Goal: Task Accomplishment & Management: Manage account settings

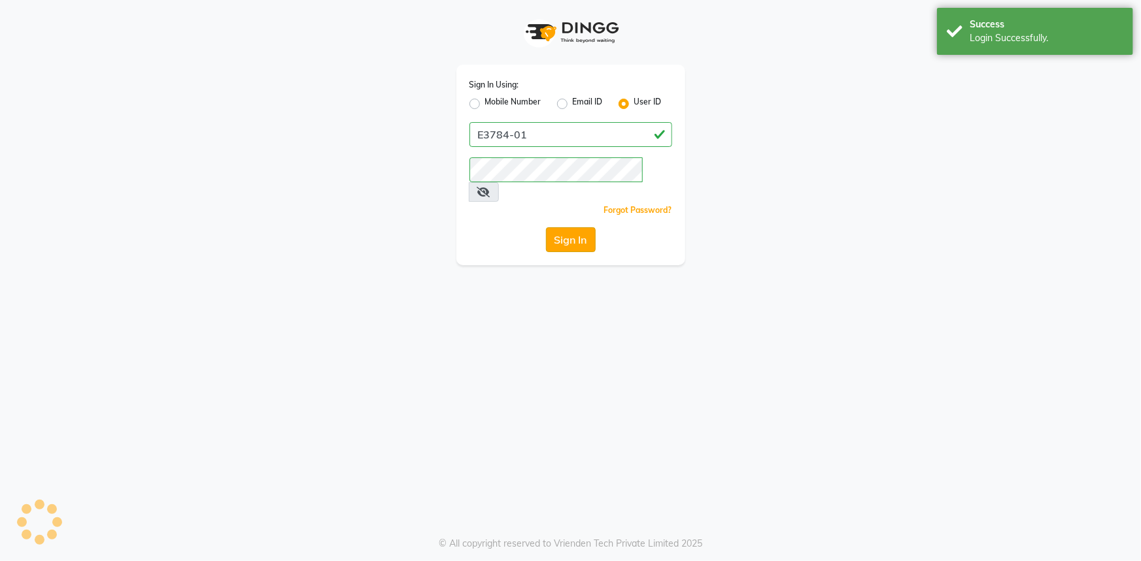
click at [572, 227] on button "Sign In" at bounding box center [571, 239] width 50 height 25
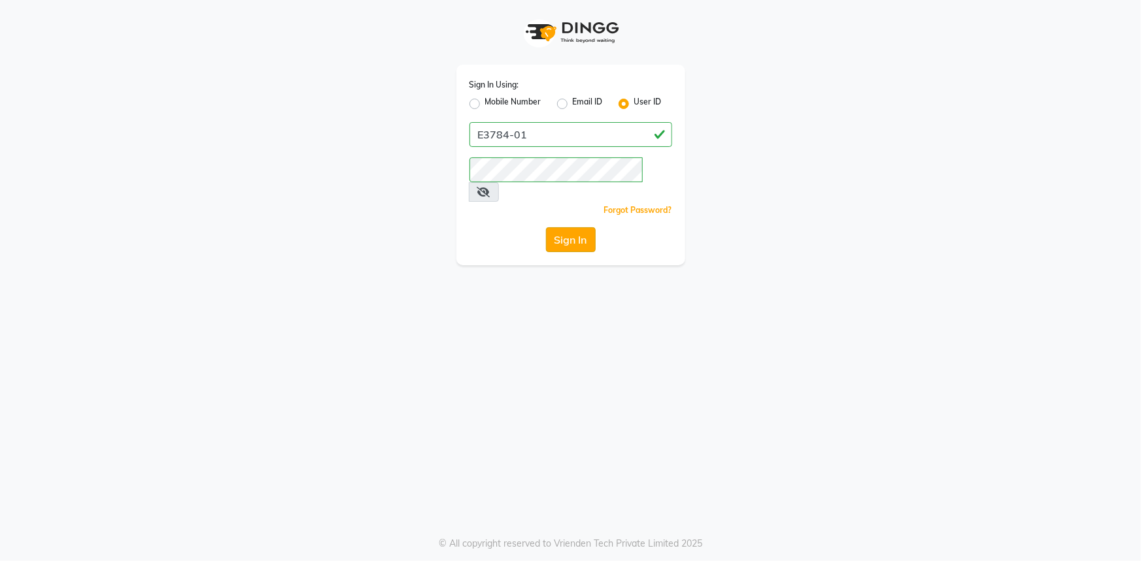
click at [572, 227] on button "Sign In" at bounding box center [571, 239] width 50 height 25
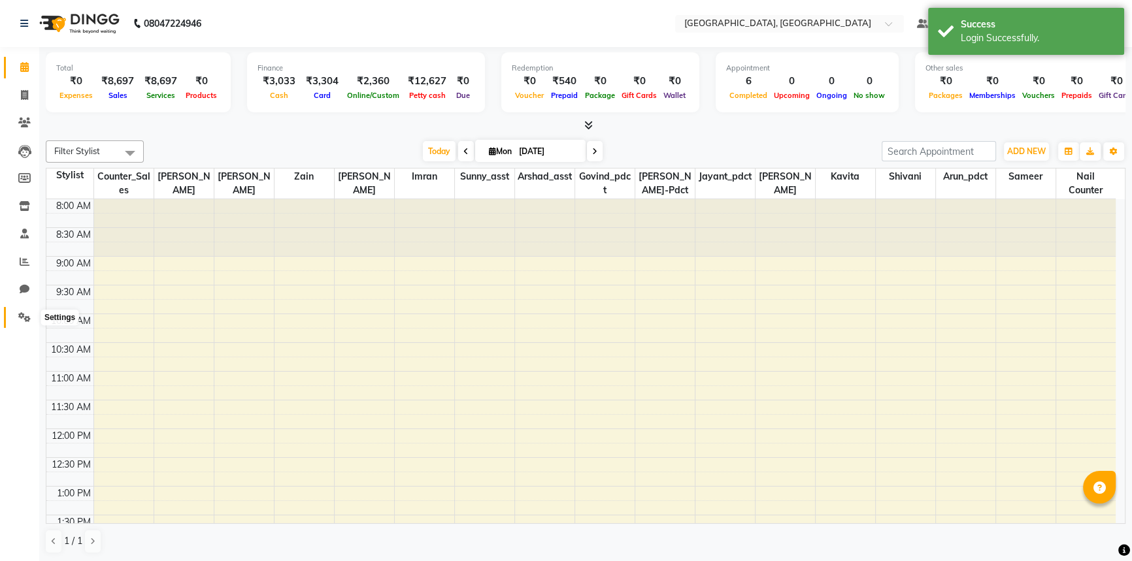
click at [27, 316] on icon at bounding box center [24, 317] width 12 height 10
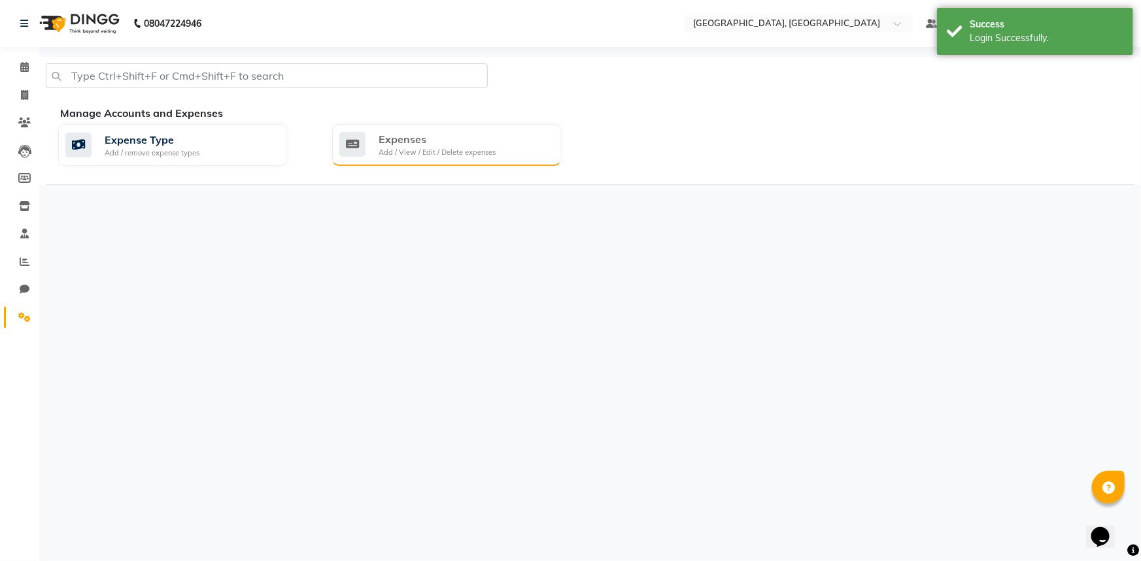
click at [522, 136] on div "Expenses Add / View / Edit / Delete expenses" at bounding box center [444, 144] width 211 height 27
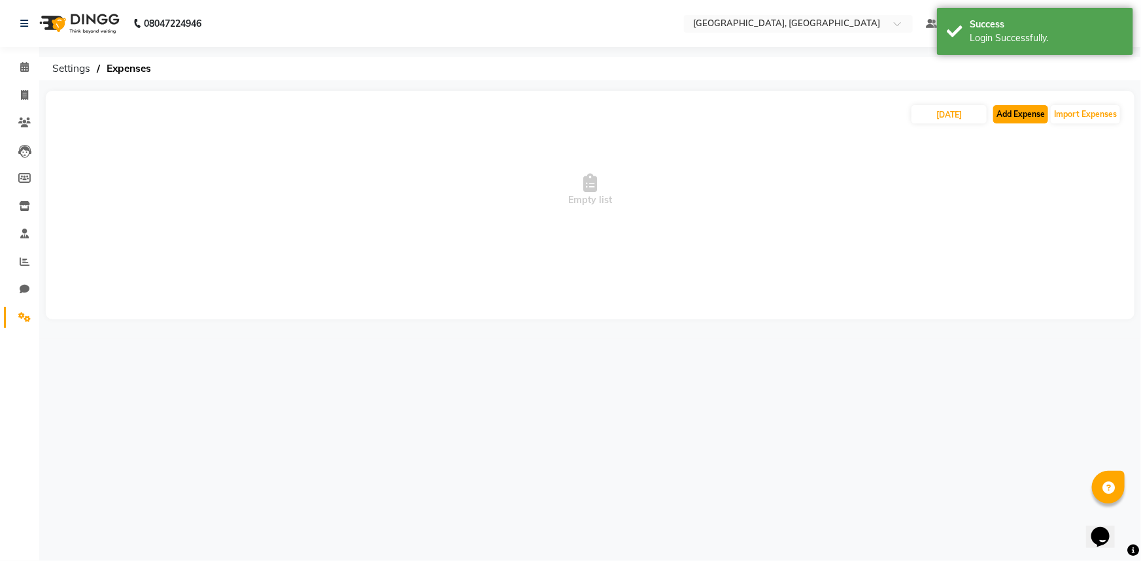
click at [1034, 118] on button "Add Expense" at bounding box center [1020, 114] width 55 height 18
select select "1"
select select "7737"
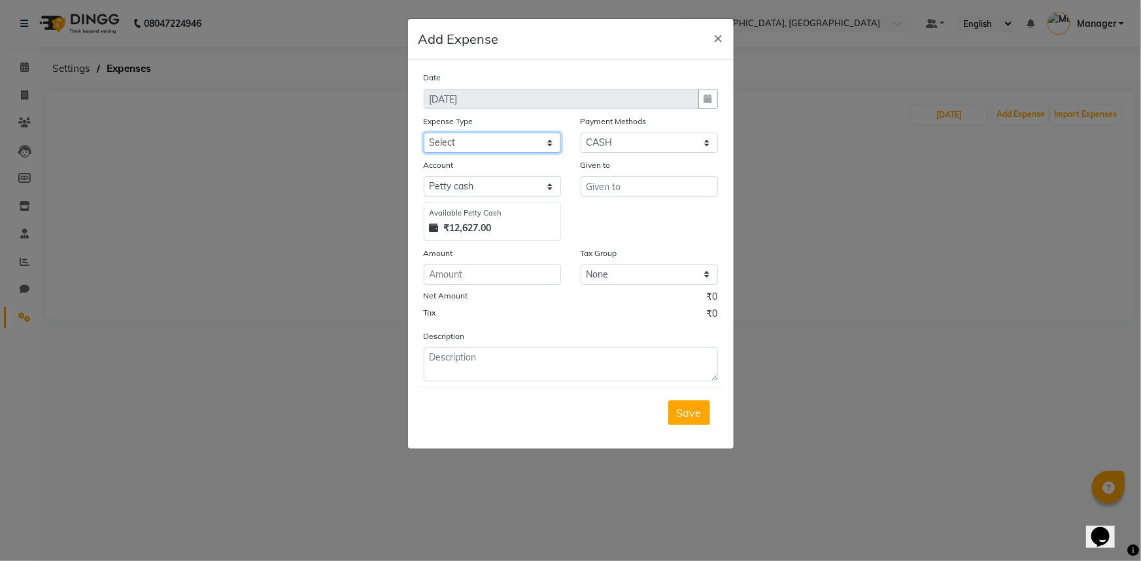
click at [506, 144] on select "Select Bank Deposit Blinkit Cash Handover CLIENT Client ordered food Client Ref…" at bounding box center [492, 143] width 137 height 20
select select "24076"
click at [424, 133] on select "Select Bank Deposit Blinkit Cash Handover CLIENT Client ordered food Client Ref…" at bounding box center [492, 143] width 137 height 20
click at [617, 184] on input "text" at bounding box center [648, 186] width 137 height 20
type input "BLINKIT"
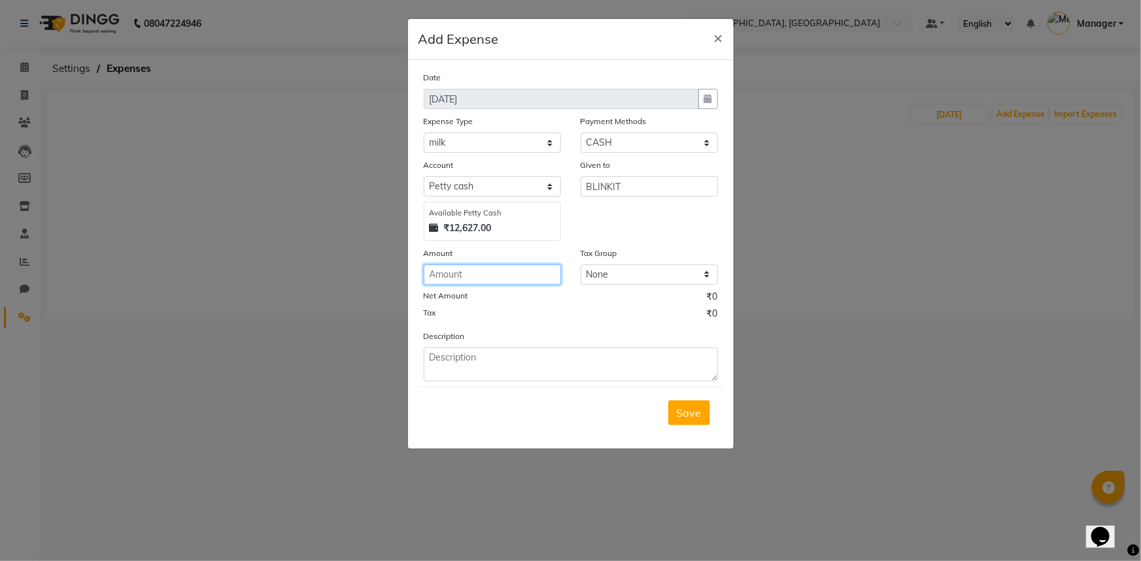
click at [507, 269] on input "number" at bounding box center [492, 275] width 137 height 20
type input "280"
click at [507, 367] on textarea at bounding box center [571, 365] width 294 height 34
type textarea "MILK GINGER"
click at [689, 416] on span "Save" at bounding box center [688, 413] width 25 height 13
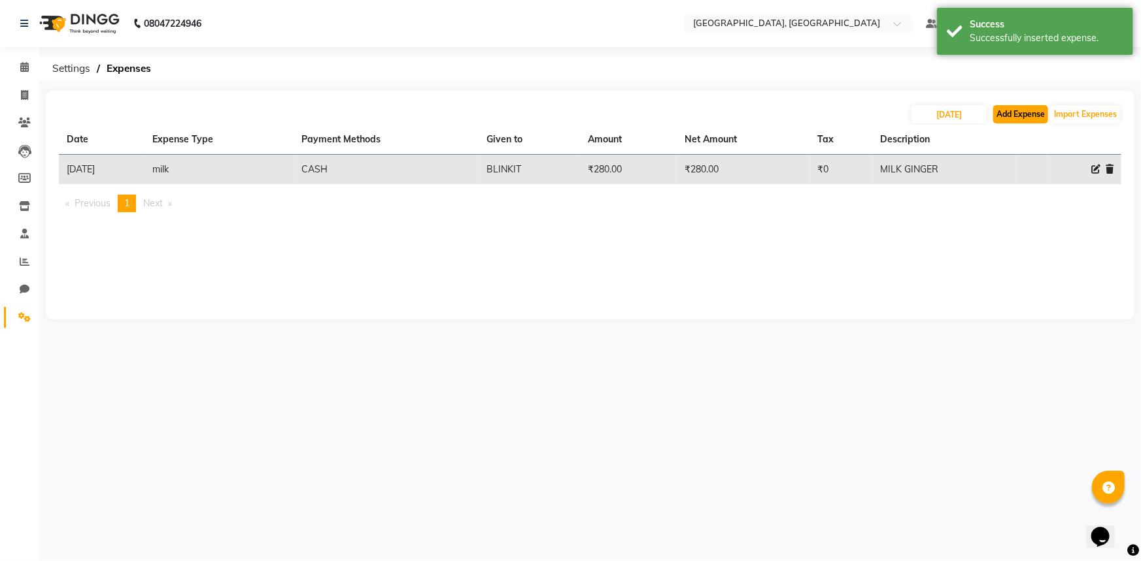
click at [1010, 114] on button "Add Expense" at bounding box center [1020, 114] width 55 height 18
select select "1"
select select "7737"
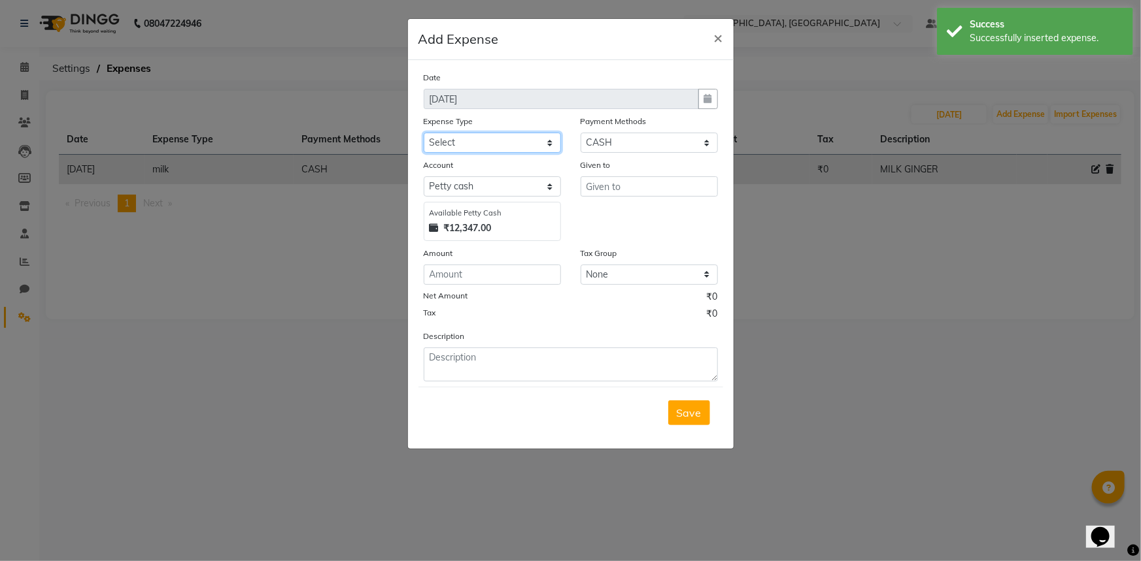
click at [451, 150] on select "Select Bank Deposit Blinkit Cash Handover CLIENT Client ordered food Client Ref…" at bounding box center [492, 143] width 137 height 20
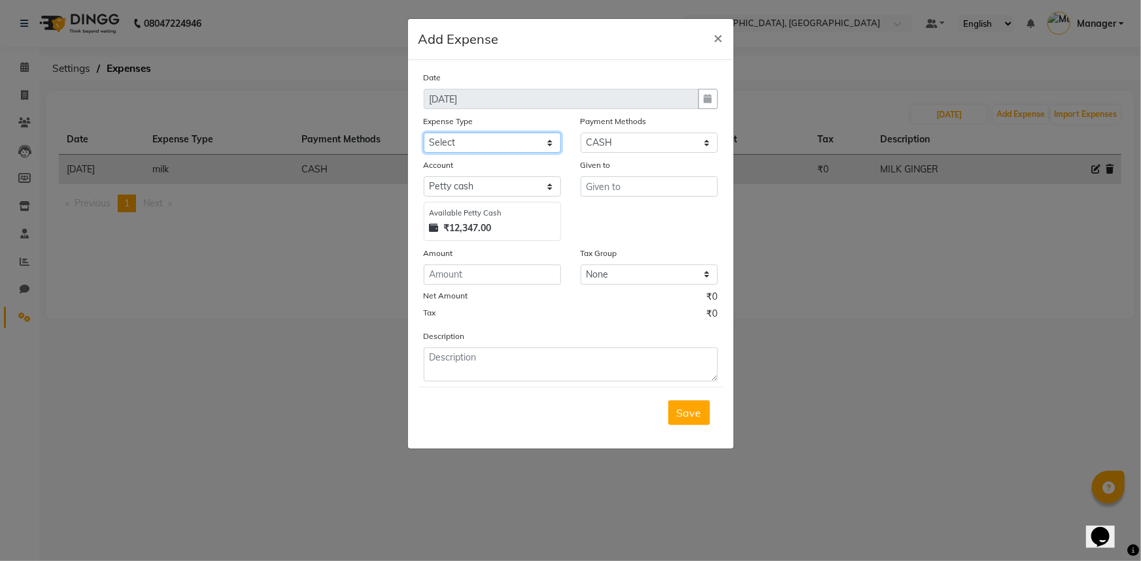
select select "5010"
click at [424, 133] on select "Select Bank Deposit Blinkit Cash Handover CLIENT Client ordered food Client Ref…" at bounding box center [492, 143] width 137 height 20
click at [617, 187] on input "text" at bounding box center [648, 186] width 137 height 20
type input "MARC"
click at [518, 271] on input "number" at bounding box center [492, 275] width 137 height 20
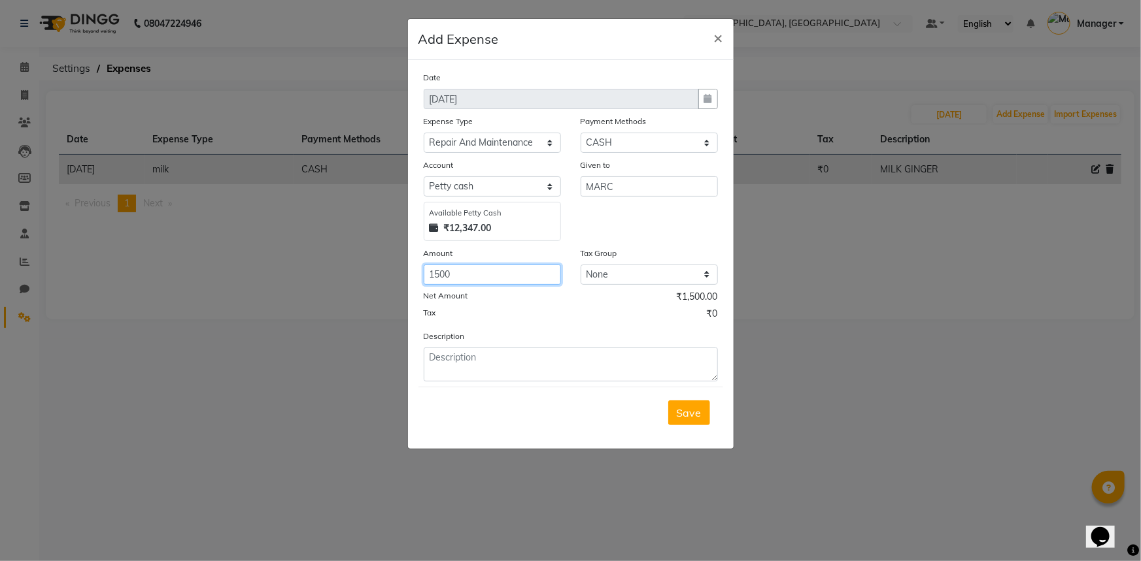
type input "1500"
click at [543, 367] on textarea at bounding box center [571, 365] width 294 height 34
type textarea "MARC"
click at [693, 416] on span "Save" at bounding box center [688, 413] width 25 height 13
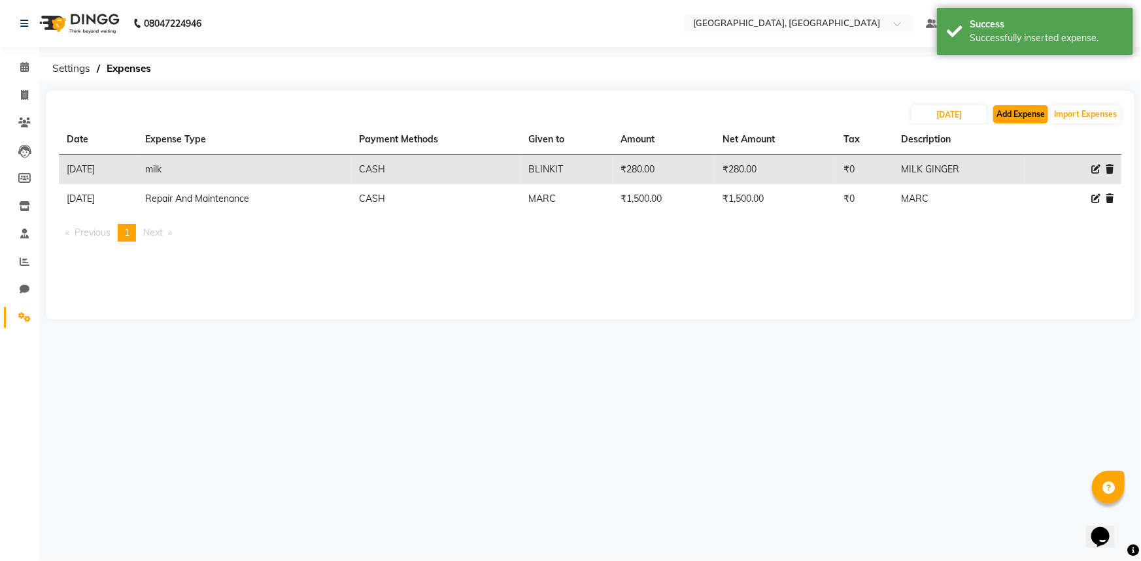
click at [1006, 117] on button "Add Expense" at bounding box center [1020, 114] width 55 height 18
select select "1"
select select "7737"
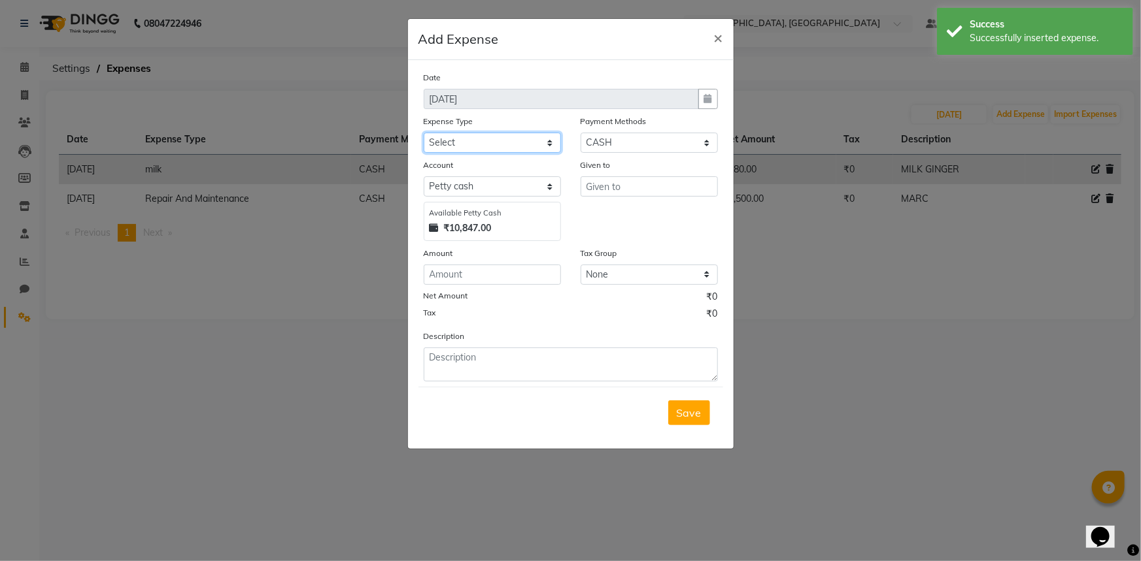
click at [525, 144] on select "Select Bank Deposit Blinkit Cash Handover CLIENT Client ordered food Client Ref…" at bounding box center [492, 143] width 137 height 20
select select "24170"
click at [424, 133] on select "Select Bank Deposit Blinkit Cash Handover CLIENT Client ordered food Client Ref…" at bounding box center [492, 143] width 137 height 20
click at [604, 192] on input "text" at bounding box center [648, 186] width 137 height 20
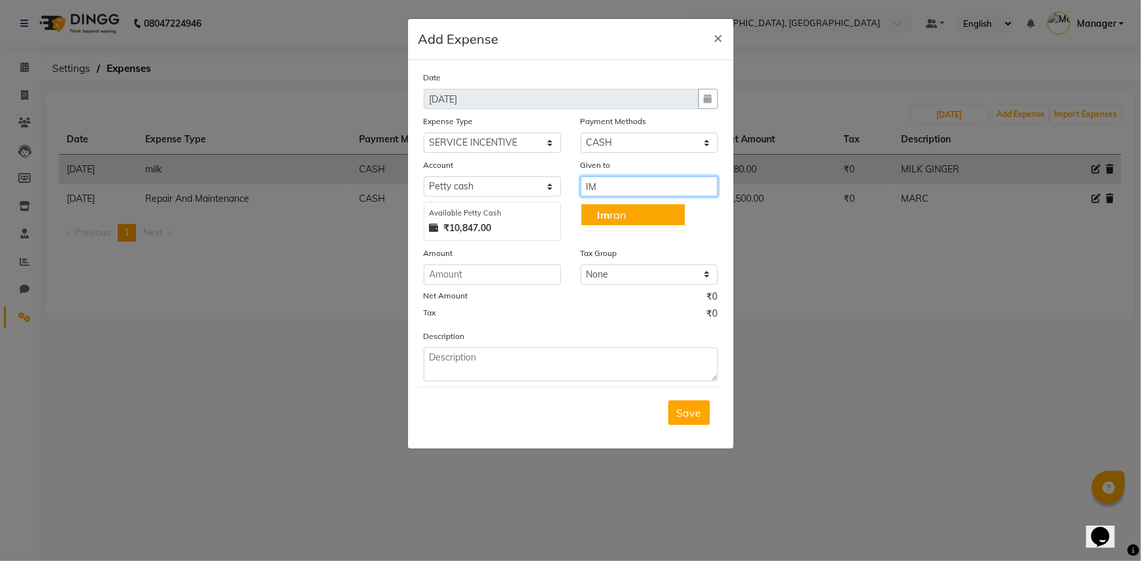
click at [640, 218] on button "Im ran" at bounding box center [632, 215] width 103 height 21
type input "Imran"
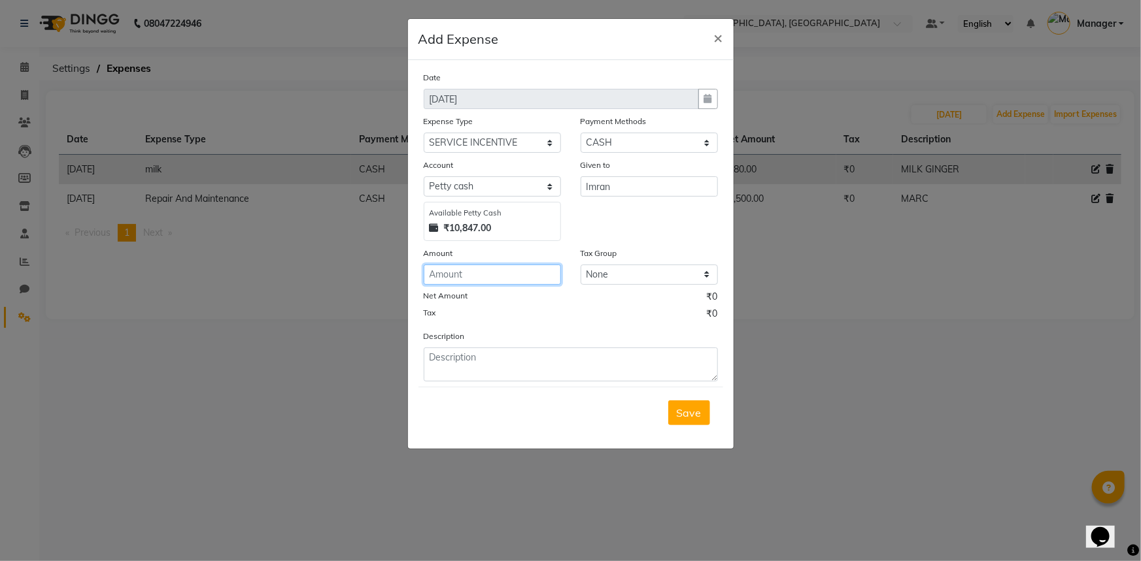
click at [492, 275] on input "number" at bounding box center [492, 275] width 137 height 20
type input "144"
click at [508, 369] on textarea at bounding box center [571, 365] width 294 height 34
type textarea "INC. TO IMRAN"
click at [686, 424] on button "Save" at bounding box center [689, 413] width 42 height 25
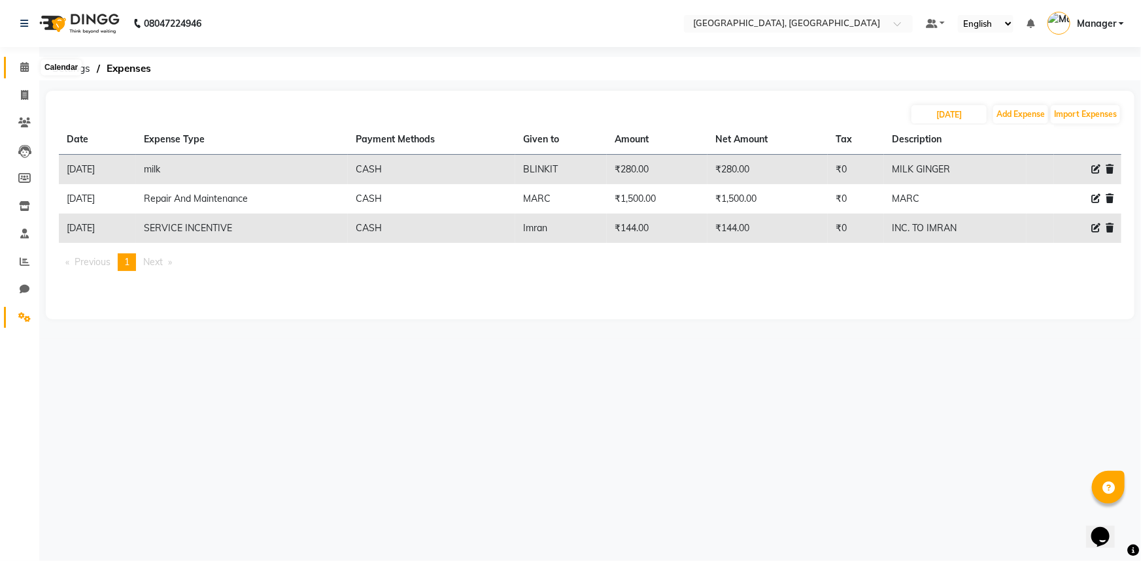
click at [22, 63] on icon at bounding box center [24, 67] width 8 height 10
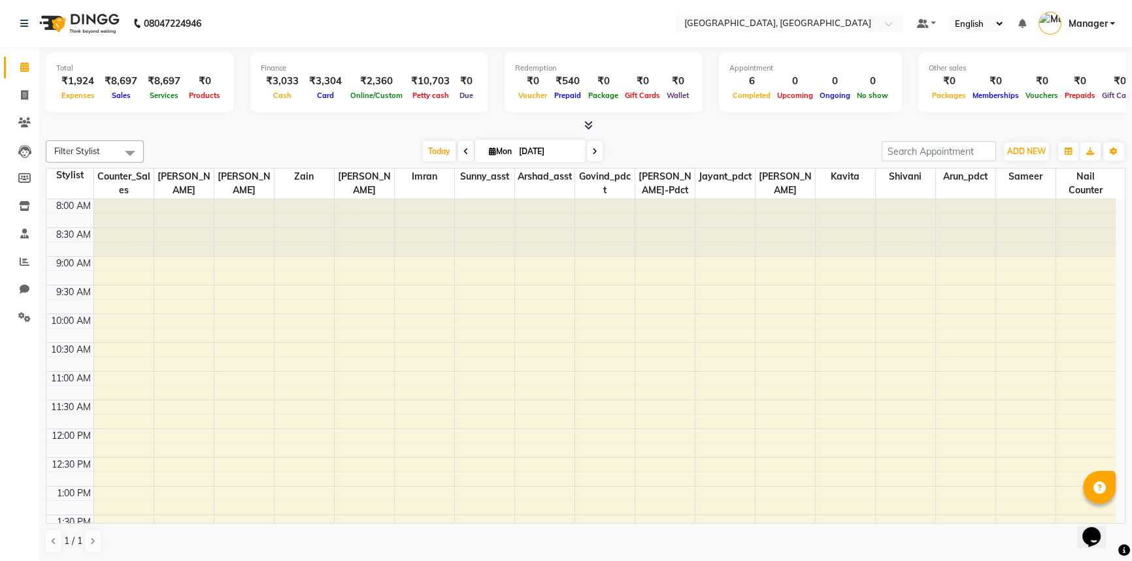
click at [257, 131] on div at bounding box center [586, 126] width 1080 height 14
click at [26, 94] on icon at bounding box center [24, 95] width 7 height 10
select select "service"
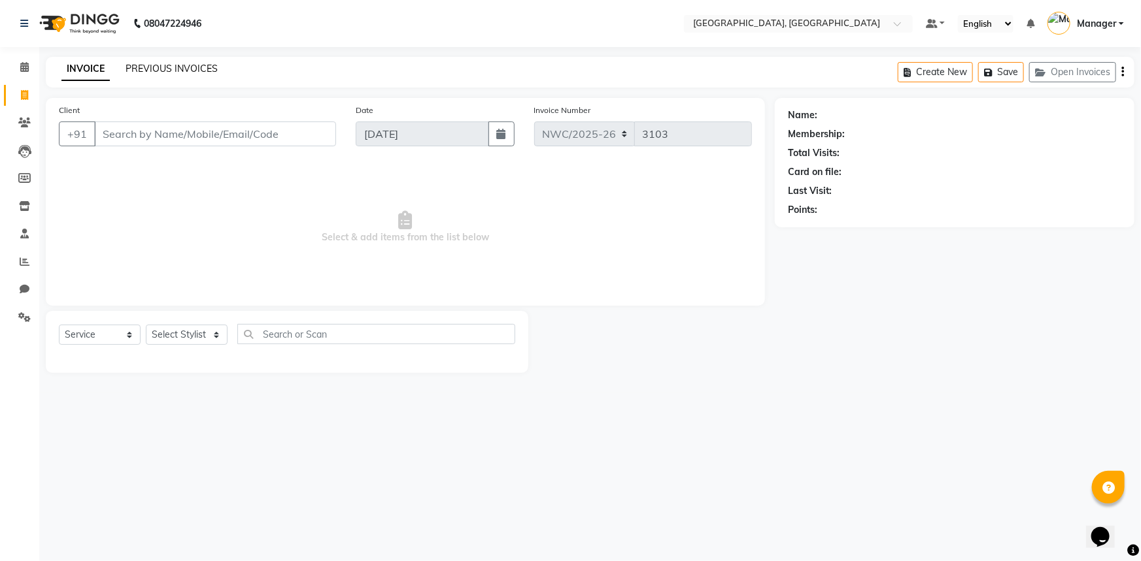
click at [172, 63] on link "PREVIOUS INVOICES" at bounding box center [171, 69] width 92 height 12
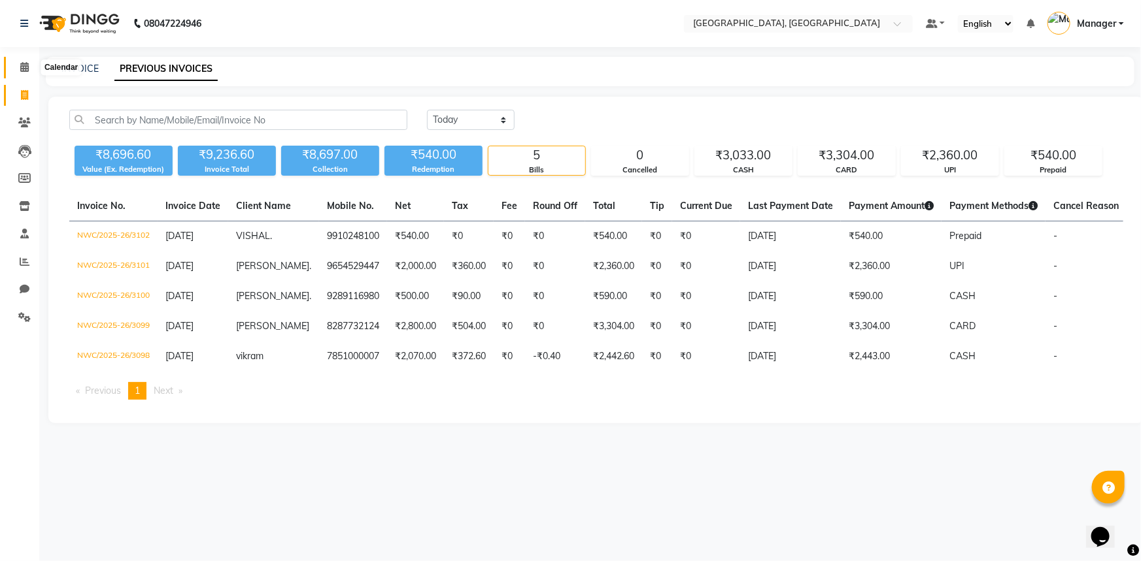
click at [24, 60] on span at bounding box center [24, 67] width 23 height 15
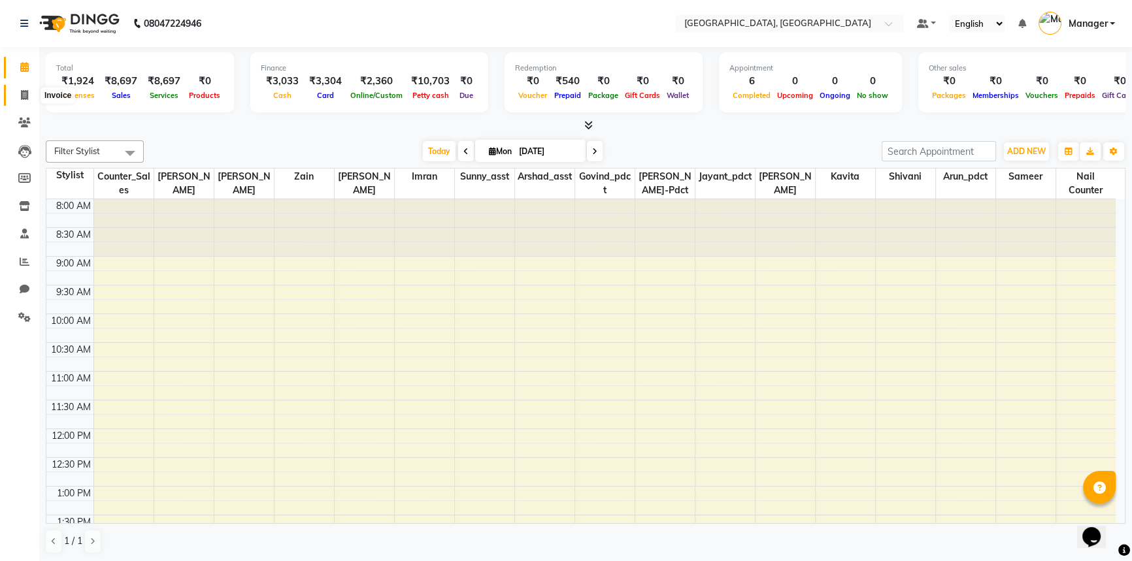
click at [23, 92] on icon at bounding box center [24, 95] width 7 height 10
select select "service"
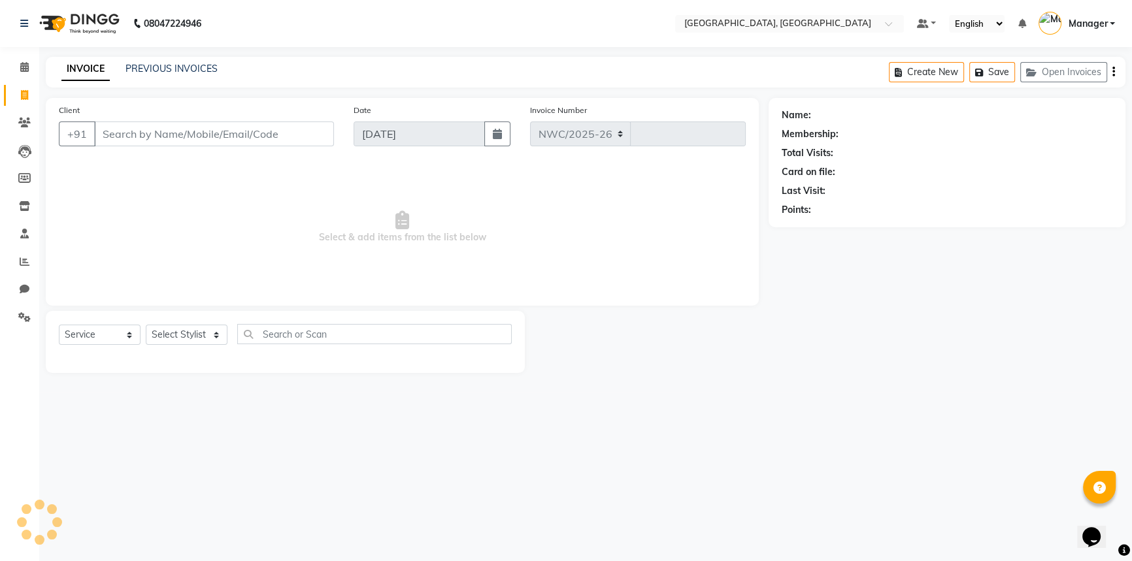
select select "8574"
type input "3103"
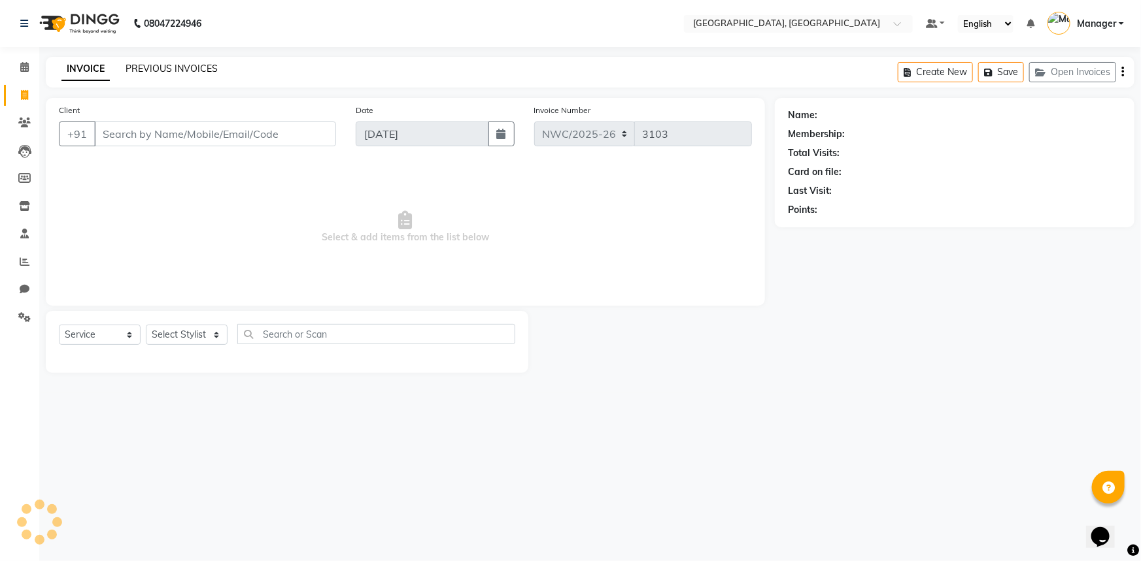
click at [170, 70] on link "PREVIOUS INVOICES" at bounding box center [171, 69] width 92 height 12
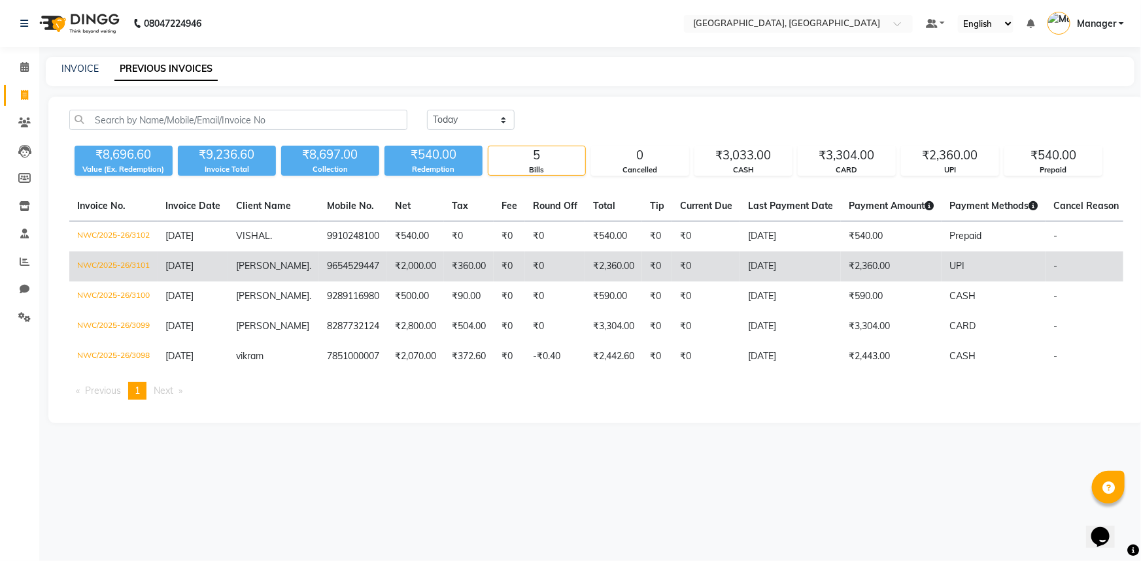
click at [451, 271] on td "₹360.00" at bounding box center [469, 267] width 50 height 30
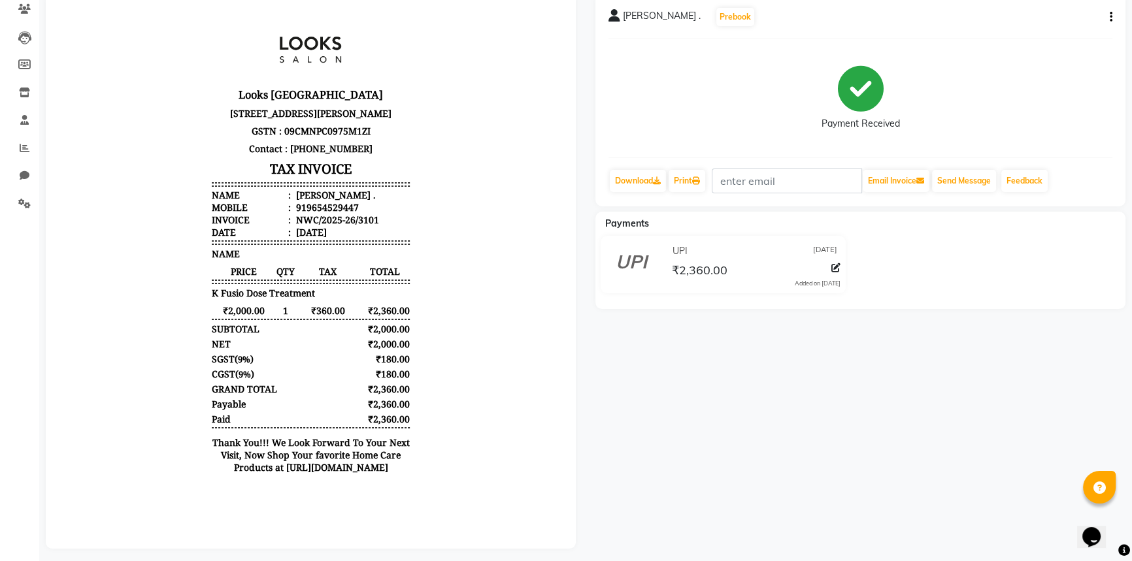
scroll to position [113, 0]
click at [833, 270] on icon at bounding box center [835, 268] width 9 height 9
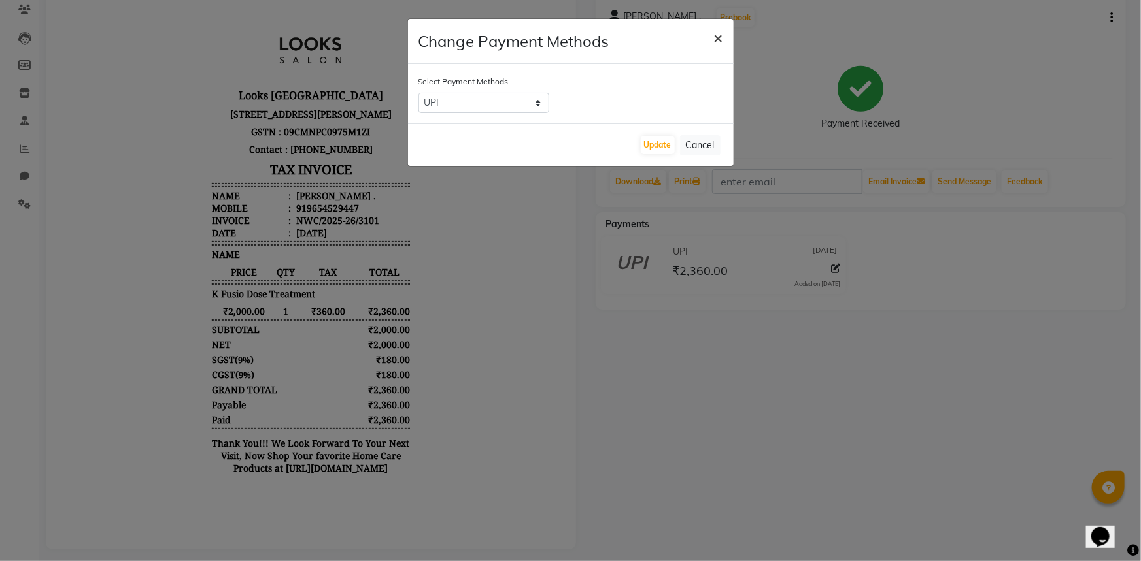
click at [714, 39] on span "×" at bounding box center [718, 37] width 9 height 20
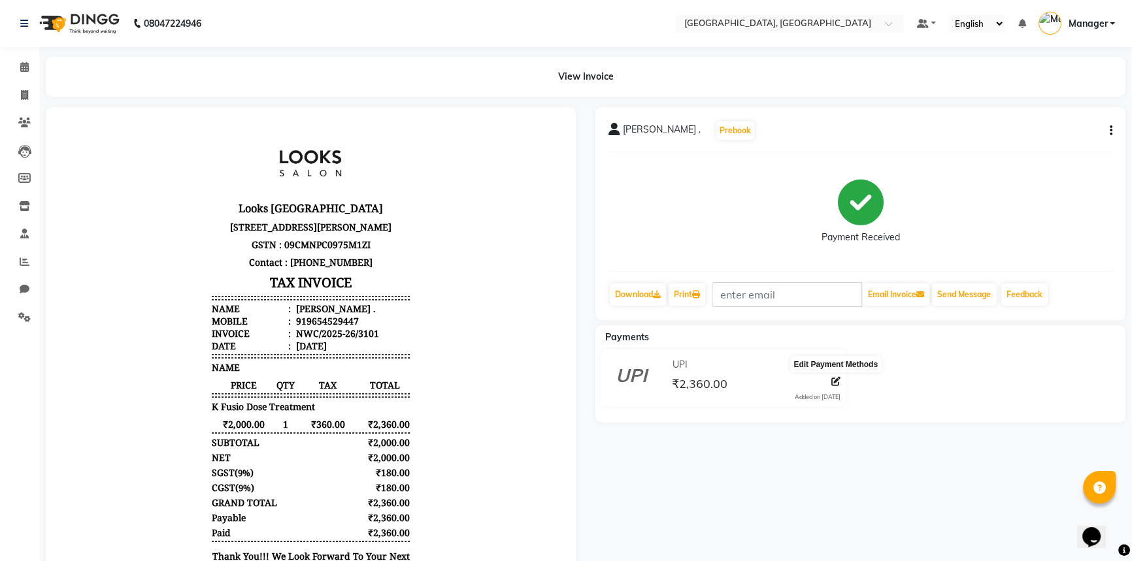
click at [834, 384] on icon at bounding box center [835, 381] width 9 height 9
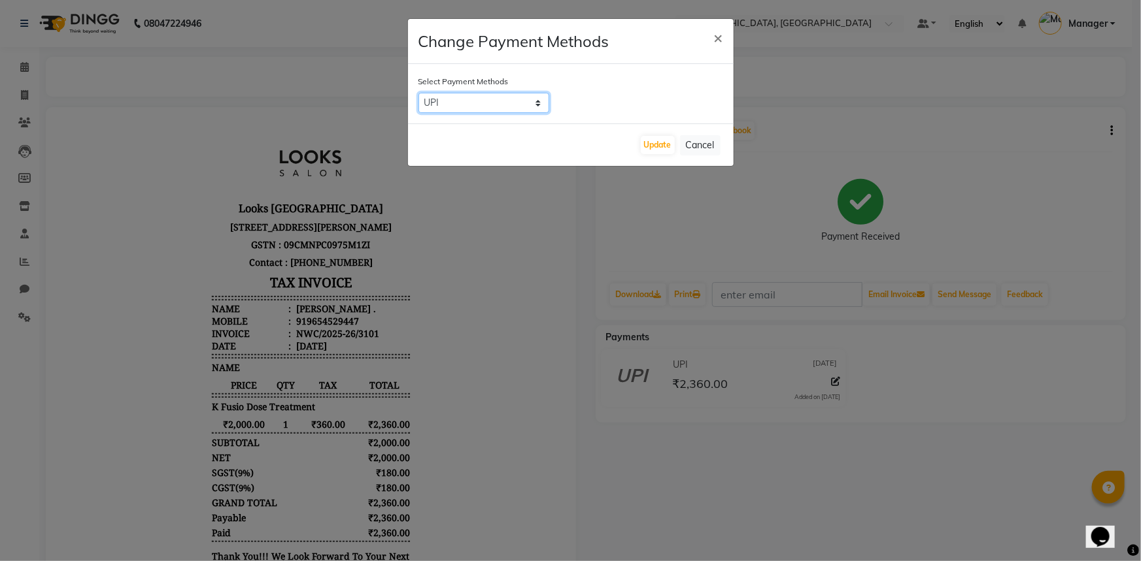
click at [476, 103] on select "UPI CASH CARD" at bounding box center [483, 103] width 131 height 20
click at [418, 93] on select "UPI CASH CARD" at bounding box center [483, 103] width 131 height 20
click at [492, 103] on select "UPI CASH CARD" at bounding box center [483, 103] width 131 height 20
select select "8"
click at [418, 93] on select "UPI CASH CARD" at bounding box center [483, 103] width 131 height 20
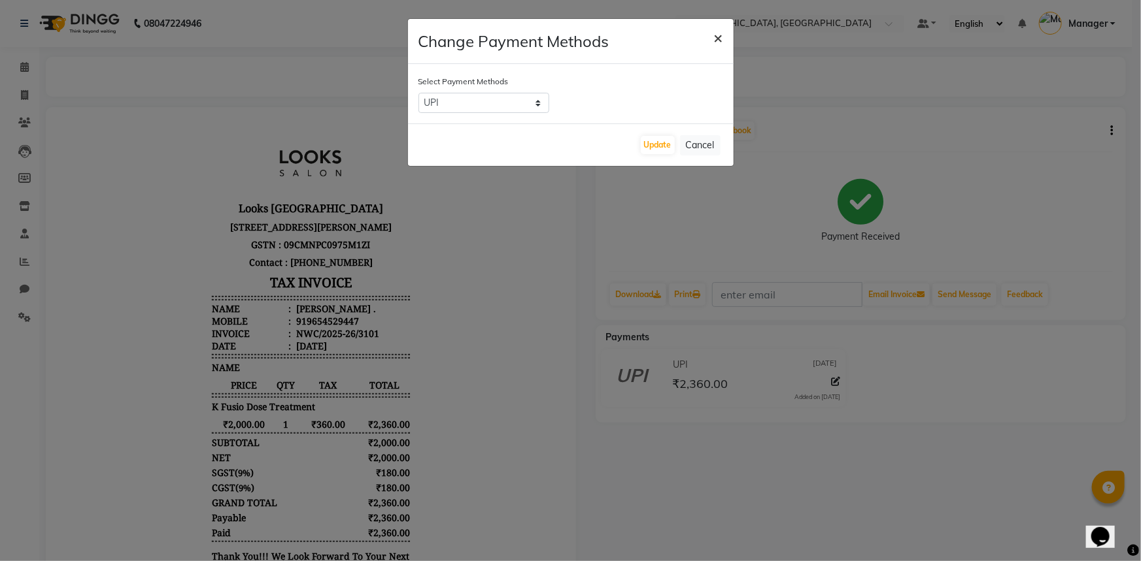
click at [714, 38] on span "×" at bounding box center [718, 37] width 9 height 20
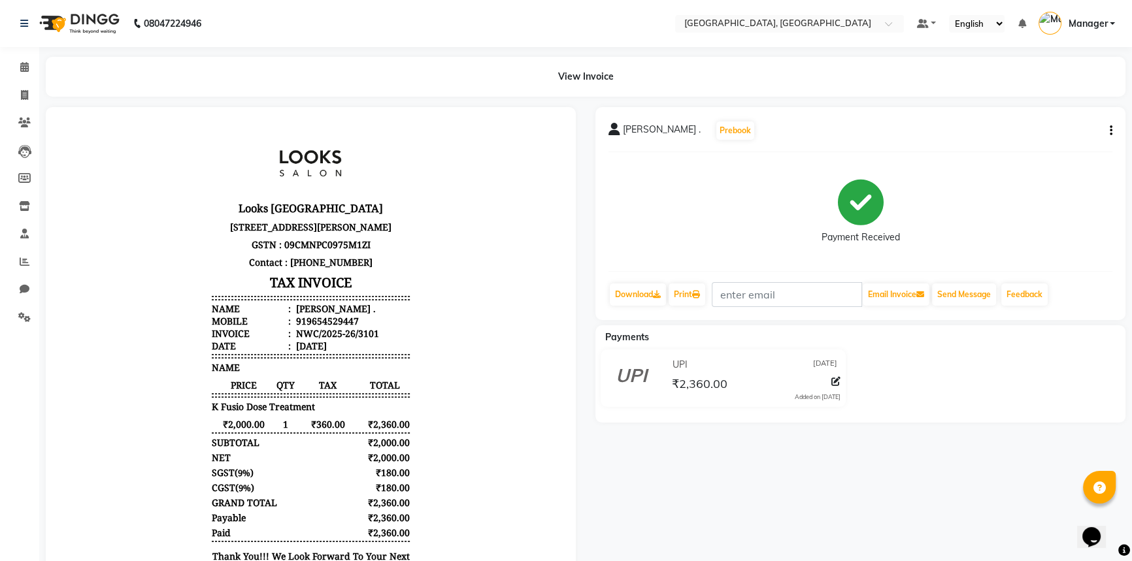
click at [1116, 129] on div "SHRISHTI . Prebook Payment Received Download Print Email Invoice Send Message F…" at bounding box center [860, 213] width 530 height 213
click at [1113, 130] on div "SHRISHTI . Prebook Payment Received Download Print Email Invoice Send Message F…" at bounding box center [860, 213] width 530 height 213
click at [1110, 131] on icon "button" at bounding box center [1111, 131] width 3 height 1
click at [1051, 143] on div "Edit Item Staff" at bounding box center [1046, 139] width 90 height 16
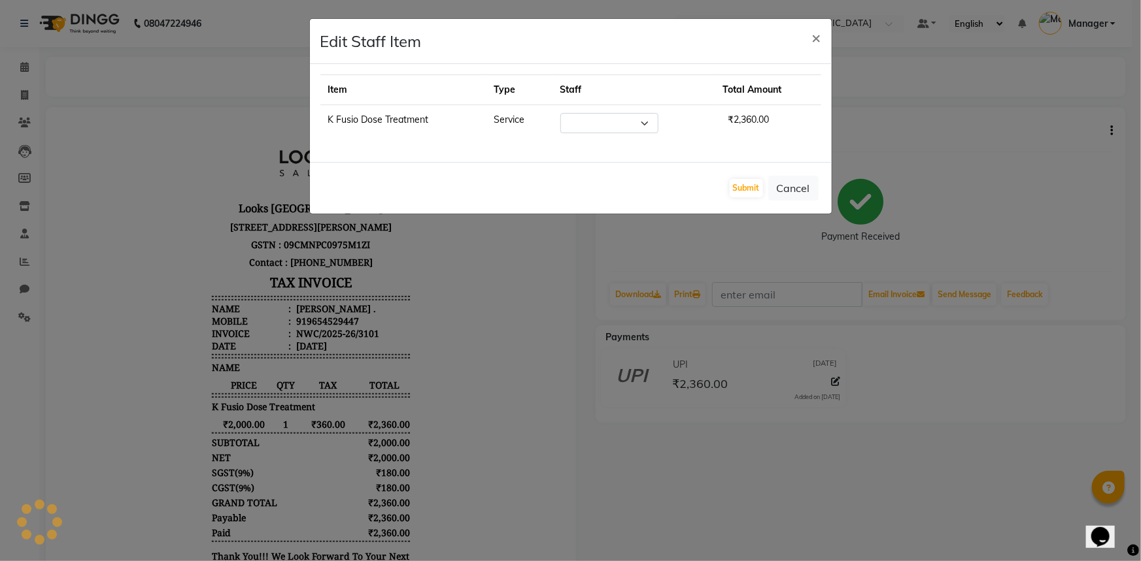
select select "84833"
click at [818, 39] on span "×" at bounding box center [816, 37] width 9 height 20
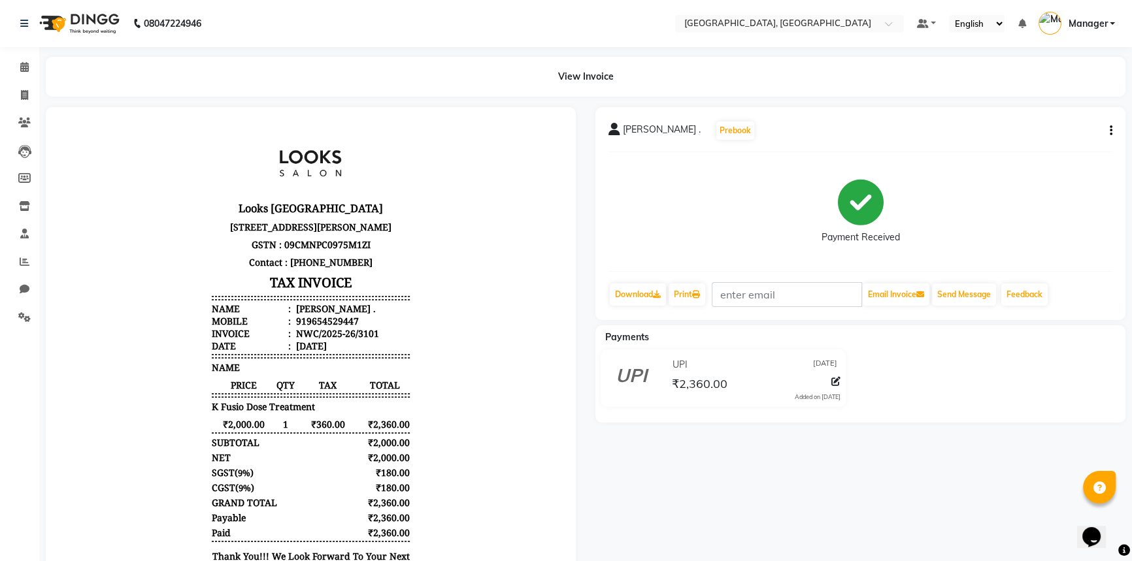
click at [1110, 131] on icon "button" at bounding box center [1111, 131] width 3 height 1
click at [1036, 123] on div "Split Service Amount" at bounding box center [1046, 122] width 90 height 16
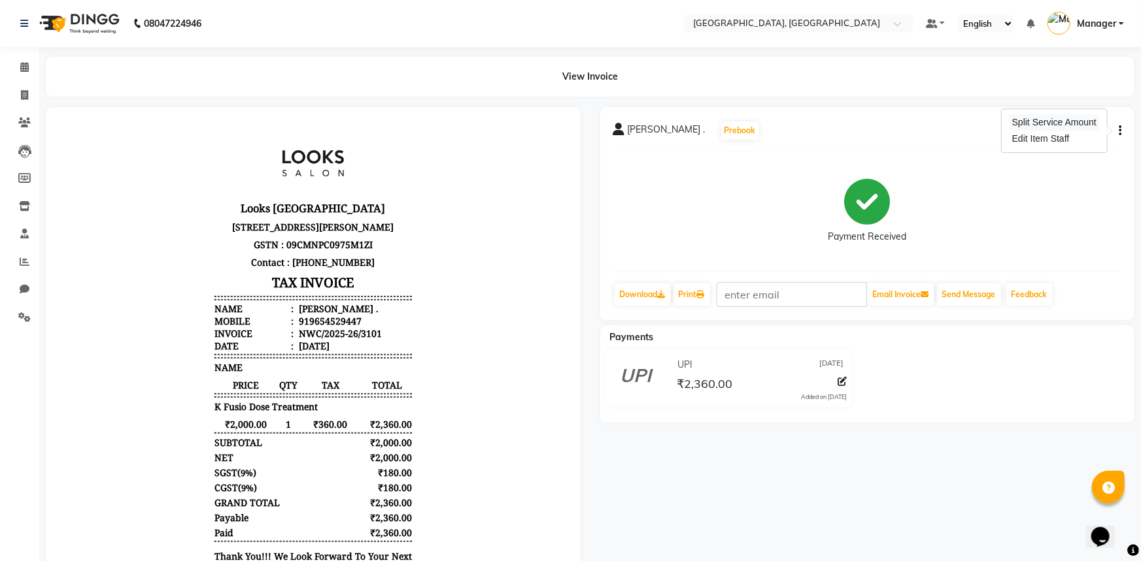
select select "84833"
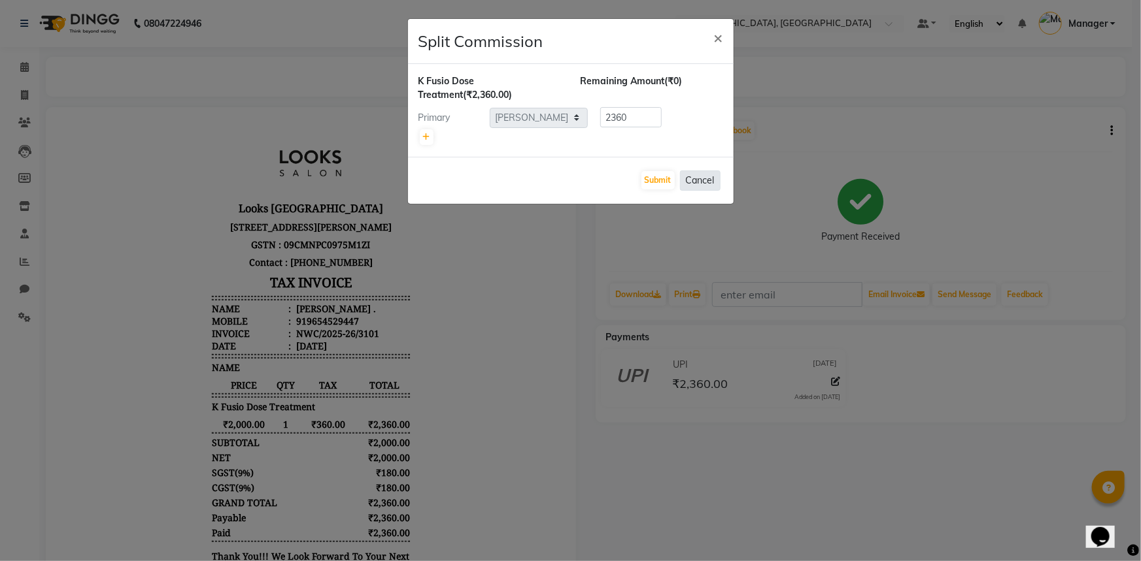
click at [693, 177] on button "Cancel" at bounding box center [700, 181] width 41 height 20
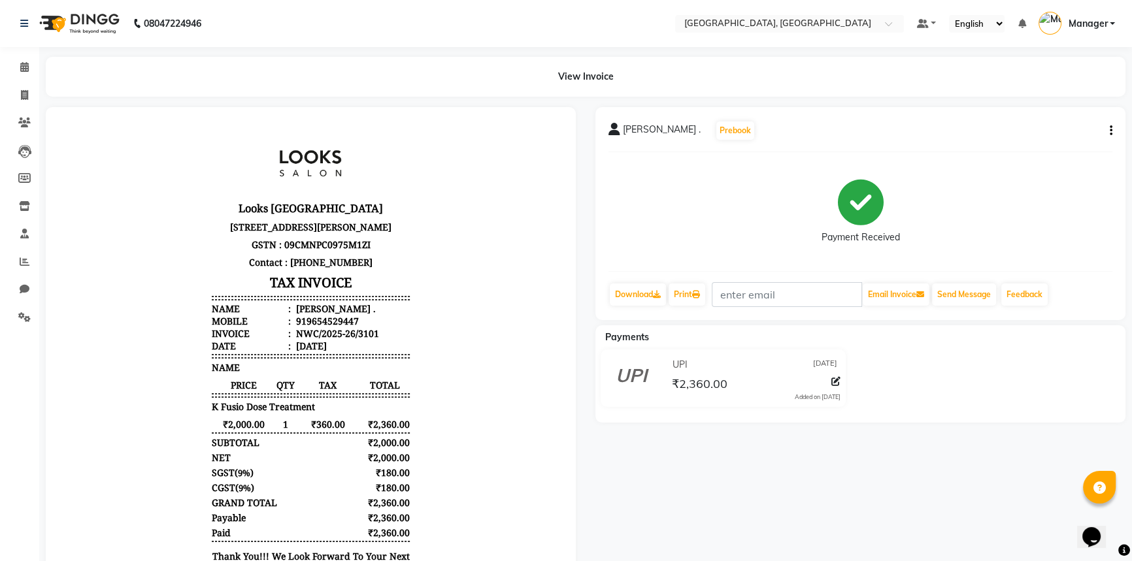
click at [1110, 131] on icon "button" at bounding box center [1111, 131] width 3 height 1
click at [1023, 121] on div "Split Service Amount" at bounding box center [1046, 122] width 90 height 16
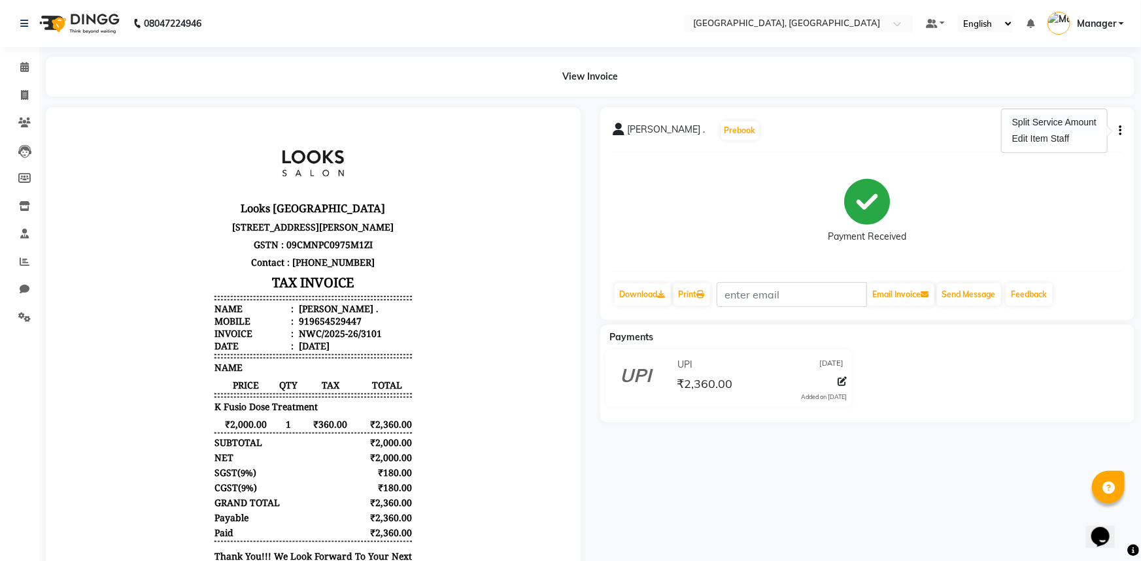
select select "84833"
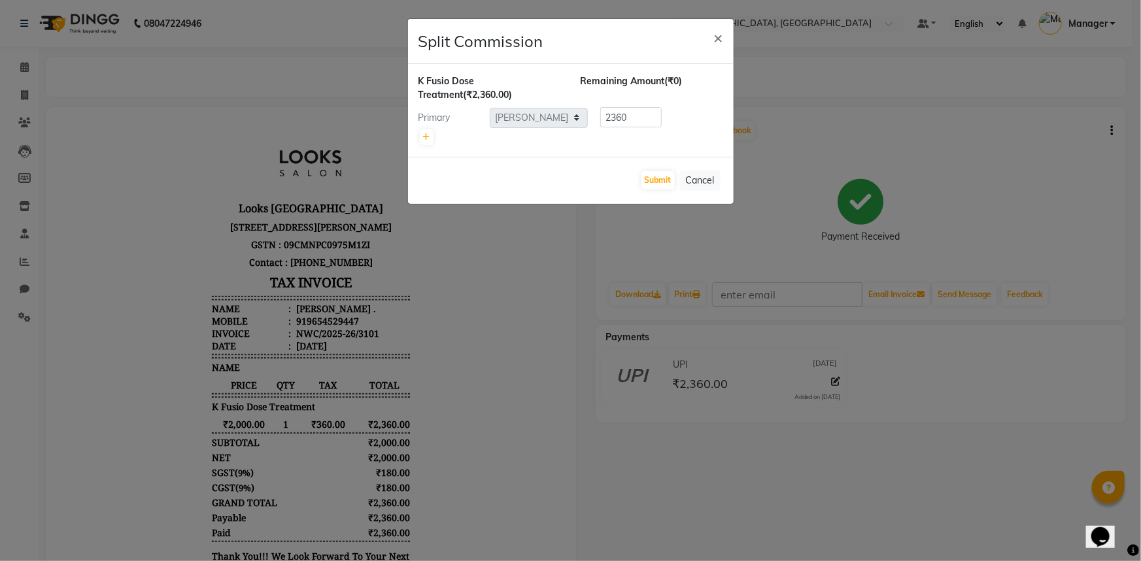
click at [673, 84] on span "(₹0)" at bounding box center [674, 81] width 18 height 12
click at [639, 118] on input "2360" at bounding box center [630, 117] width 61 height 20
click at [423, 137] on icon at bounding box center [426, 137] width 7 height 8
type input "1180"
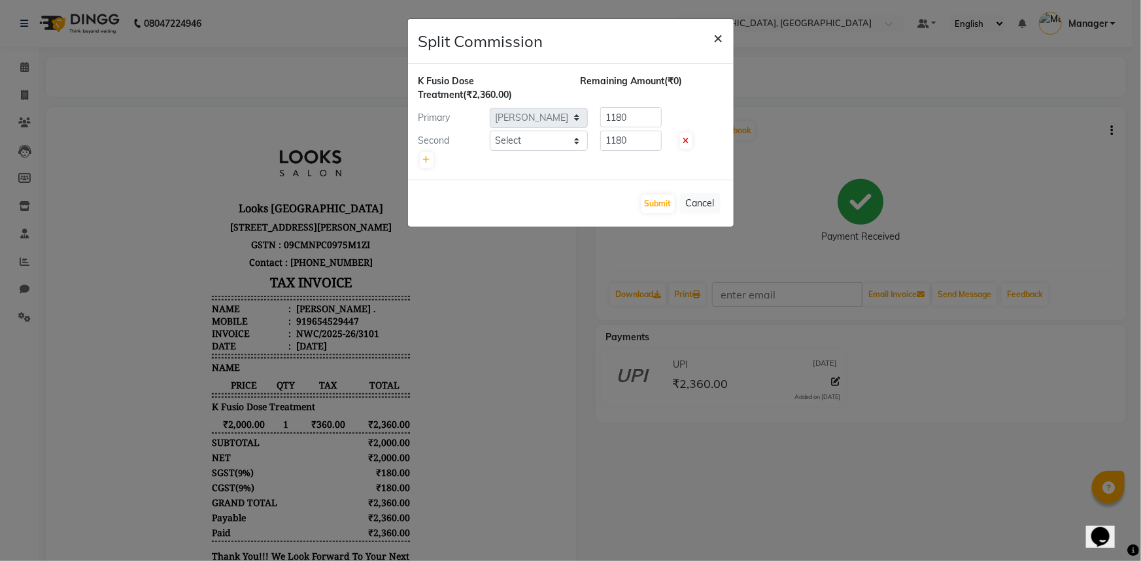
click at [720, 33] on span "×" at bounding box center [718, 37] width 9 height 20
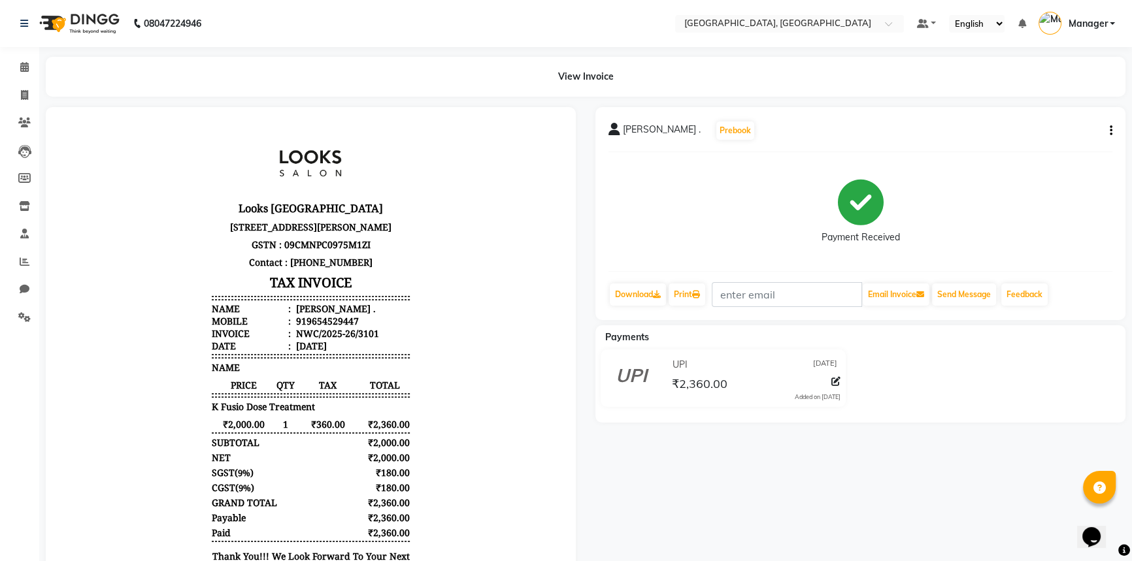
click at [1111, 131] on icon "button" at bounding box center [1111, 131] width 3 height 1
click at [1039, 122] on div "Split Service Amount" at bounding box center [1046, 122] width 90 height 16
select select "84833"
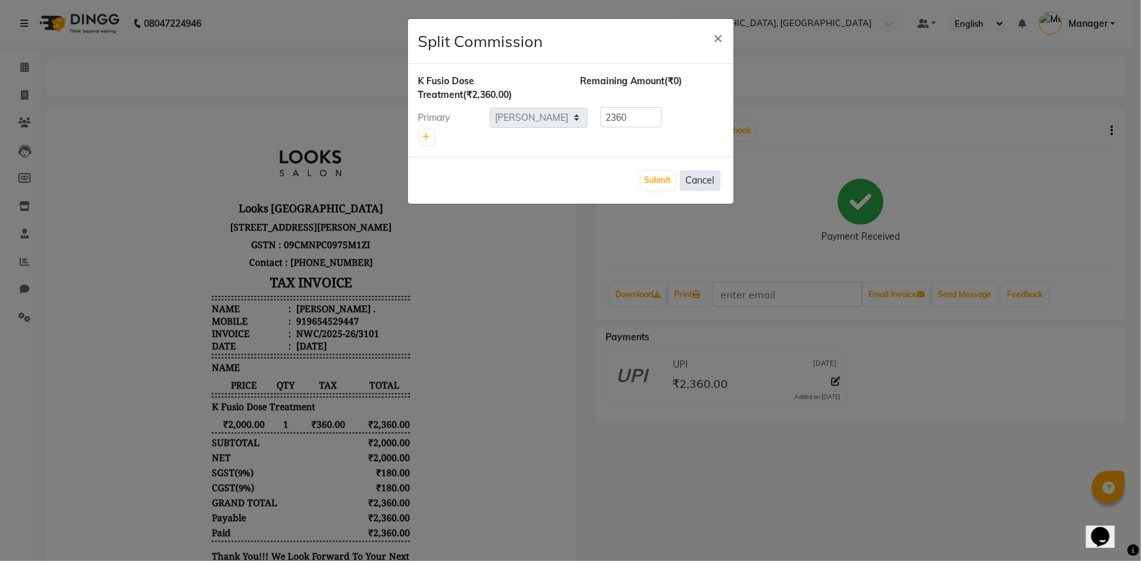
click at [709, 175] on button "Cancel" at bounding box center [700, 181] width 41 height 20
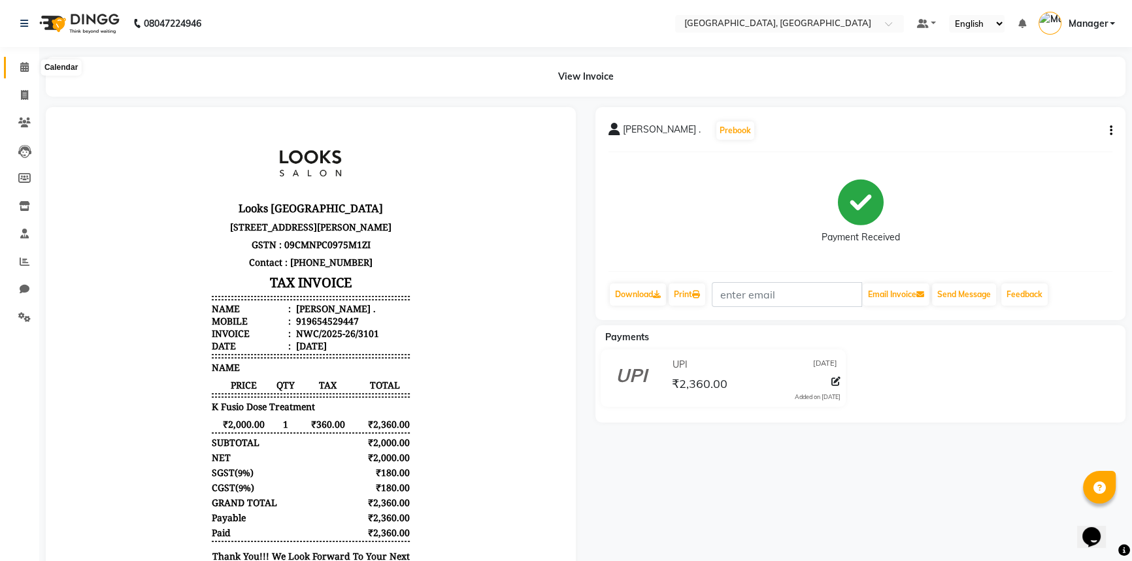
click at [22, 62] on icon at bounding box center [24, 67] width 8 height 10
click at [1109, 130] on button "button" at bounding box center [1109, 131] width 8 height 14
click at [1033, 122] on div "Split Service Amount" at bounding box center [1046, 122] width 90 height 16
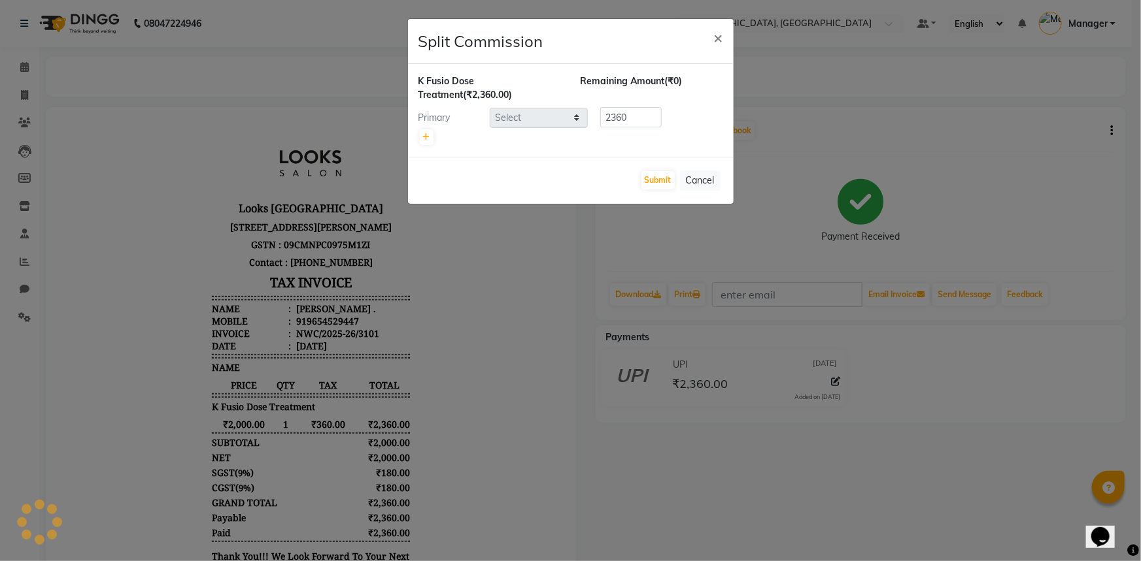
select select "84833"
click at [687, 176] on button "Cancel" at bounding box center [700, 181] width 41 height 20
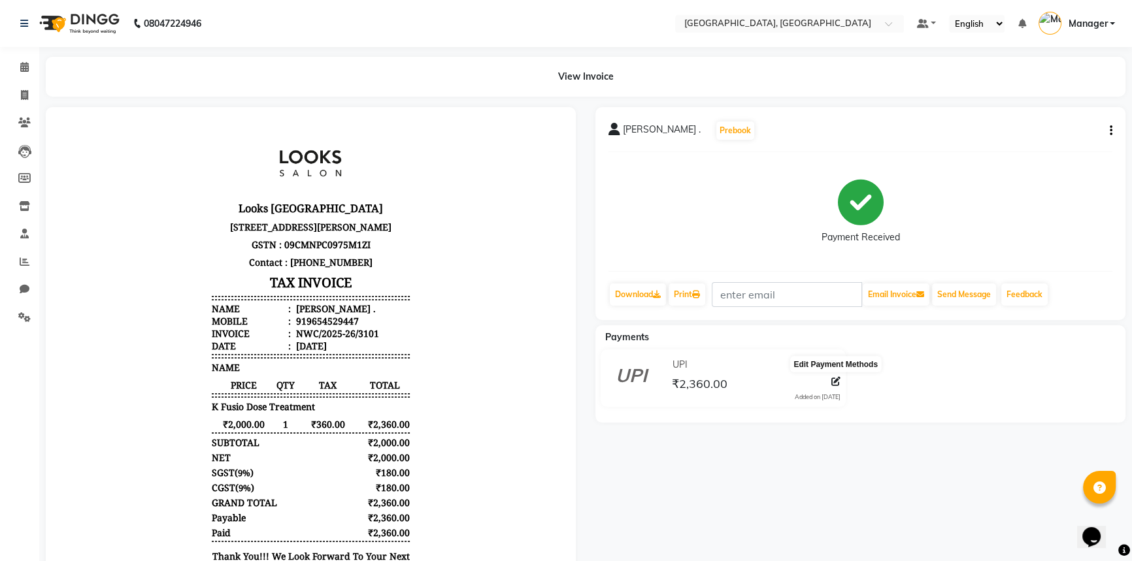
click at [834, 382] on icon at bounding box center [835, 381] width 9 height 9
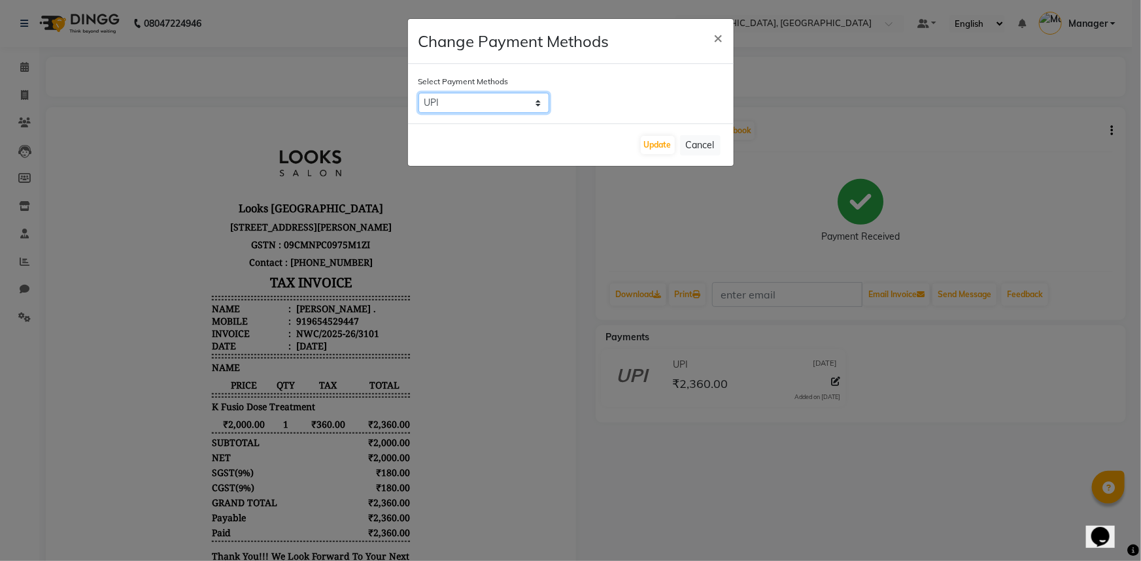
click at [480, 100] on select "UPI CASH CARD" at bounding box center [483, 103] width 131 height 20
click at [631, 101] on div "UPI CASH CARD" at bounding box center [570, 103] width 305 height 20
click at [658, 144] on button "Update" at bounding box center [658, 145] width 34 height 18
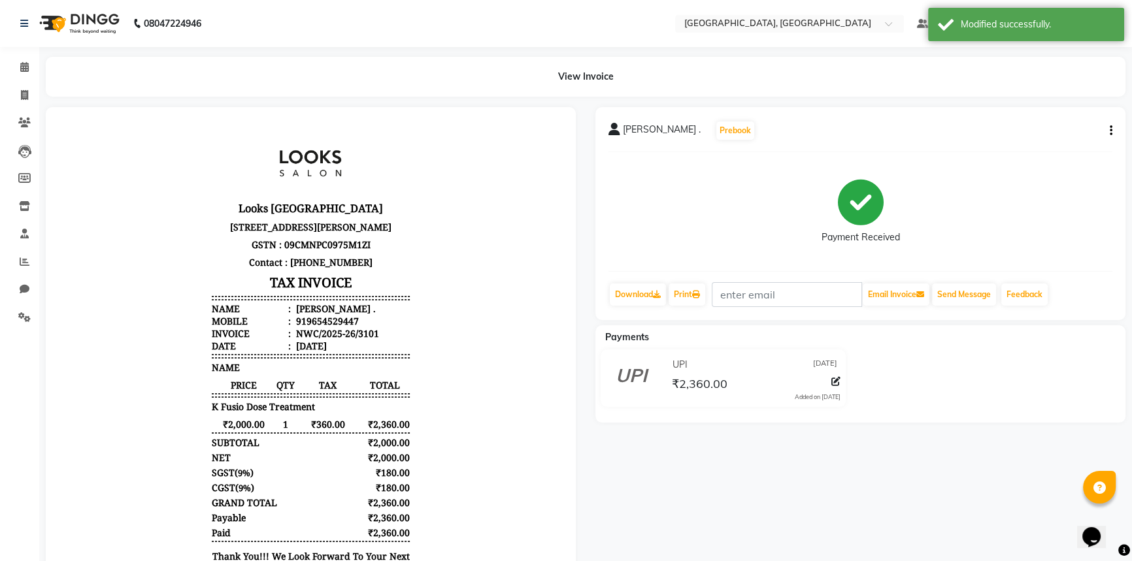
click at [1110, 131] on icon "button" at bounding box center [1111, 131] width 3 height 1
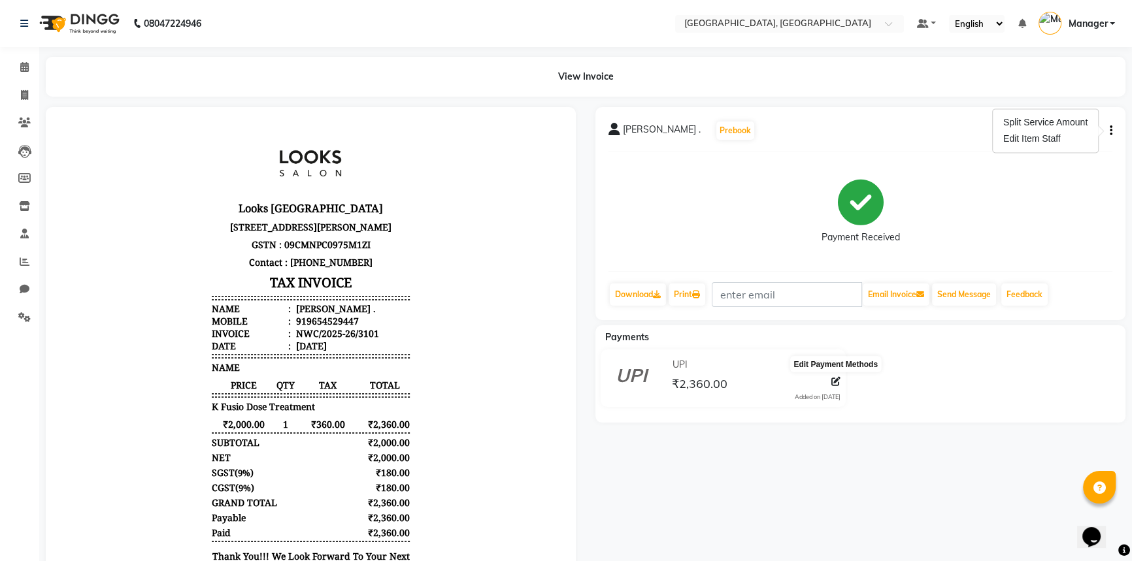
click at [832, 379] on icon at bounding box center [835, 381] width 9 height 9
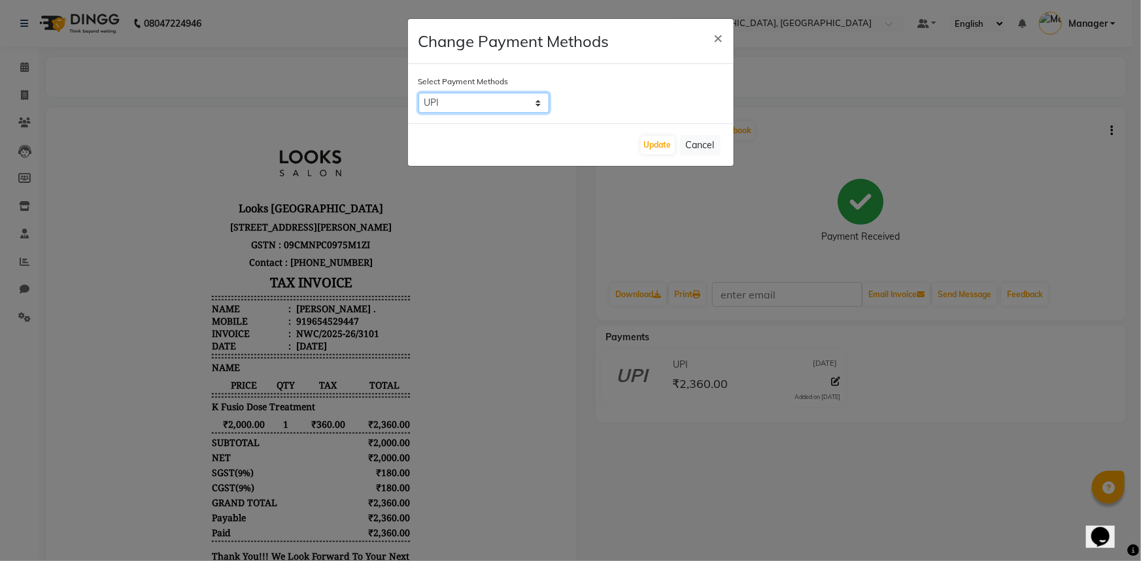
click at [506, 101] on select "UPI CASH CARD" at bounding box center [483, 103] width 131 height 20
click at [698, 141] on button "Cancel" at bounding box center [700, 145] width 41 height 20
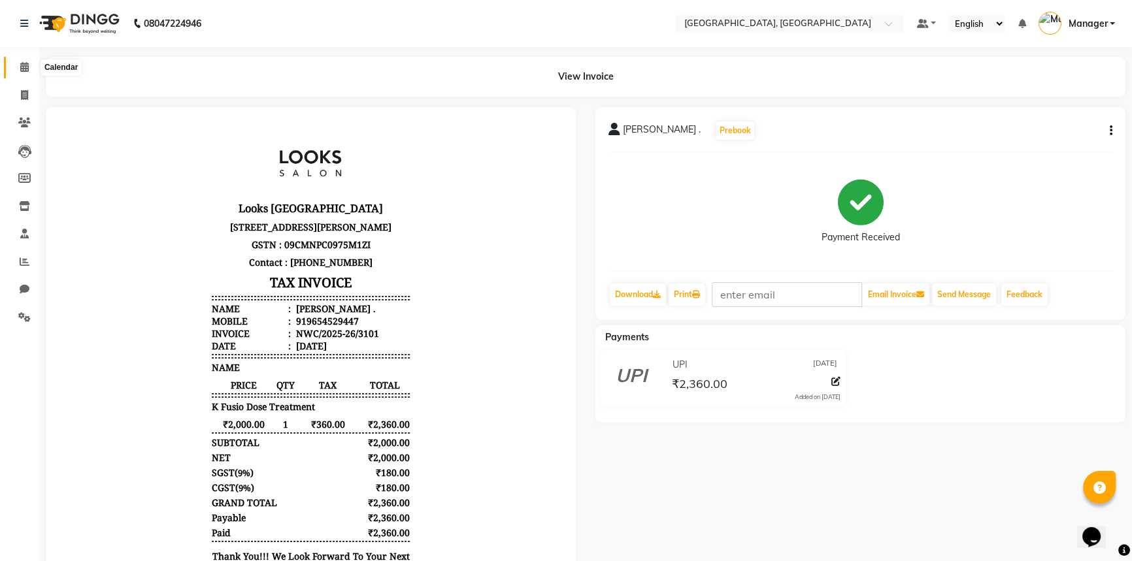
drag, startPoint x: 20, startPoint y: 63, endPoint x: 37, endPoint y: 79, distance: 23.1
click at [20, 63] on icon at bounding box center [24, 67] width 8 height 10
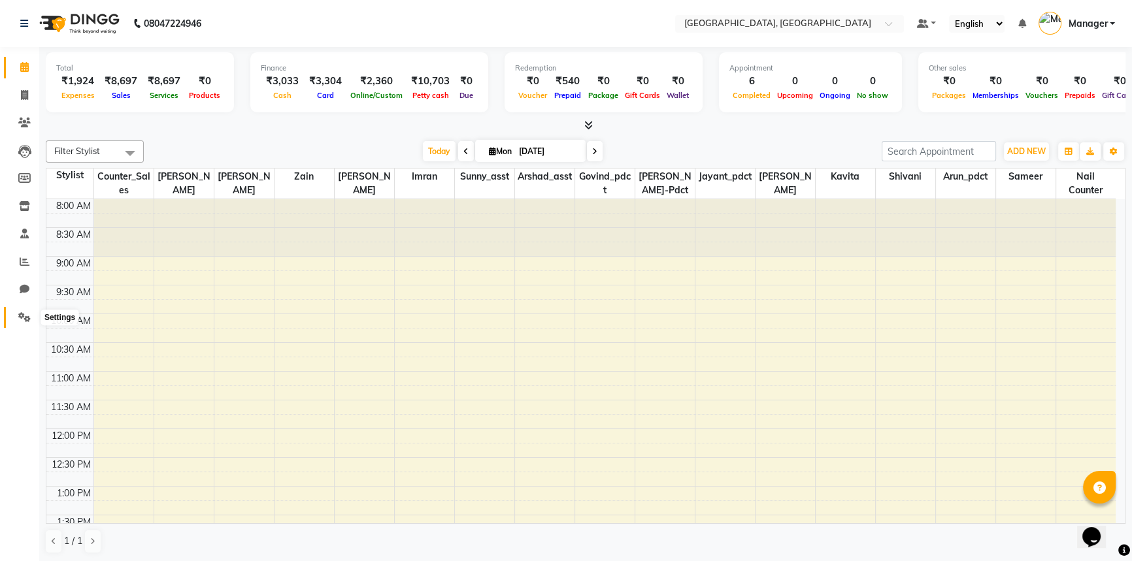
click at [25, 315] on icon at bounding box center [24, 317] width 12 height 10
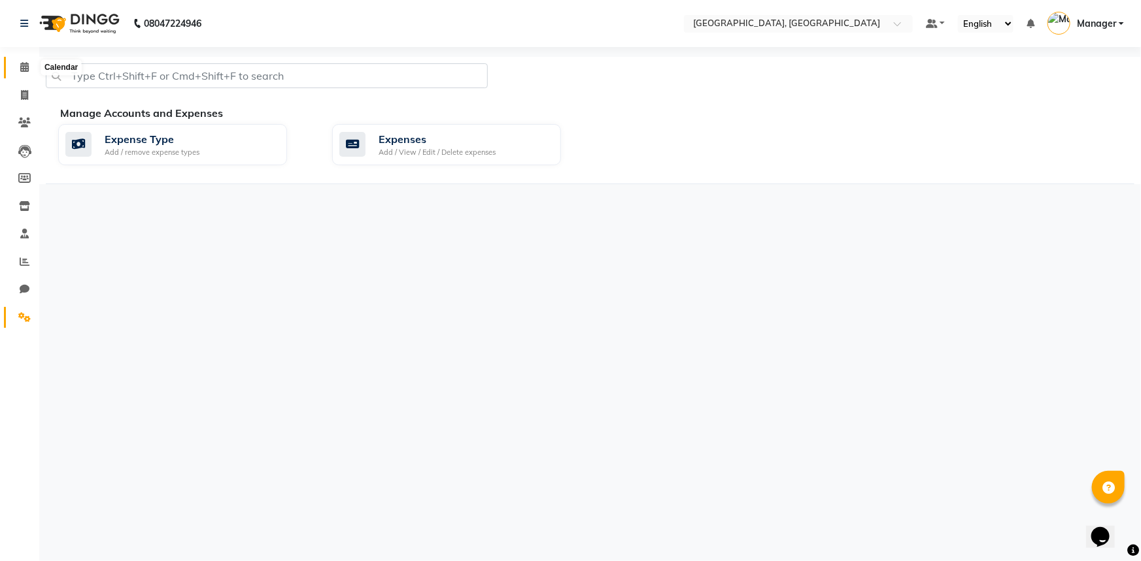
click at [23, 71] on icon at bounding box center [24, 67] width 8 height 10
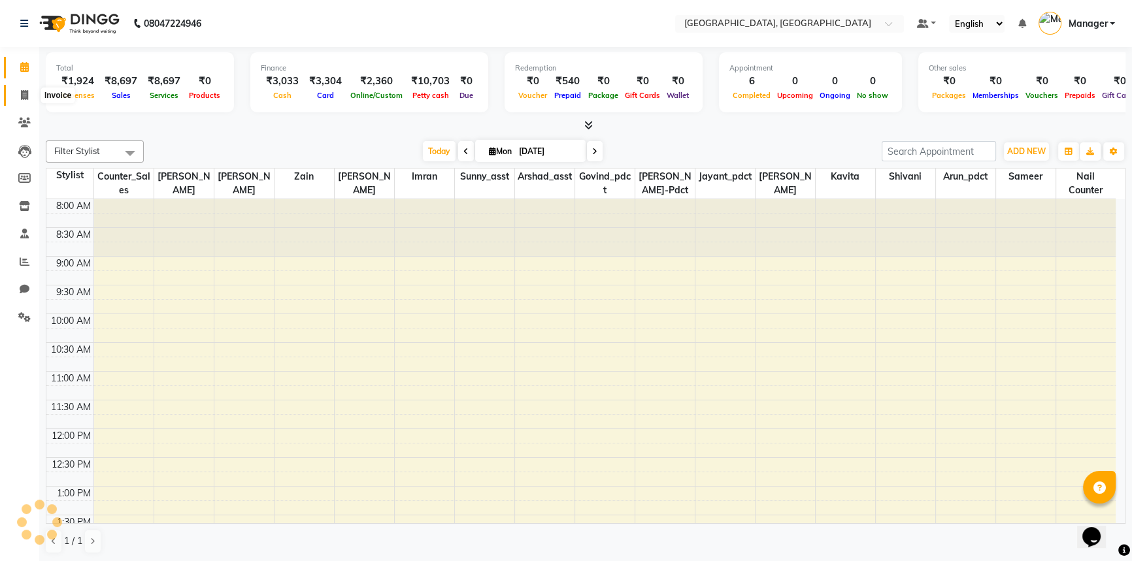
click at [22, 90] on icon at bounding box center [24, 95] width 7 height 10
select select "service"
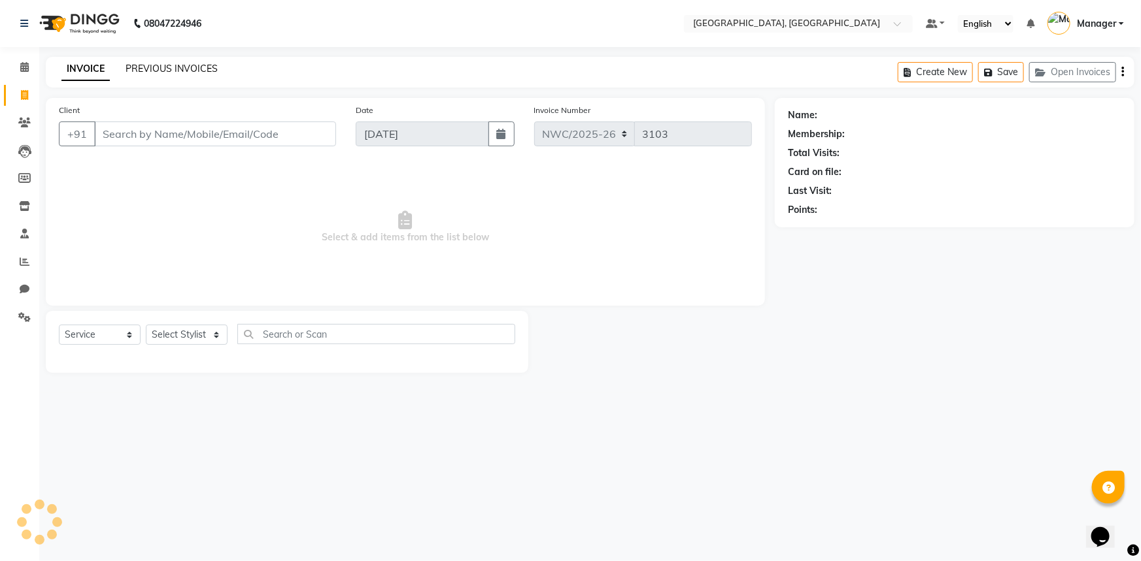
click at [203, 67] on link "PREVIOUS INVOICES" at bounding box center [171, 69] width 92 height 12
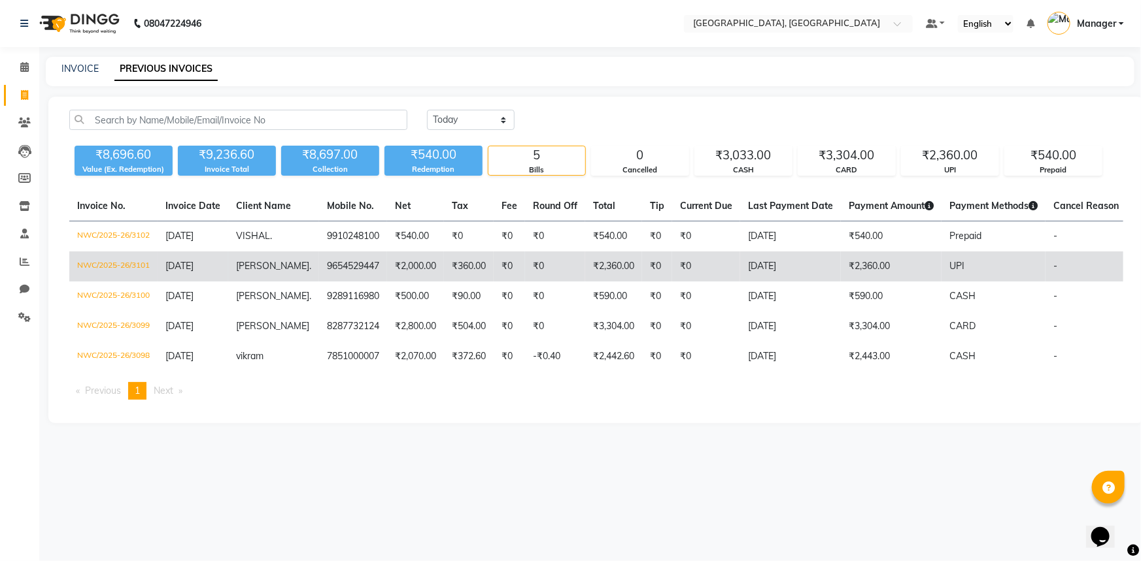
click at [446, 266] on td "₹360.00" at bounding box center [469, 267] width 50 height 30
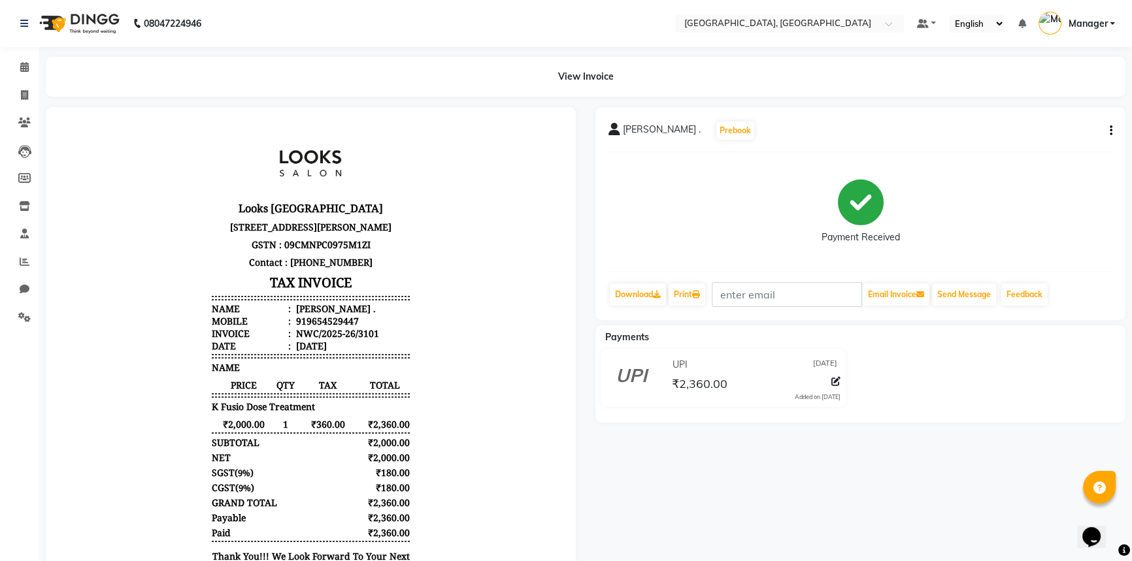
click at [1110, 131] on icon "button" at bounding box center [1111, 131] width 3 height 1
click at [1027, 119] on div "Split Service Amount" at bounding box center [1046, 122] width 90 height 16
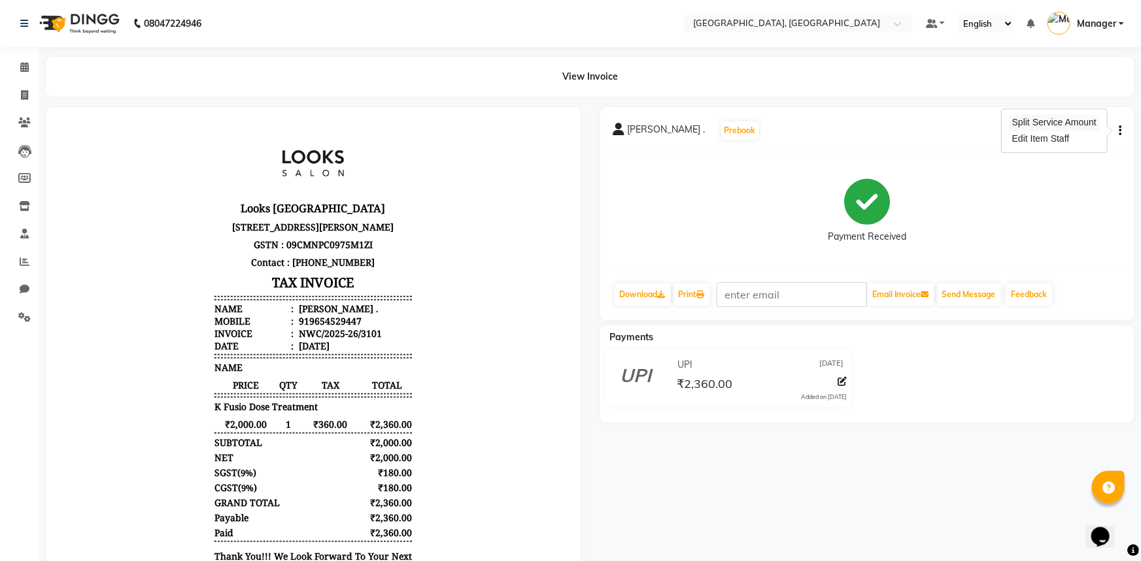
select select "84833"
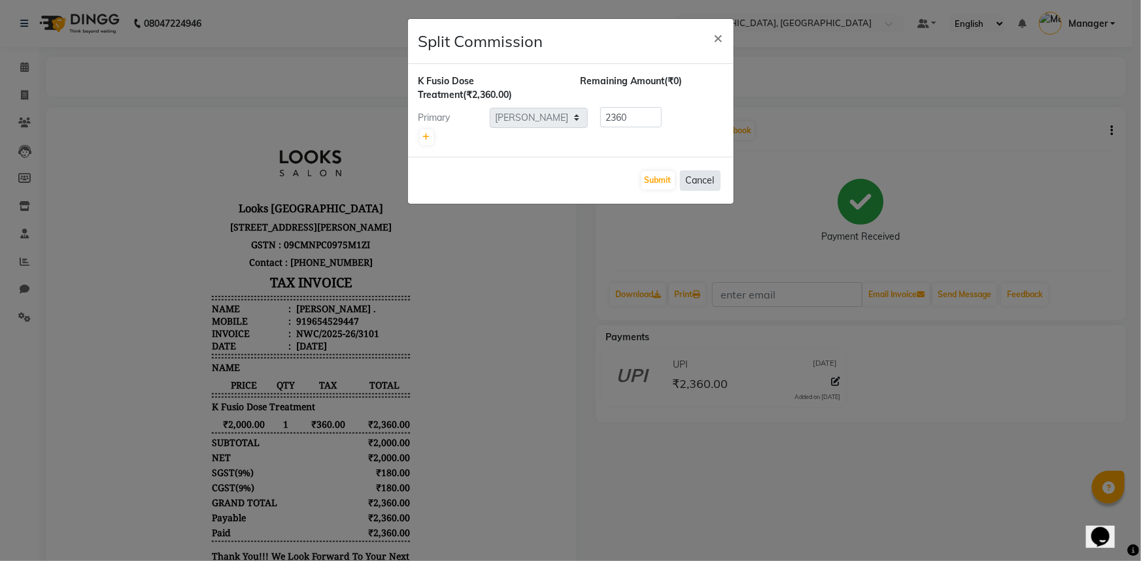
click at [701, 177] on button "Cancel" at bounding box center [700, 181] width 41 height 20
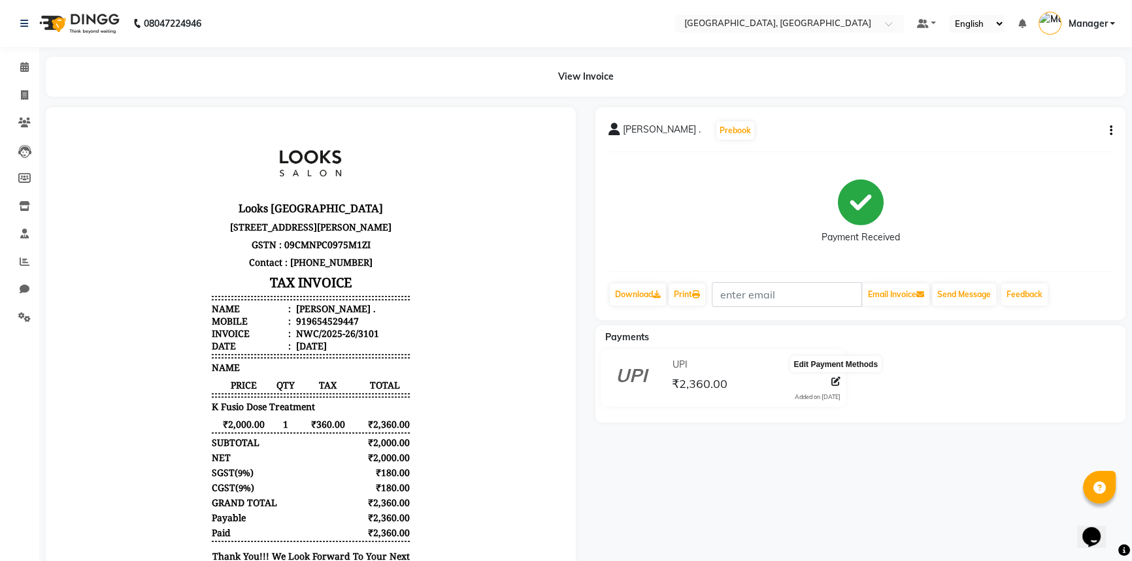
click at [833, 380] on icon at bounding box center [835, 381] width 9 height 9
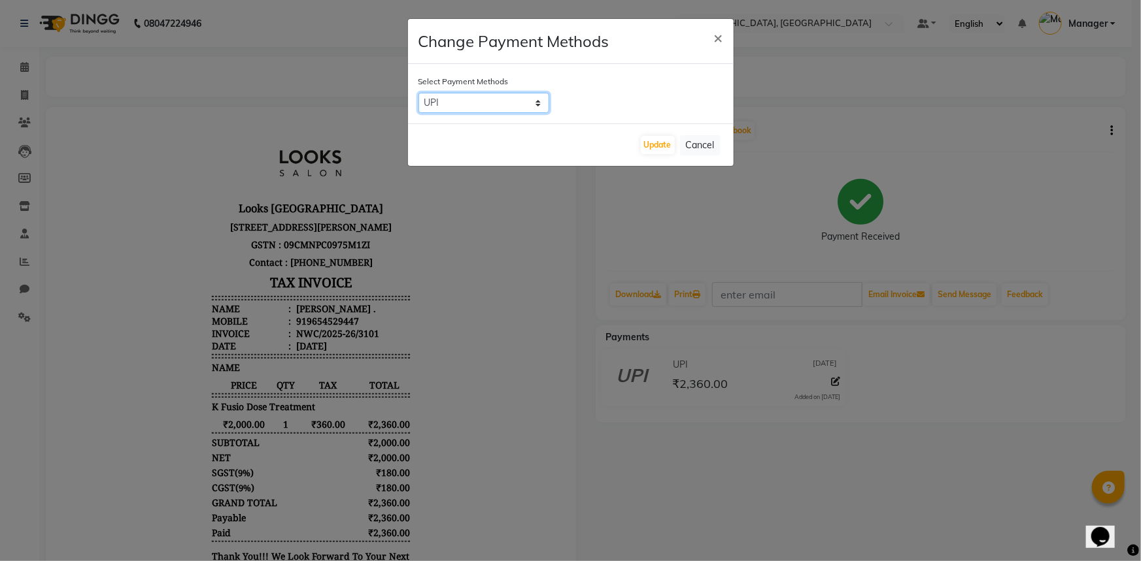
click at [493, 105] on select "UPI CASH CARD" at bounding box center [483, 103] width 131 height 20
click at [693, 139] on button "Cancel" at bounding box center [700, 145] width 41 height 20
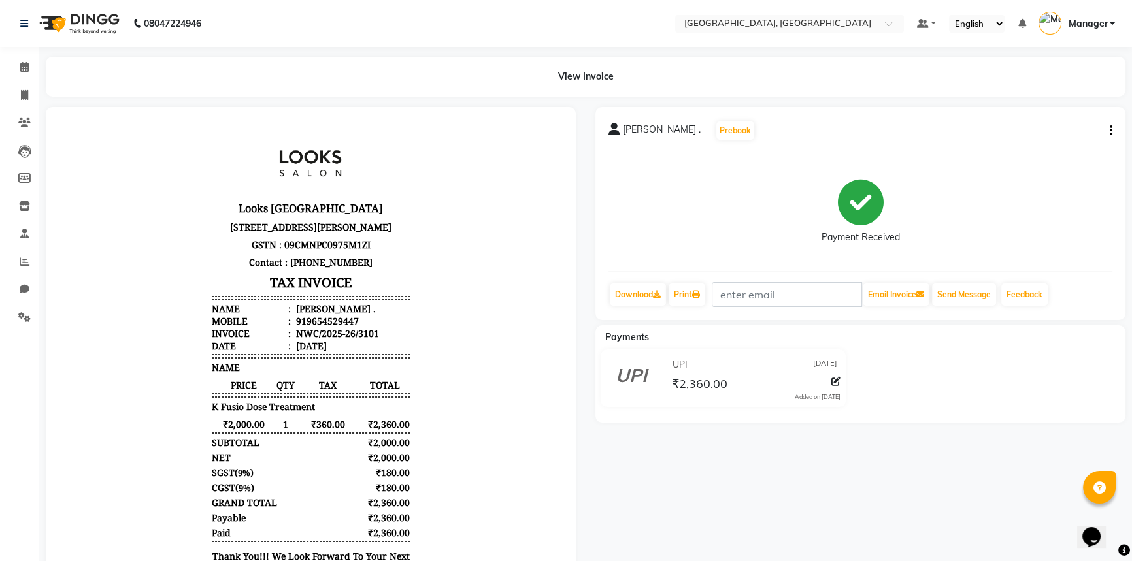
click at [716, 386] on span "₹2,360.00" at bounding box center [700, 385] width 56 height 18
click at [731, 381] on div "₹2,360.00" at bounding box center [754, 384] width 171 height 18
click at [827, 380] on div at bounding box center [833, 384] width 14 height 18
click at [1110, 131] on icon "button" at bounding box center [1111, 131] width 3 height 1
click at [1037, 139] on div "Edit Item Staff" at bounding box center [1046, 139] width 90 height 16
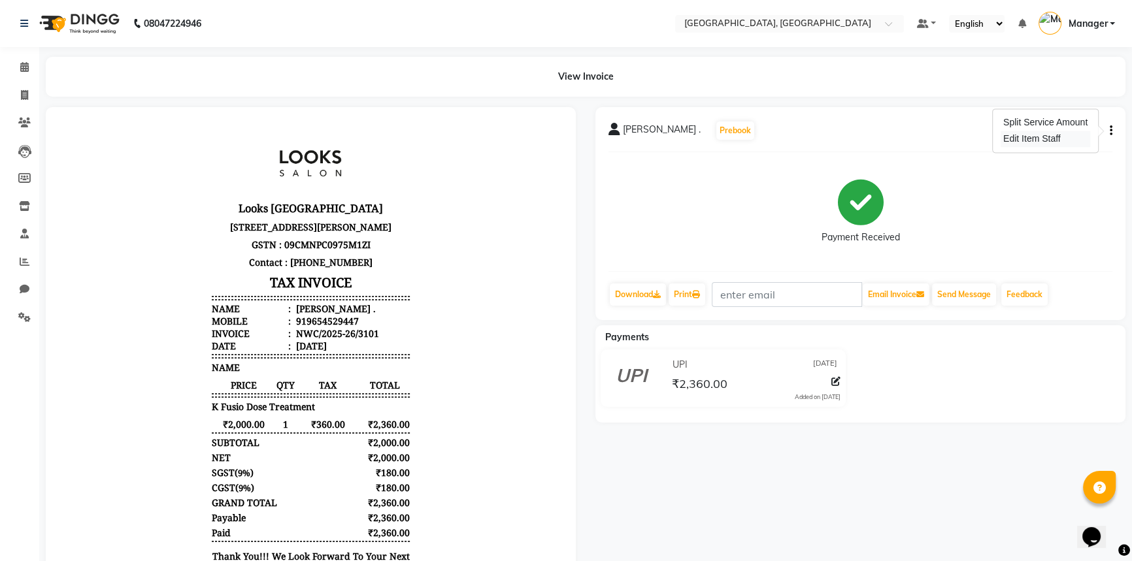
select select "84833"
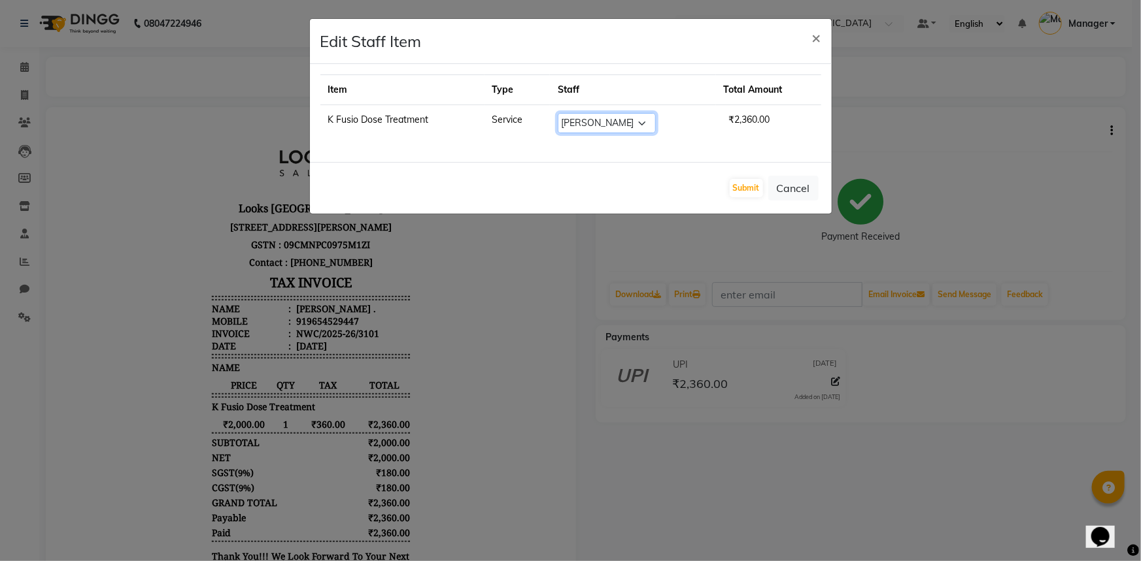
click at [601, 125] on select "Select [PERSON_NAME]-pdct Arshad_asst Arun_pdct Counter_Sales [PERSON_NAME] [PE…" at bounding box center [607, 123] width 98 height 20
click at [697, 142] on div "Item Type Staff Total Amount K Fusio Dose Treatment Service Select [PERSON_NAME…" at bounding box center [571, 113] width 522 height 98
click at [513, 121] on td "Service" at bounding box center [516, 123] width 65 height 37
click at [411, 124] on td "K Fusio Dose Treatment" at bounding box center [402, 123] width 164 height 37
click at [801, 179] on button "Cancel" at bounding box center [793, 188] width 50 height 25
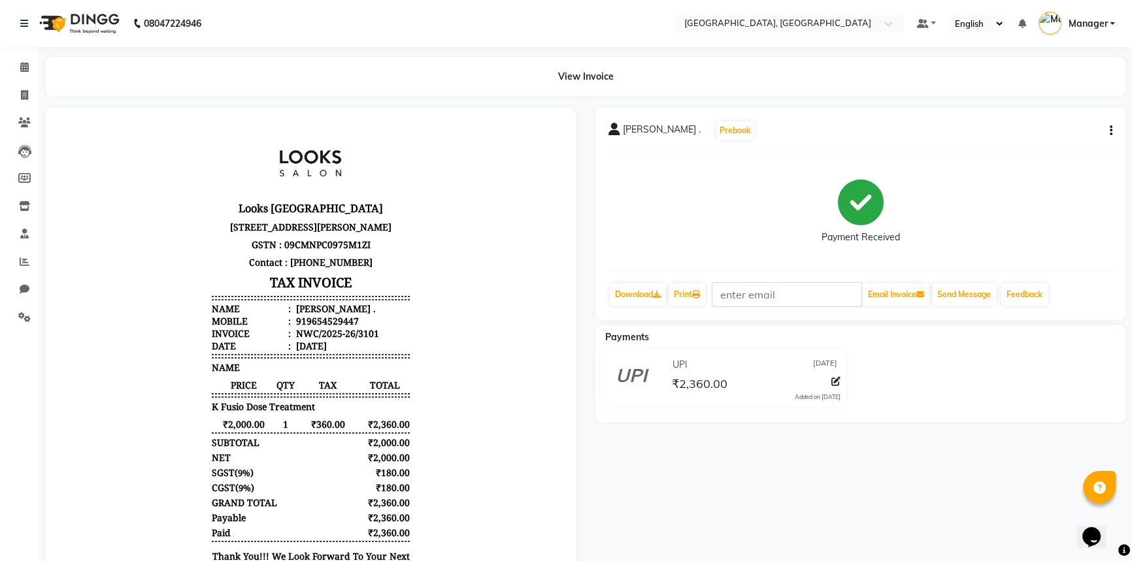
click at [1108, 129] on button "button" at bounding box center [1109, 131] width 8 height 14
click at [1061, 122] on div "Split Service Amount" at bounding box center [1046, 122] width 90 height 16
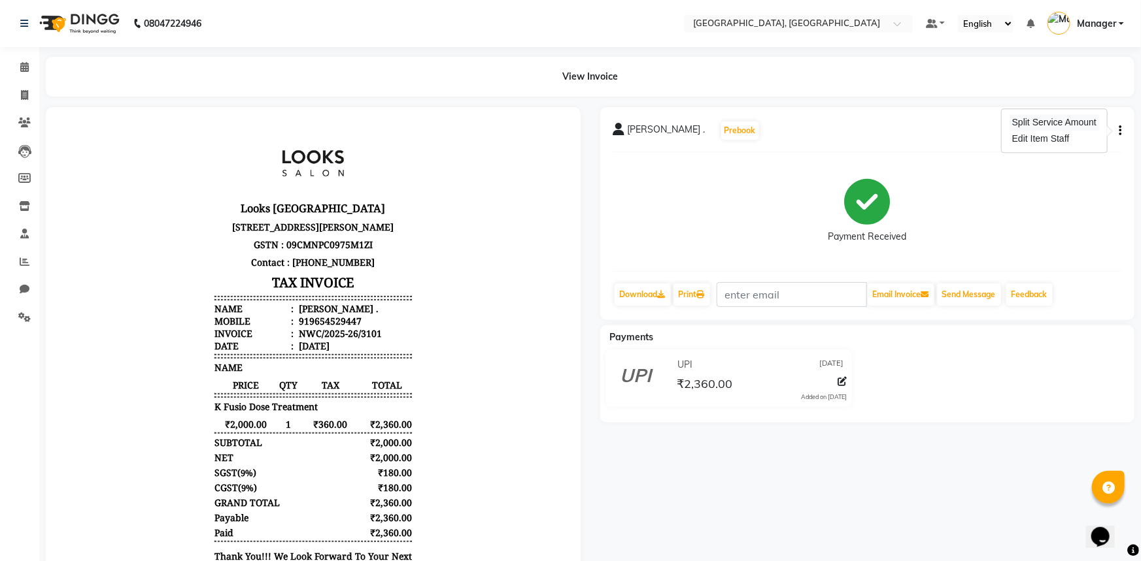
select select "84833"
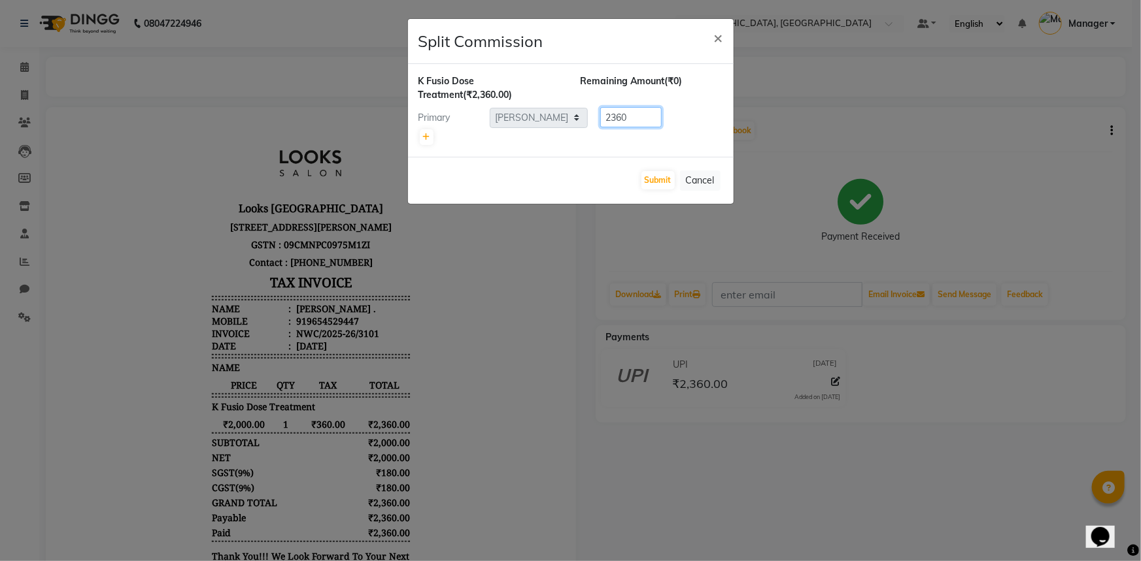
drag, startPoint x: 632, startPoint y: 117, endPoint x: 589, endPoint y: 117, distance: 43.1
click at [589, 117] on div "2360" at bounding box center [628, 117] width 81 height 20
click at [559, 141] on div at bounding box center [570, 137] width 305 height 18
click at [427, 138] on icon at bounding box center [426, 137] width 7 height 8
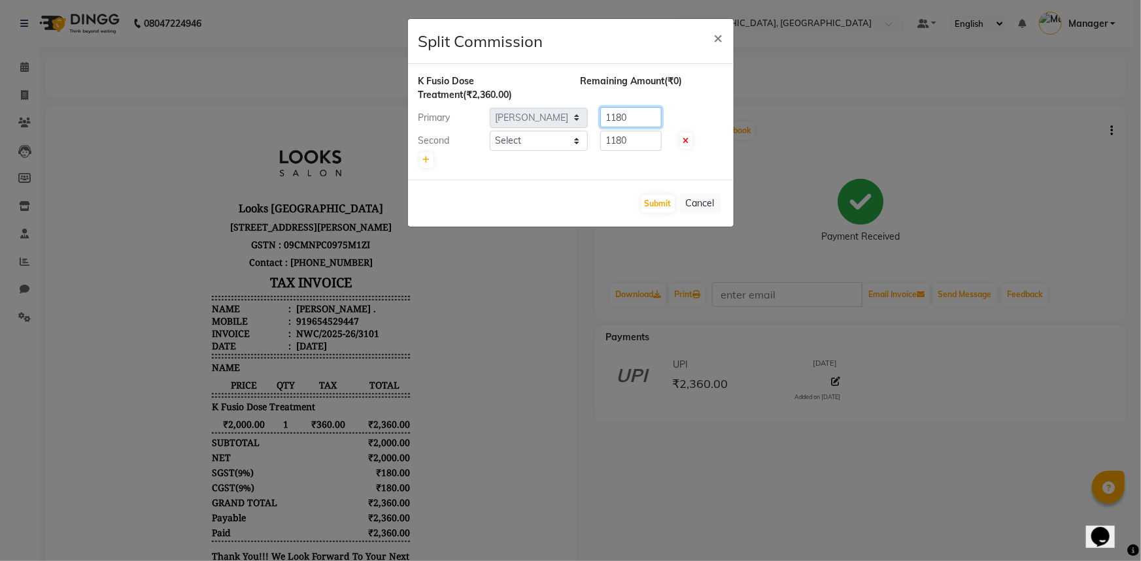
drag, startPoint x: 632, startPoint y: 116, endPoint x: 596, endPoint y: 116, distance: 35.9
click at [596, 116] on div "1180" at bounding box center [628, 117] width 81 height 20
click at [597, 178] on div "K Fusio Dose Treatment (₹2,360.00) Remaining Amount (-₹89.00) Primary Select [P…" at bounding box center [570, 122] width 325 height 116
click at [425, 158] on icon at bounding box center [426, 160] width 7 height 8
type input "786.67"
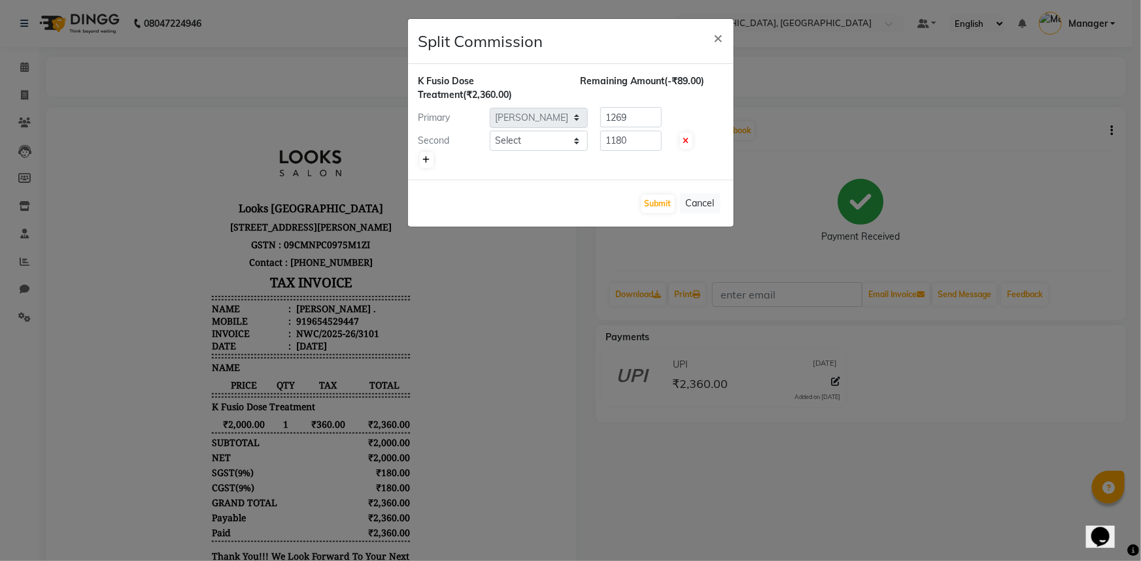
type input "786.67"
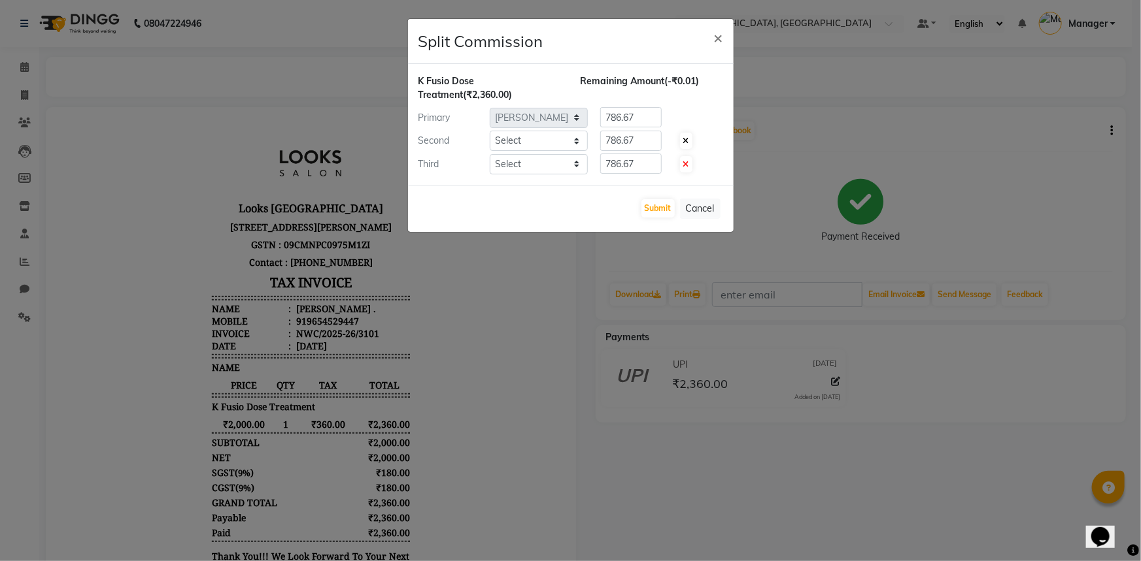
click at [682, 139] on span at bounding box center [686, 141] width 12 height 16
type input "1180"
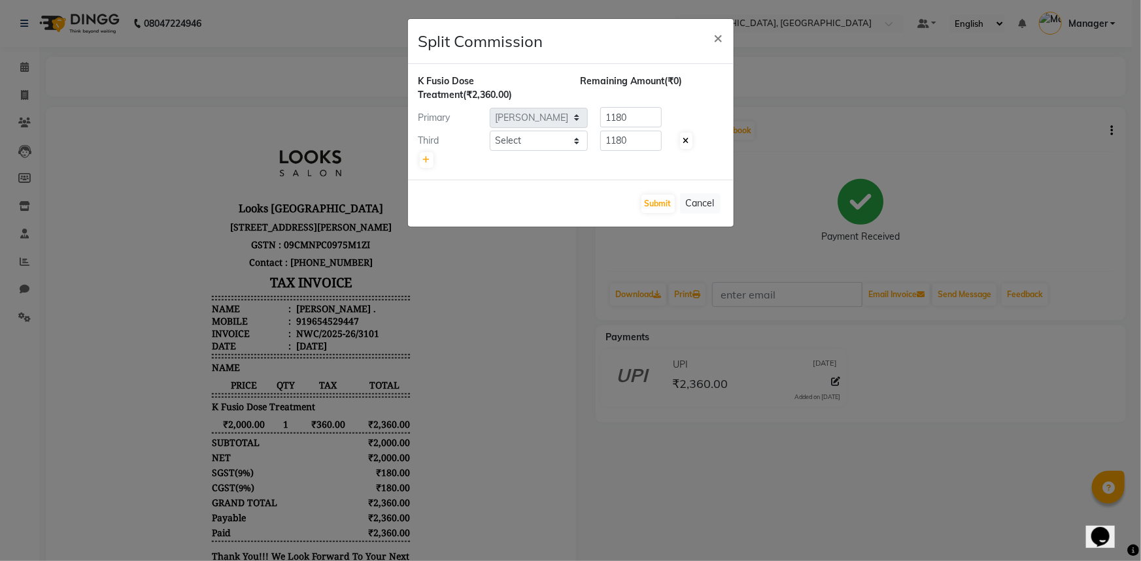
click at [688, 140] on icon at bounding box center [686, 141] width 6 height 8
type input "2360"
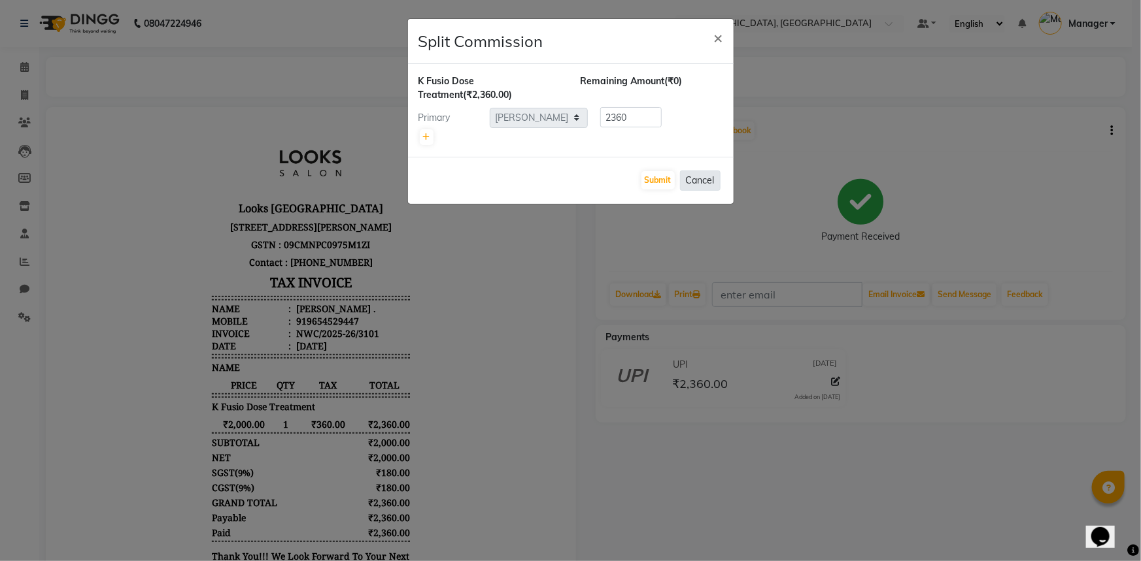
click at [693, 180] on button "Cancel" at bounding box center [700, 181] width 41 height 20
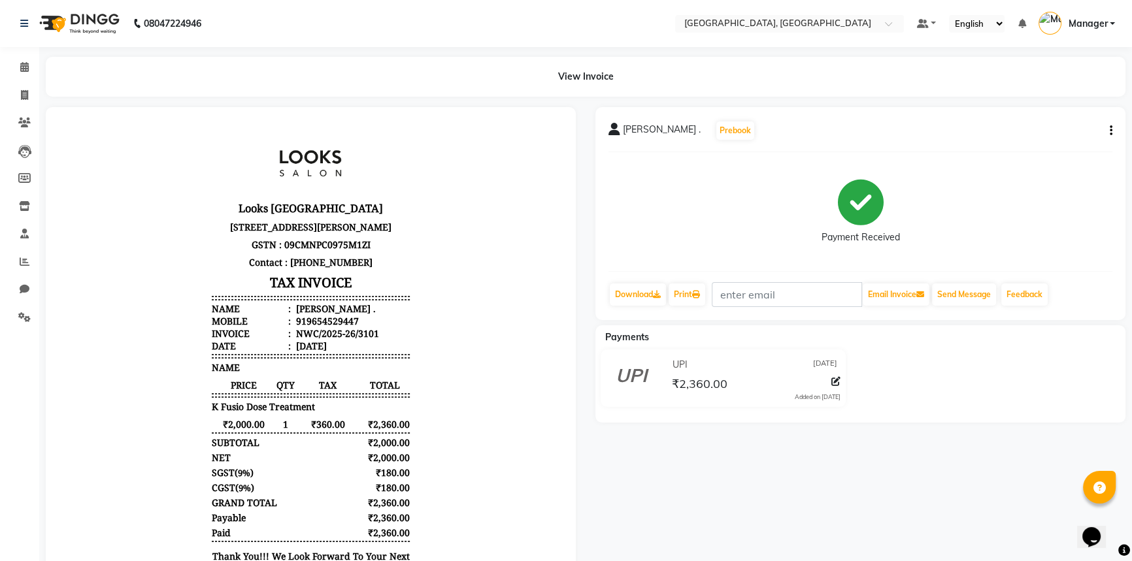
click at [854, 207] on icon at bounding box center [861, 203] width 46 height 46
drag, startPoint x: 22, startPoint y: 65, endPoint x: 35, endPoint y: 65, distance: 13.7
click at [22, 65] on icon at bounding box center [24, 67] width 8 height 10
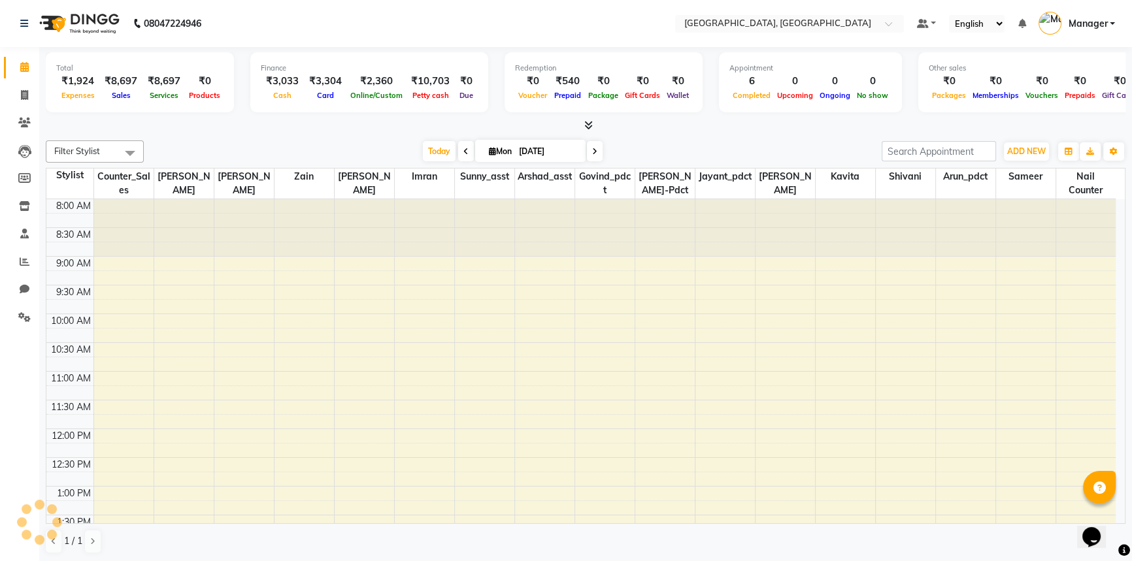
scroll to position [535, 0]
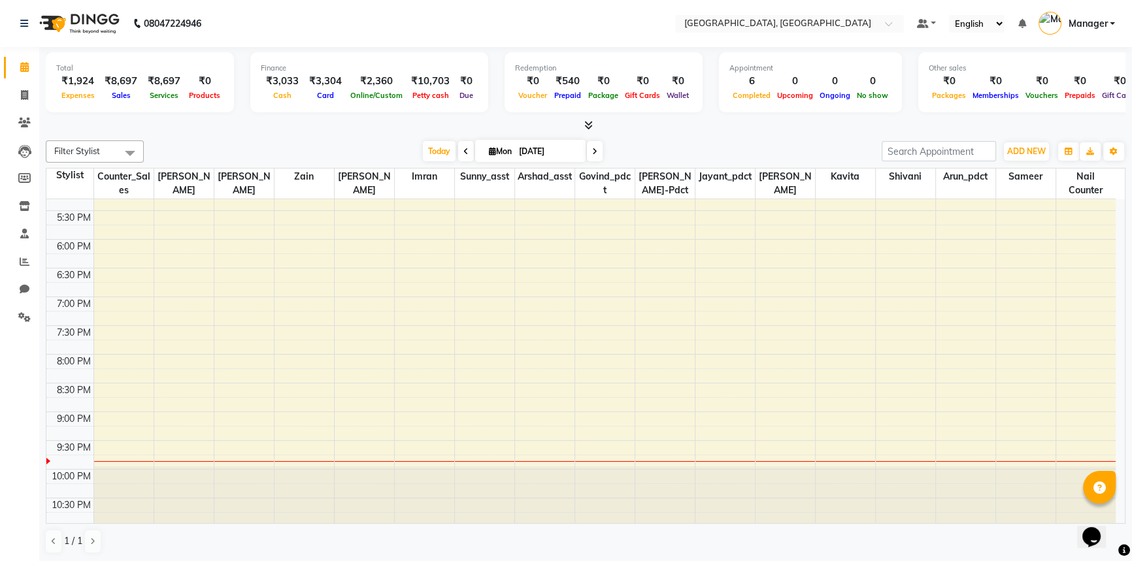
click at [241, 124] on div at bounding box center [586, 126] width 1080 height 14
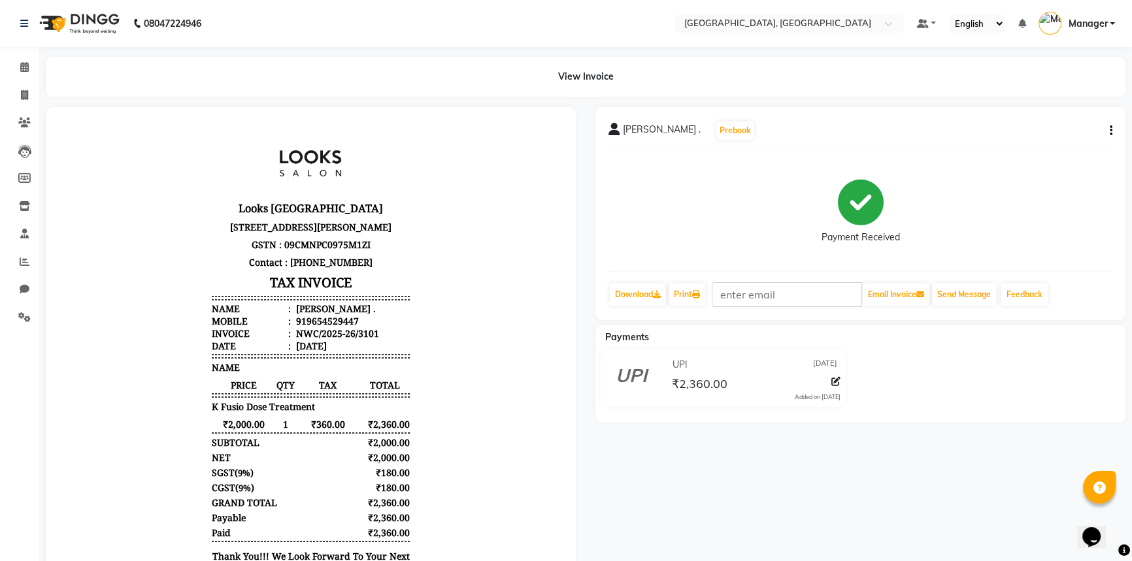
click at [1110, 131] on icon "button" at bounding box center [1111, 131] width 3 height 1
click at [1023, 122] on div "Split Service Amount" at bounding box center [1046, 122] width 90 height 16
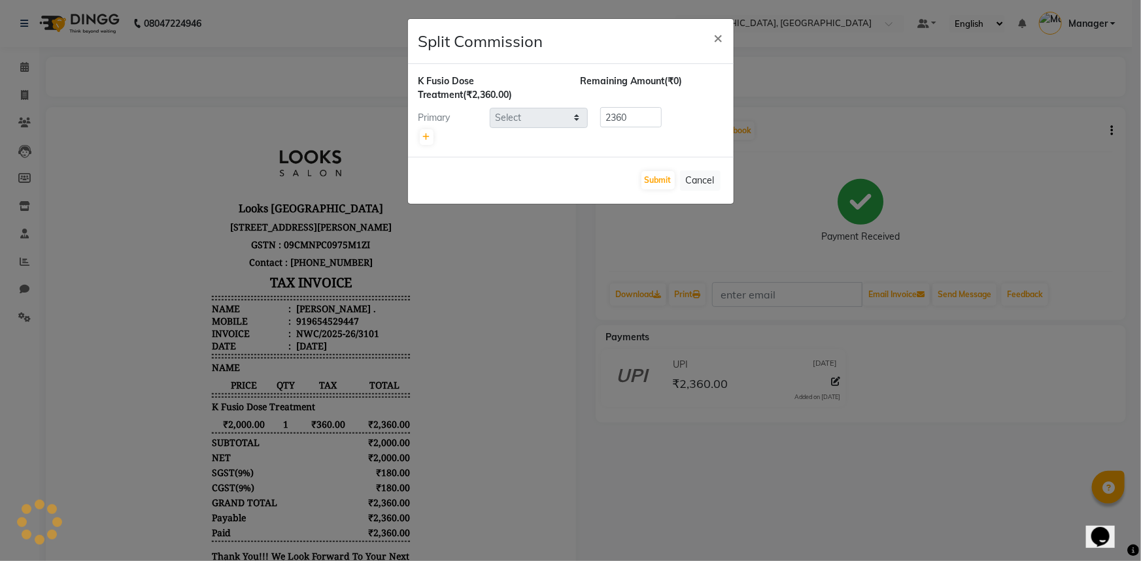
select select "84833"
click at [703, 180] on button "Cancel" at bounding box center [700, 181] width 41 height 20
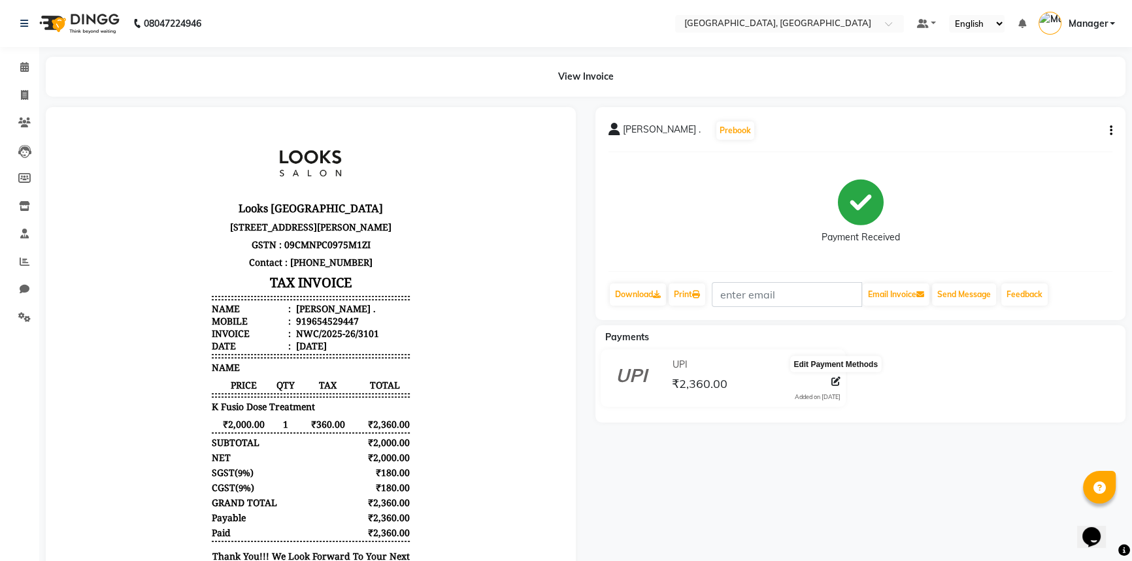
click at [832, 381] on icon at bounding box center [835, 381] width 9 height 9
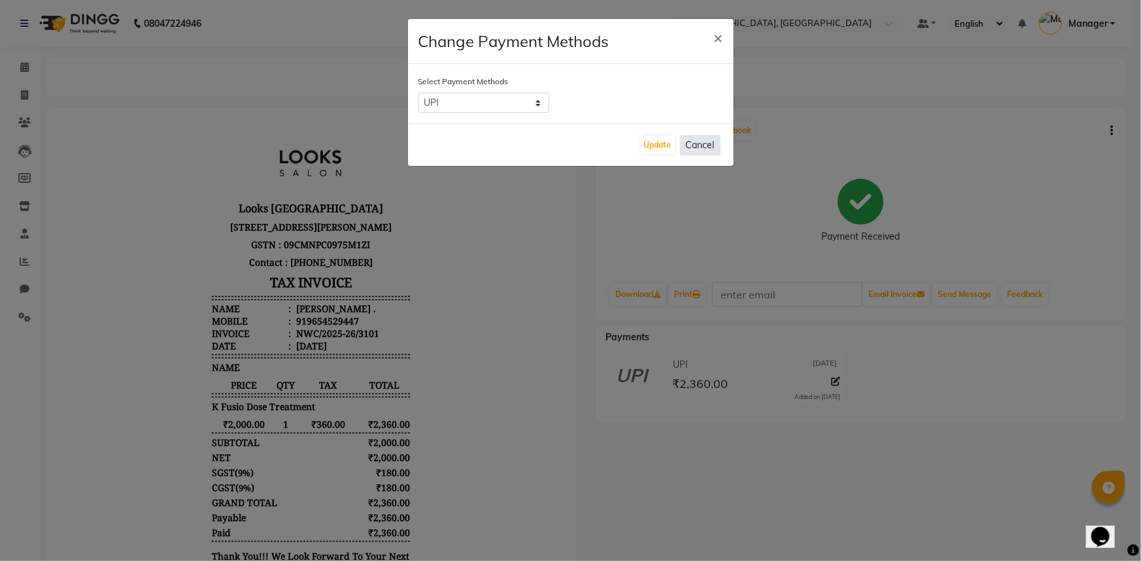
click at [691, 144] on button "Cancel" at bounding box center [700, 145] width 41 height 20
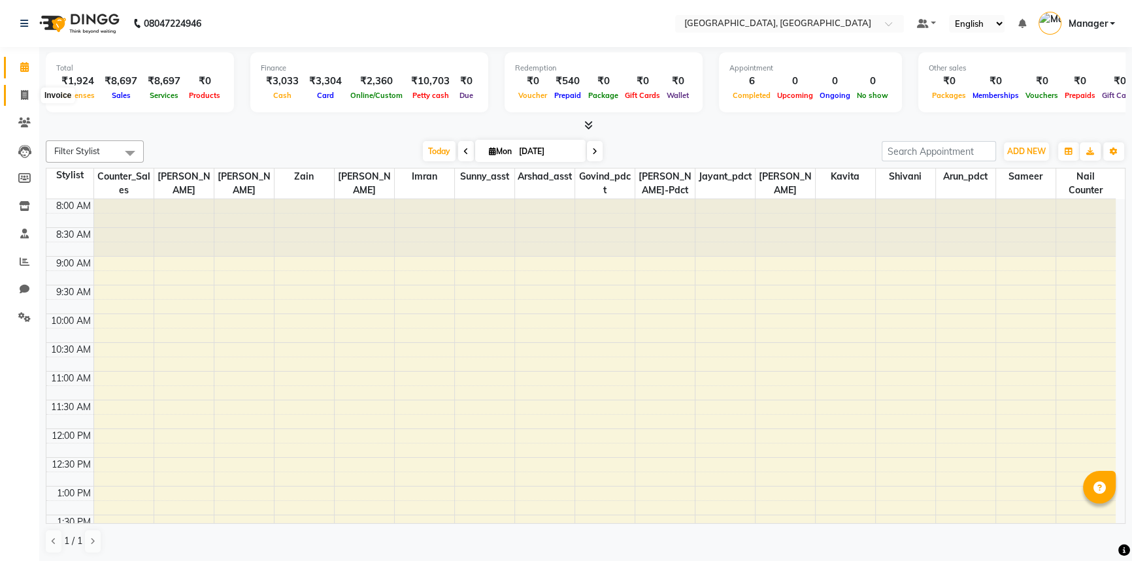
click at [24, 95] on icon at bounding box center [24, 95] width 7 height 10
select select "service"
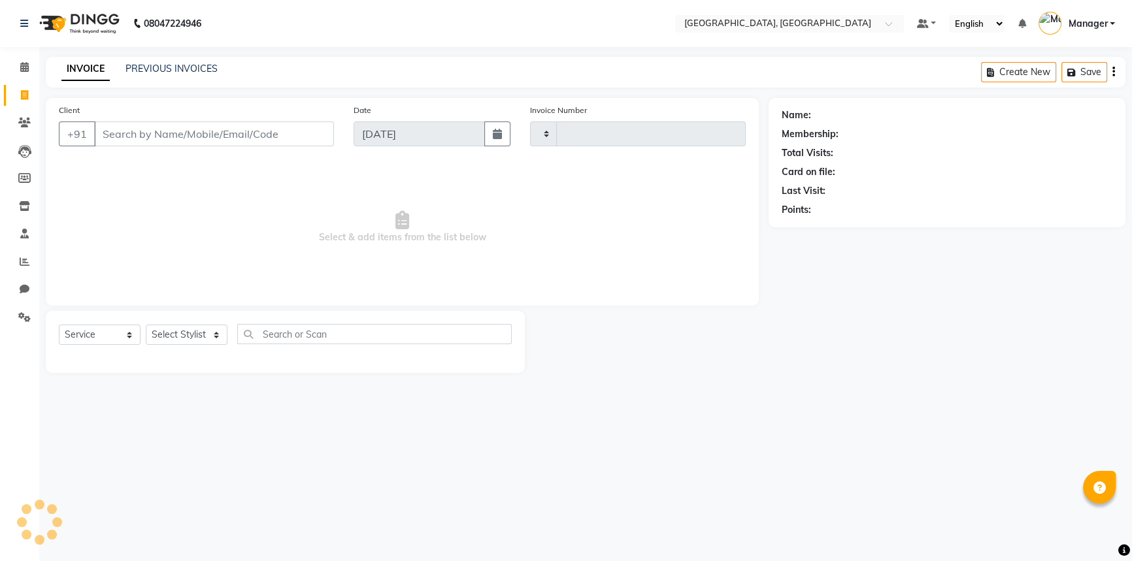
type input "3103"
select select "8574"
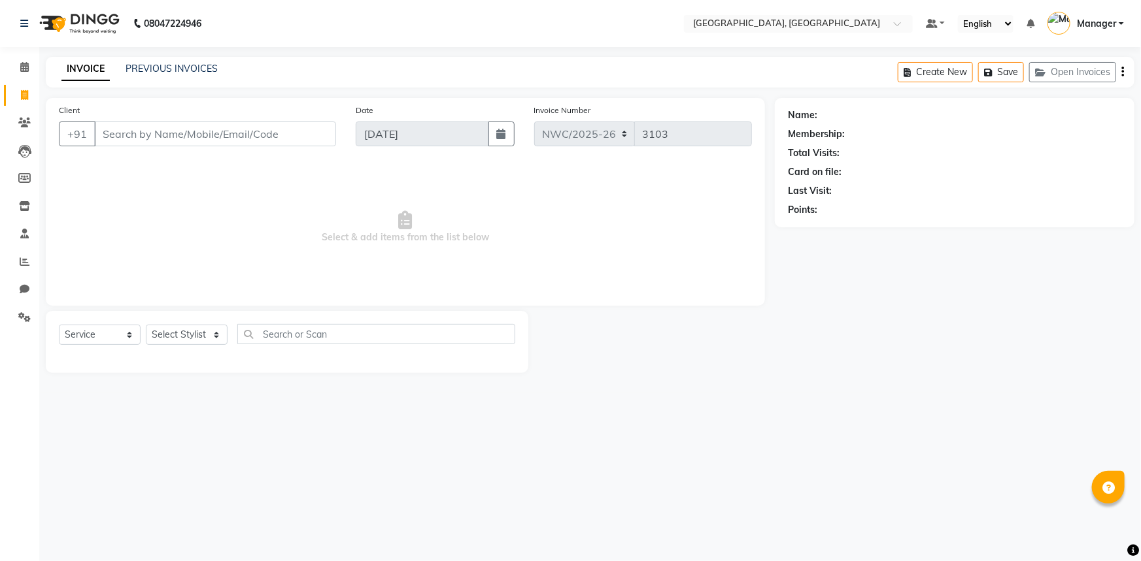
click at [159, 59] on div "INVOICE PREVIOUS INVOICES Create New Save Open Invoices" at bounding box center [590, 72] width 1088 height 31
click at [167, 65] on link "PREVIOUS INVOICES" at bounding box center [171, 69] width 92 height 12
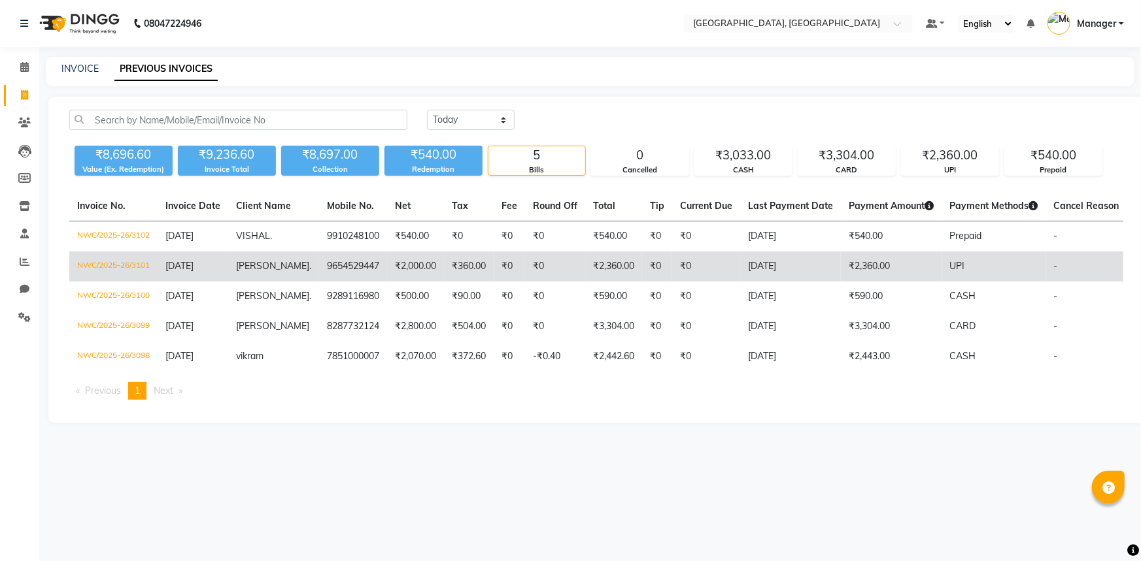
click at [782, 267] on td "[DATE]" at bounding box center [790, 267] width 101 height 30
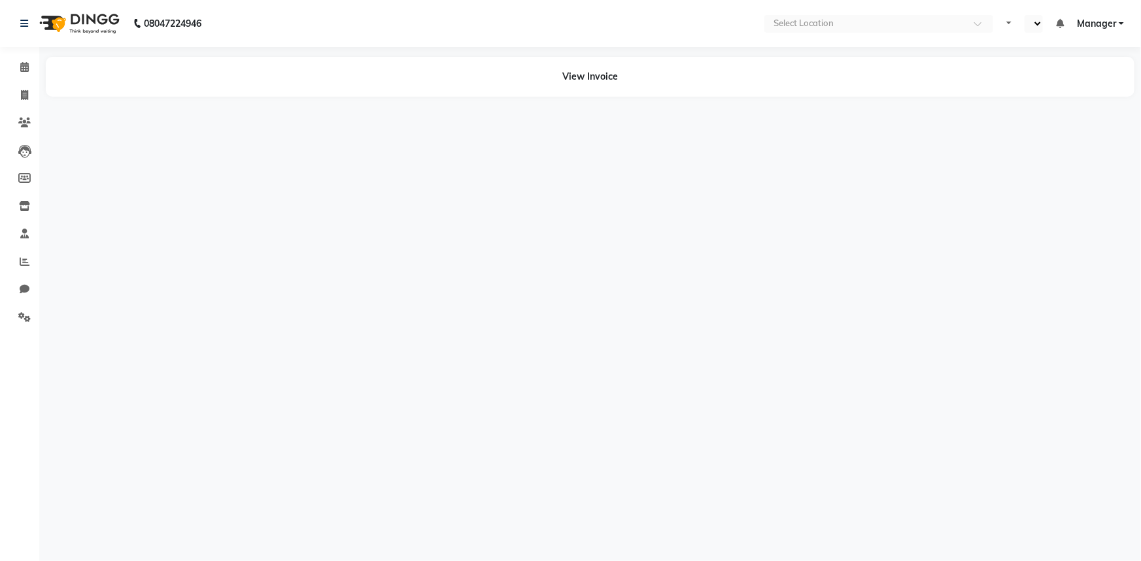
select select "en"
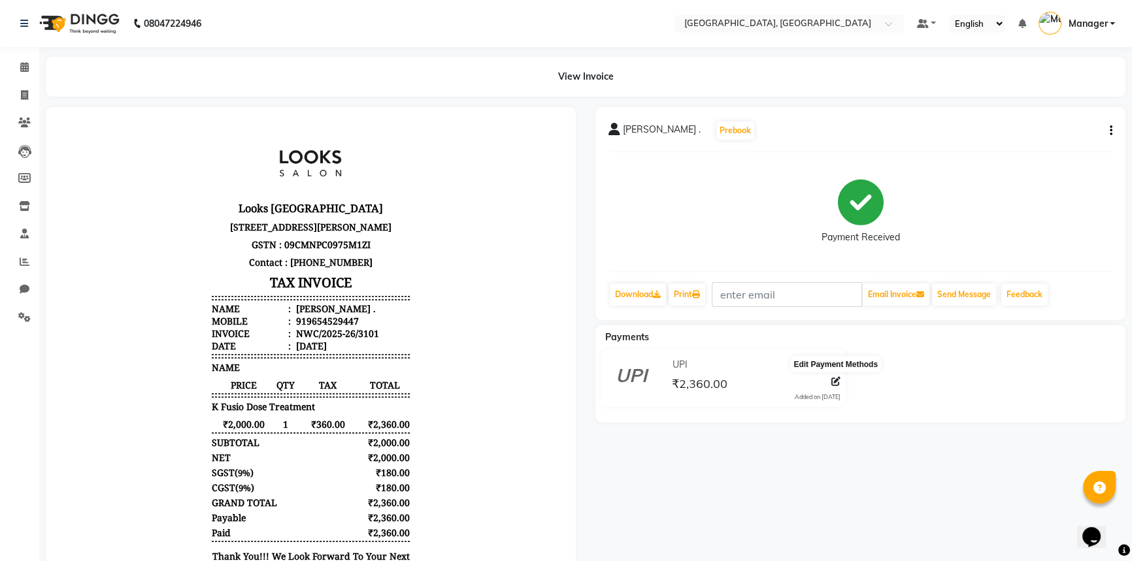
click at [835, 382] on icon at bounding box center [835, 381] width 9 height 9
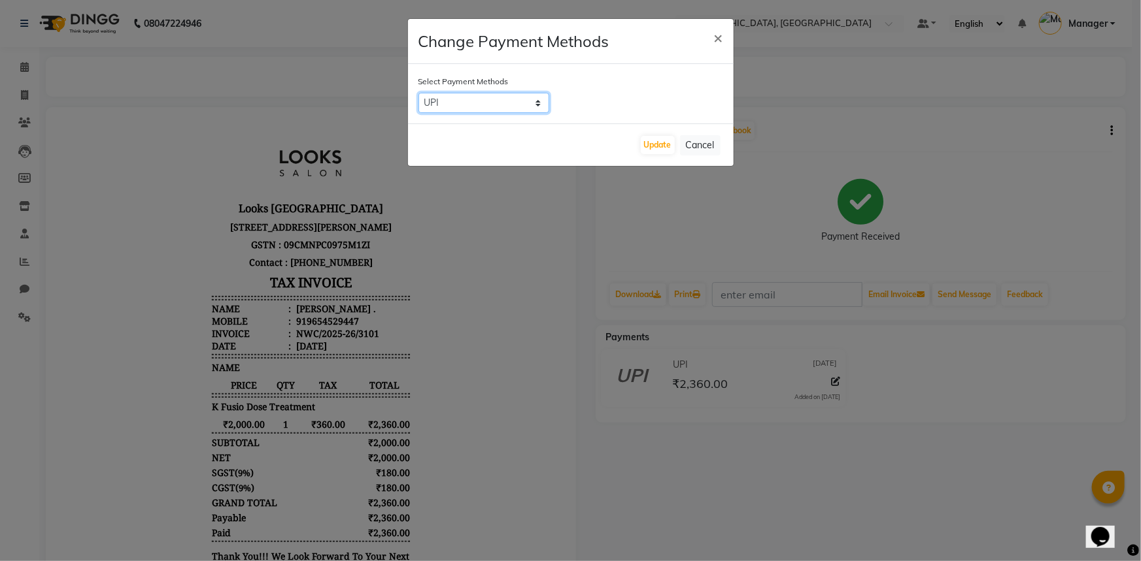
click at [515, 105] on select "UPI CASH CARD" at bounding box center [483, 103] width 131 height 20
click at [695, 141] on button "Cancel" at bounding box center [700, 145] width 41 height 20
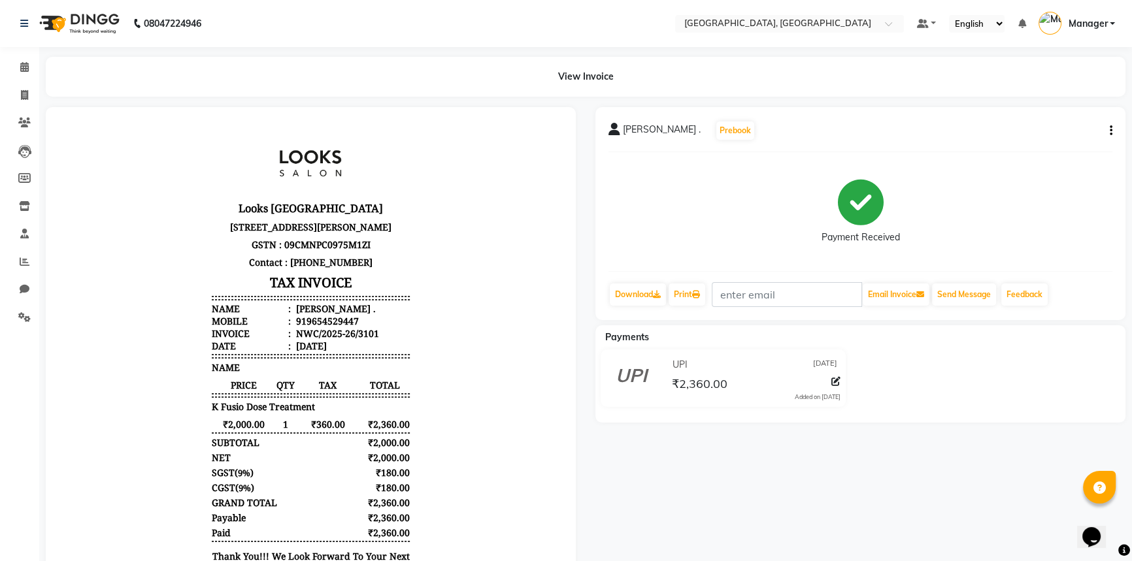
click at [1112, 125] on div "[PERSON_NAME] . Prebook Payment Received Download Print Email Invoice Send Mess…" at bounding box center [860, 213] width 530 height 213
click at [1111, 131] on icon "button" at bounding box center [1111, 131] width 3 height 1
click at [1045, 122] on div "Split Service Amount" at bounding box center [1046, 122] width 90 height 16
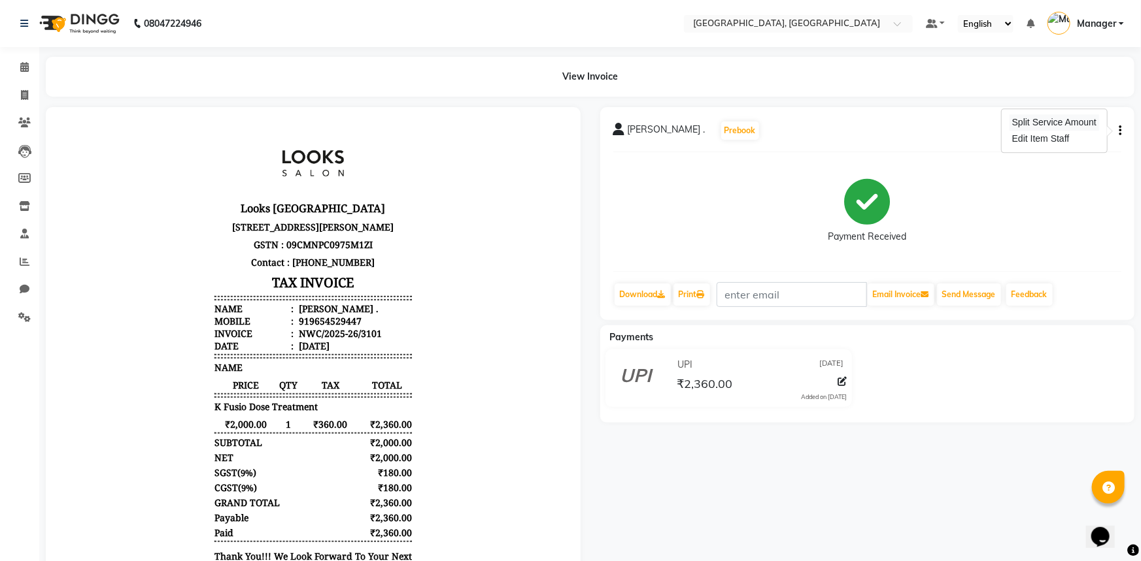
select select "84833"
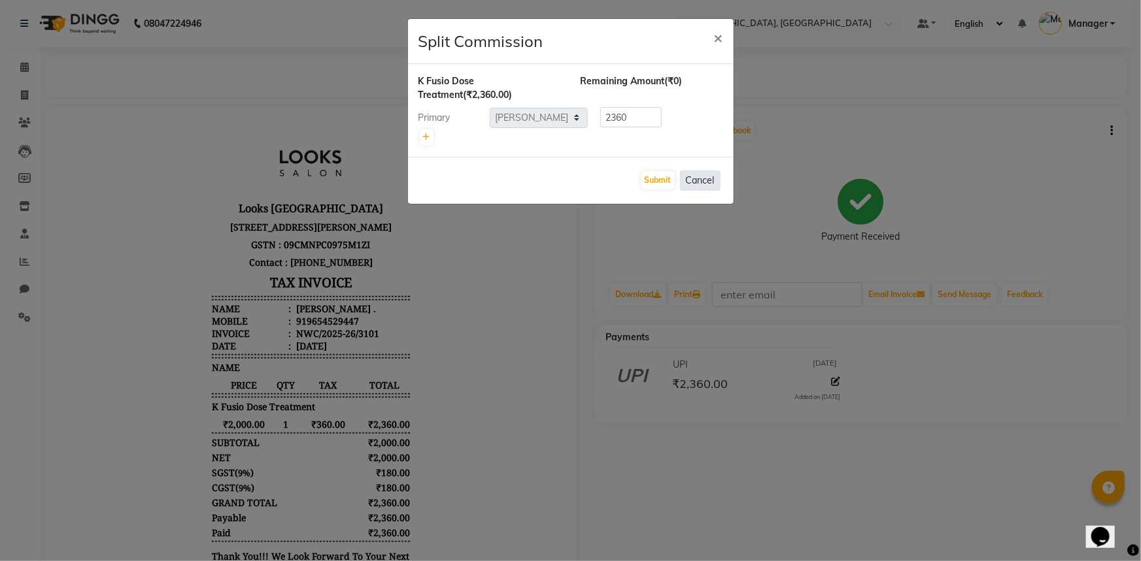
click at [692, 178] on button "Cancel" at bounding box center [700, 181] width 41 height 20
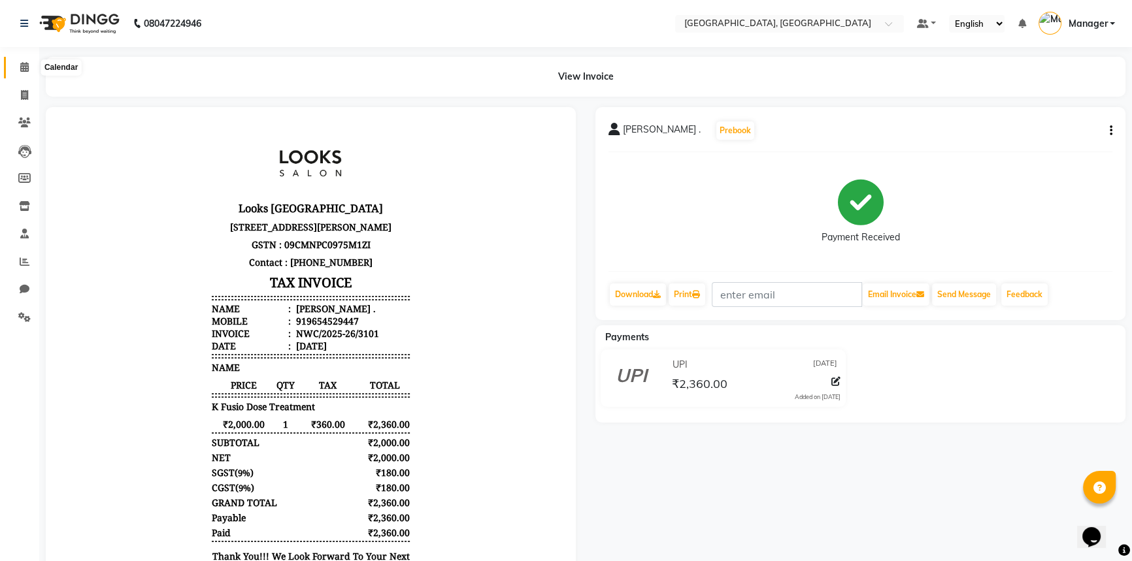
drag, startPoint x: 20, startPoint y: 65, endPoint x: 33, endPoint y: 0, distance: 66.8
click at [20, 65] on icon at bounding box center [24, 67] width 8 height 10
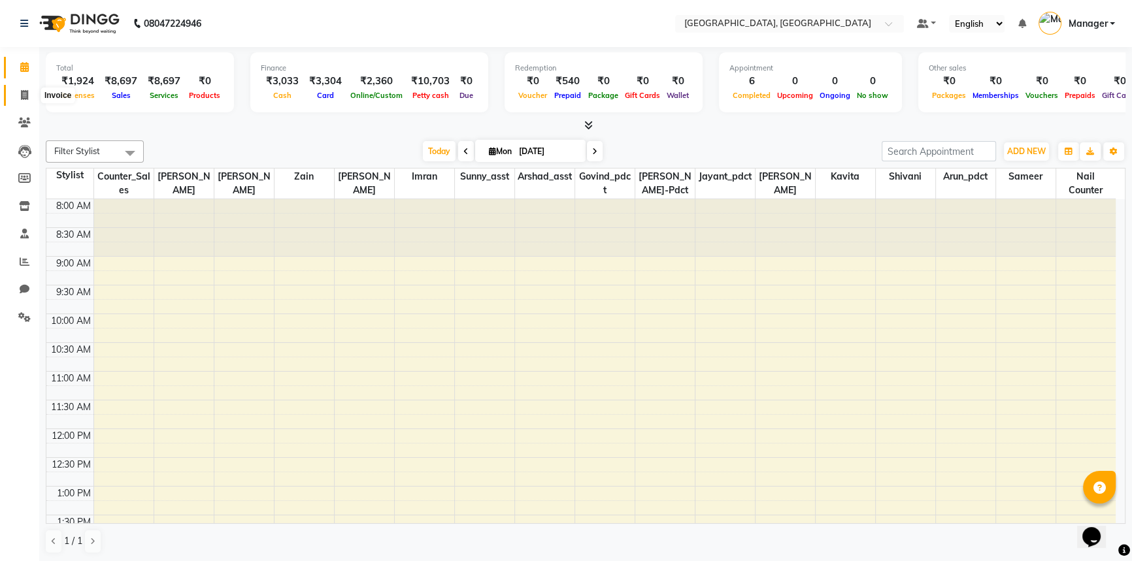
click at [24, 92] on icon at bounding box center [24, 95] width 7 height 10
select select "service"
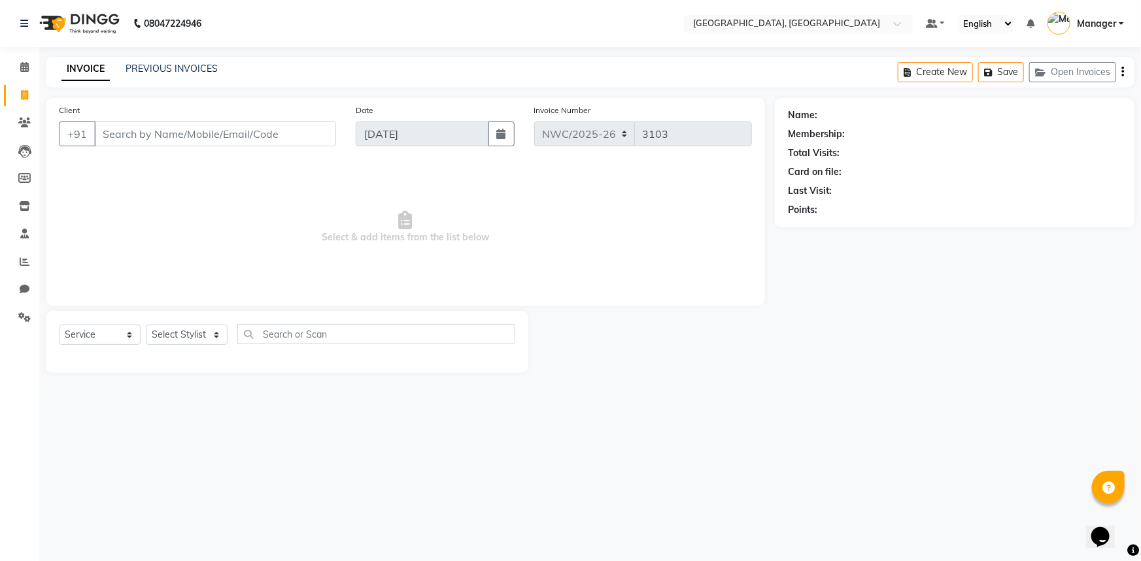
click at [205, 134] on input "Client" at bounding box center [215, 134] width 242 height 25
click at [166, 333] on select "Select Stylist Aneeta Ankush-pdct Arshad_asst Arun_pdct Counter_Sales Faheem Go…" at bounding box center [187, 335] width 82 height 20
select select "84833"
click at [146, 325] on select "Select Stylist Aneeta Ankush-pdct Arshad_asst Arun_pdct Counter_Sales Faheem Go…" at bounding box center [187, 335] width 82 height 20
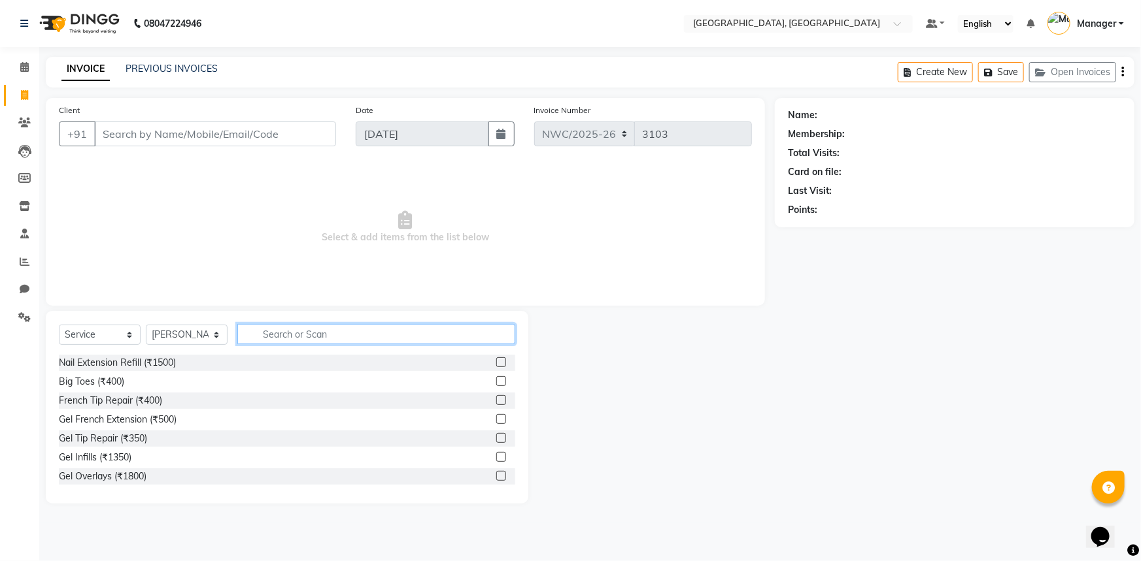
click at [305, 337] on input "text" at bounding box center [376, 334] width 278 height 20
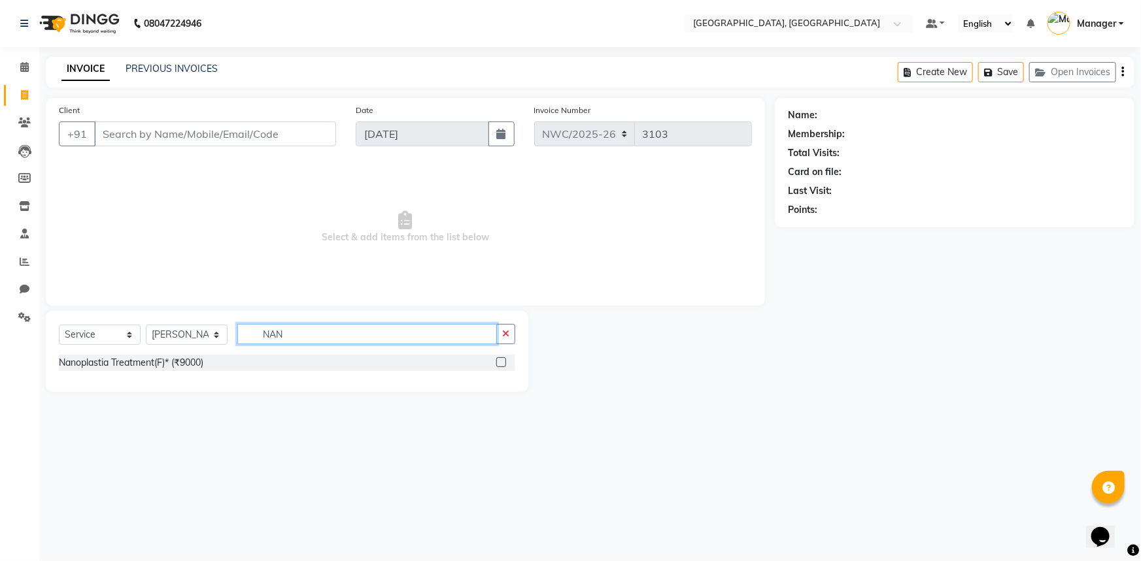
type input "NAN"
click at [140, 134] on input "Client" at bounding box center [215, 134] width 242 height 25
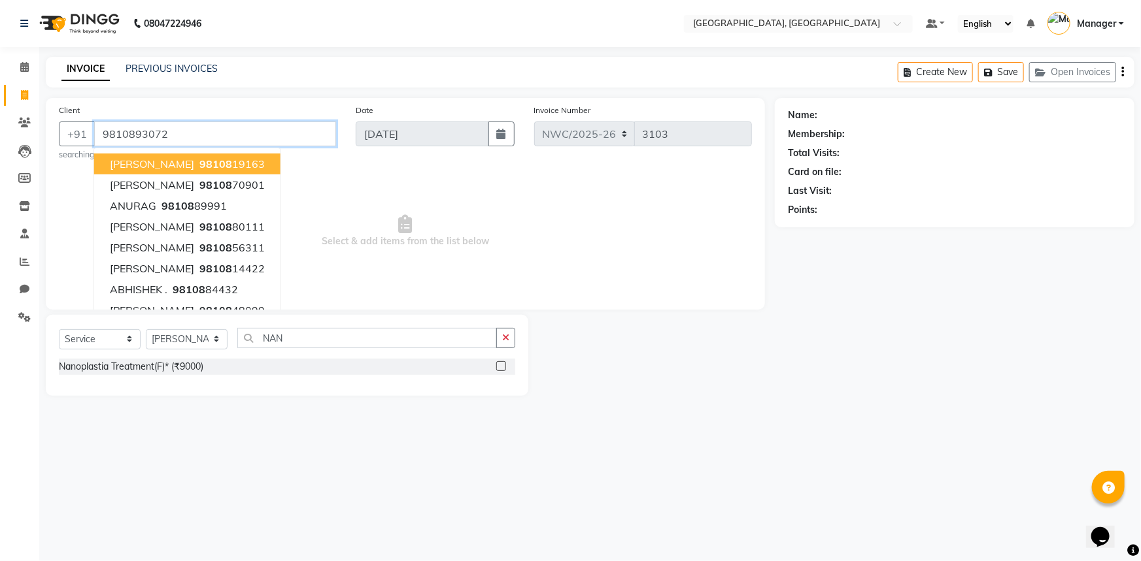
type input "9810893072"
select select "1: Object"
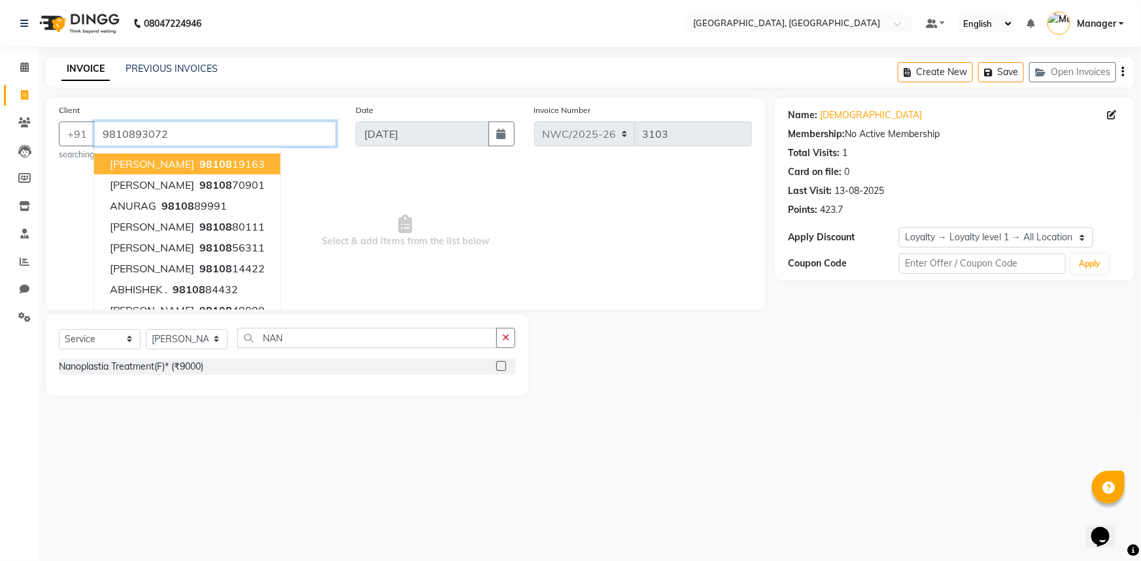
click at [232, 130] on input "9810893072" at bounding box center [215, 134] width 242 height 25
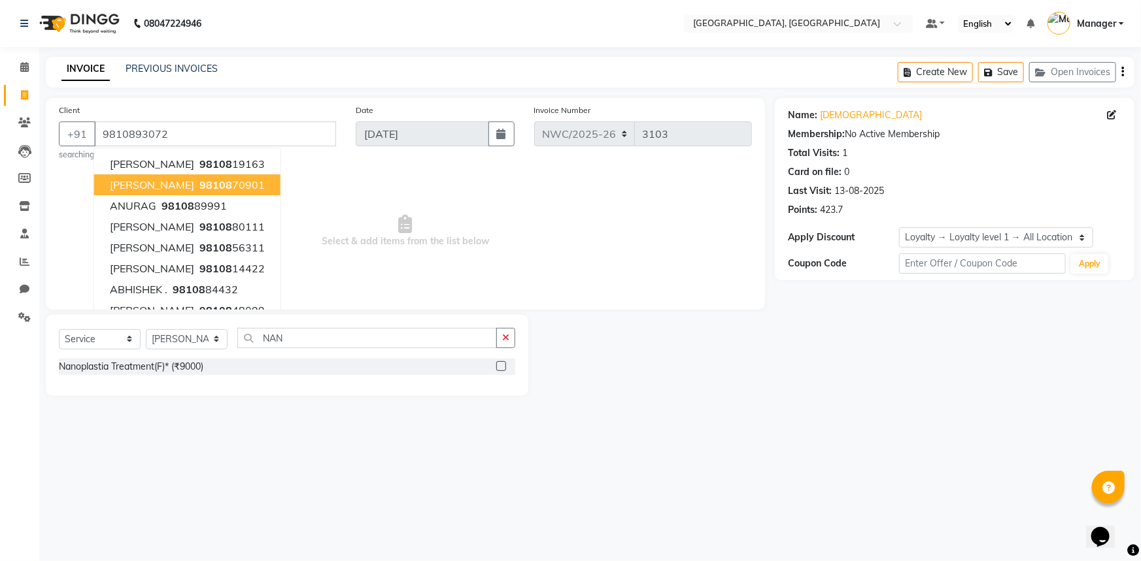
click at [264, 368] on div "Nanoplastia Treatment(F)* (₹9000)" at bounding box center [287, 367] width 456 height 16
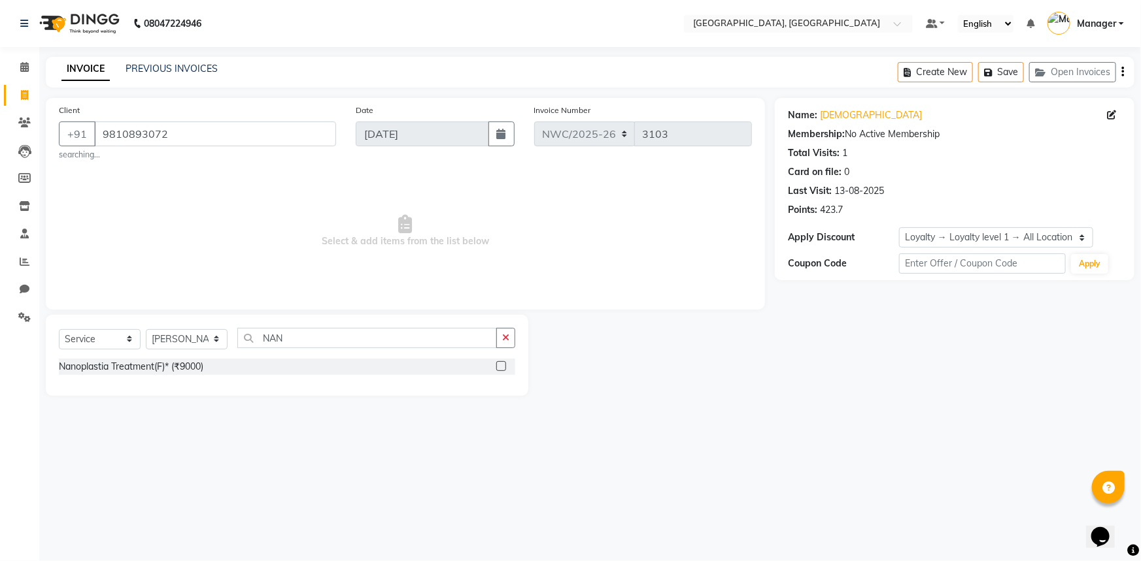
click at [503, 365] on label at bounding box center [501, 366] width 10 height 10
click at [503, 365] on input "checkbox" at bounding box center [500, 367] width 8 height 8
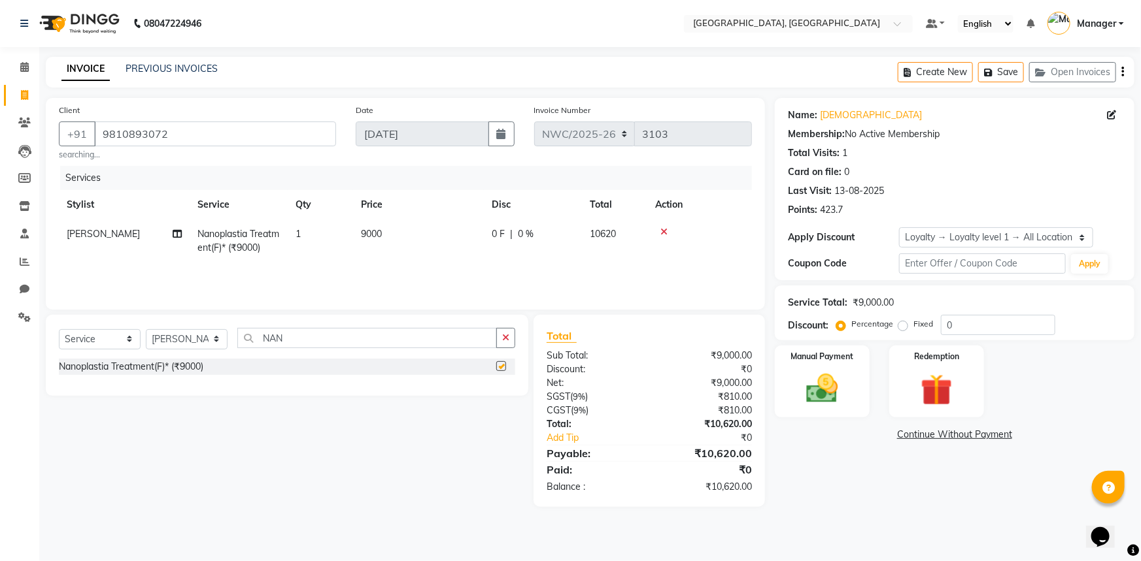
checkbox input "false"
click at [253, 337] on input "NAN" at bounding box center [366, 338] width 259 height 20
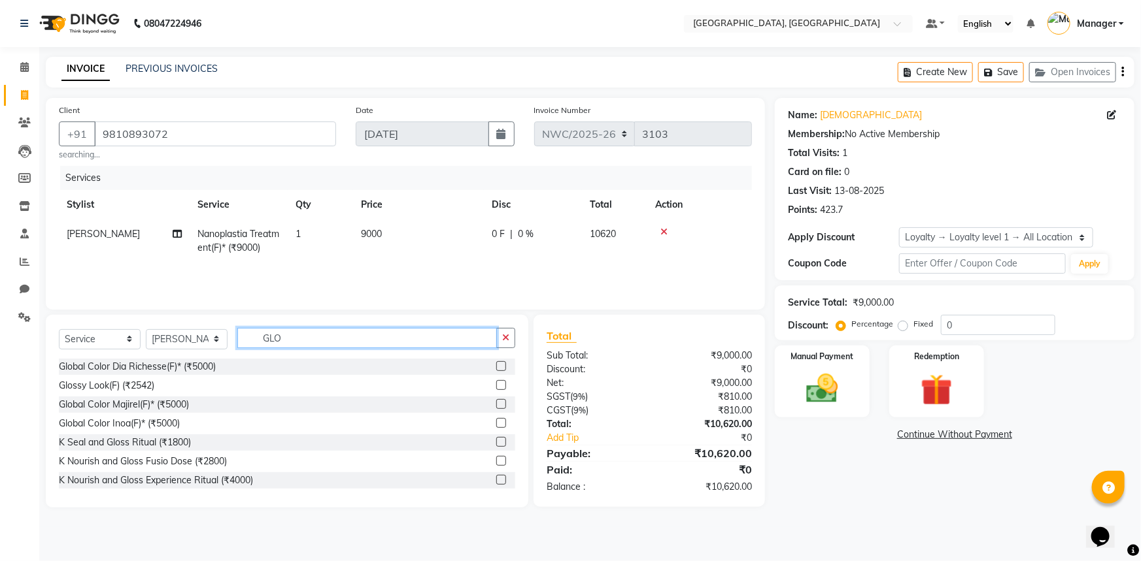
type input "GLO"
click at [496, 422] on label at bounding box center [501, 423] width 10 height 10
click at [496, 422] on input "checkbox" at bounding box center [500, 424] width 8 height 8
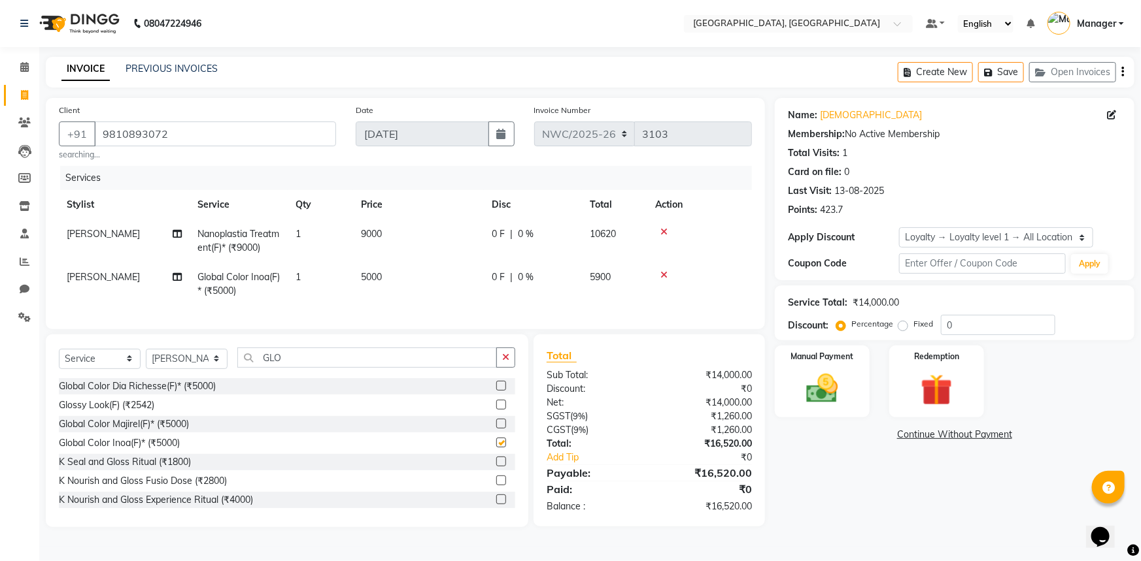
checkbox input "false"
click at [389, 285] on td "5000" at bounding box center [418, 284] width 131 height 43
select select "84833"
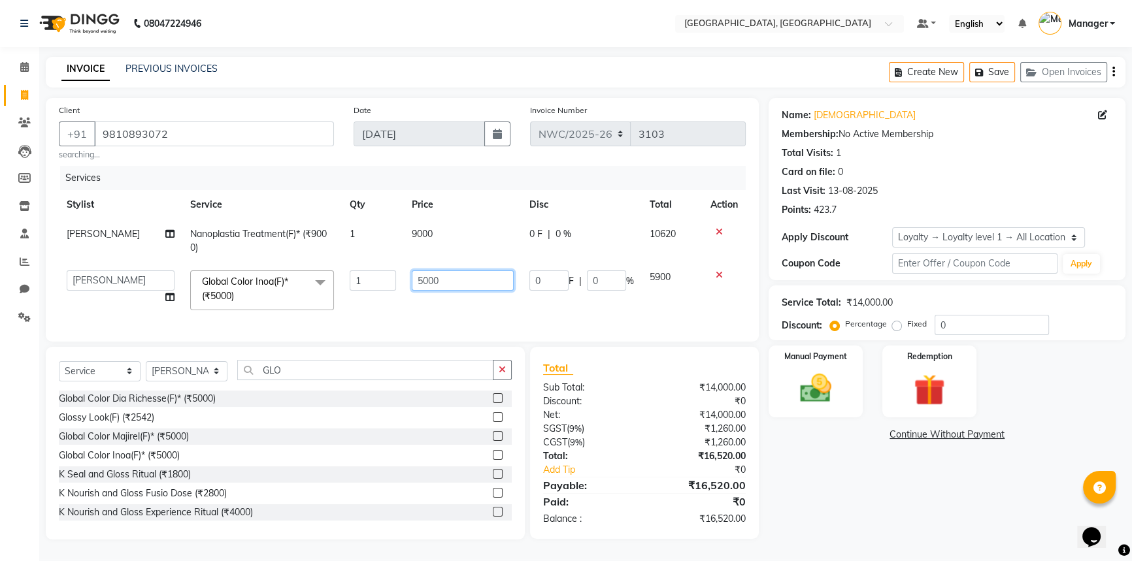
drag, startPoint x: 434, startPoint y: 275, endPoint x: 386, endPoint y: 289, distance: 50.3
click at [386, 289] on tr "Aneeta Ankush-pdct Arshad_asst Arun_pdct Counter_Sales Faheem Govind_pdct Imran…" at bounding box center [402, 291] width 687 height 56
type input "7000"
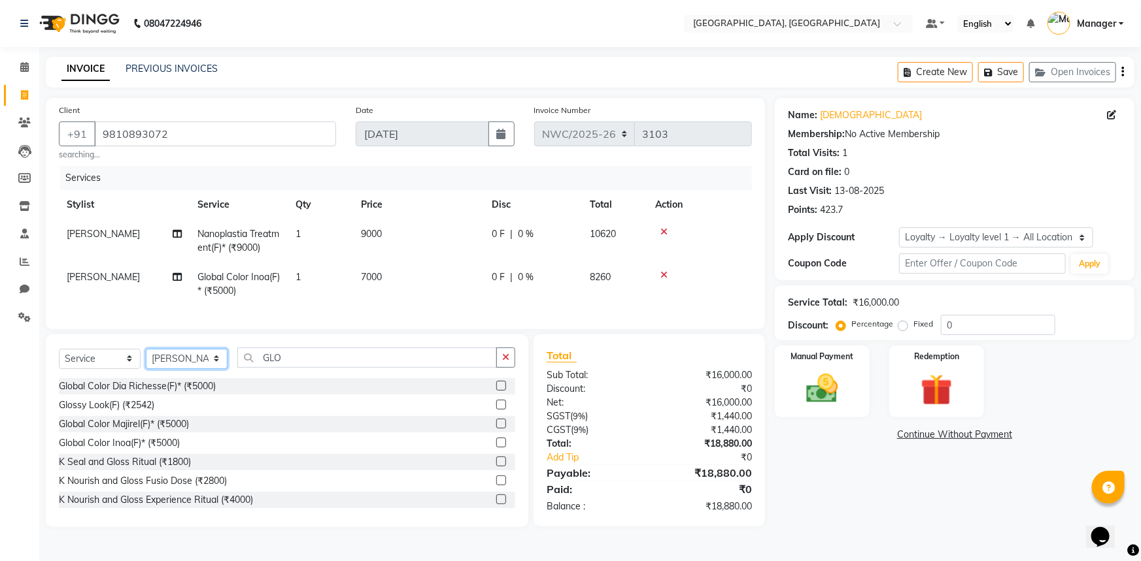
drag, startPoint x: 190, startPoint y: 380, endPoint x: 190, endPoint y: 359, distance: 20.3
click at [190, 378] on div "Select Service Product Membership Package Voucher Prepaid Gift Card Select Styl…" at bounding box center [287, 363] width 456 height 31
select select "84843"
click at [146, 358] on select "Select Stylist Aneeta Ankush-pdct Arshad_asst Arun_pdct Counter_Sales Faheem Go…" at bounding box center [187, 359] width 82 height 20
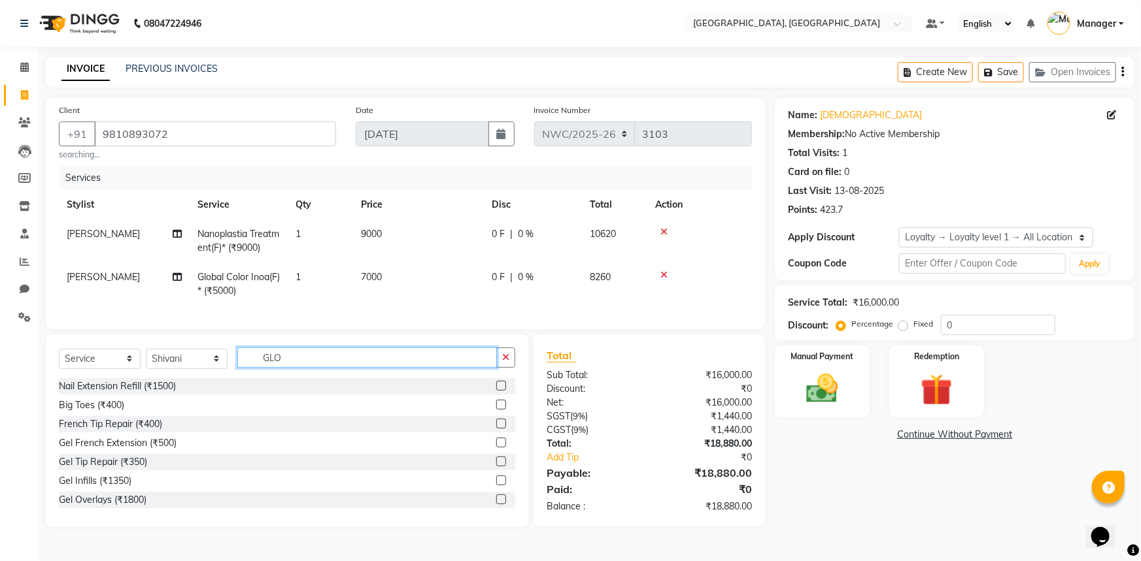
click at [288, 361] on input "GLO" at bounding box center [366, 358] width 259 height 20
drag, startPoint x: 296, startPoint y: 359, endPoint x: 248, endPoint y: 359, distance: 48.4
click at [247, 368] on input "GLO" at bounding box center [366, 358] width 259 height 20
type input "BODY"
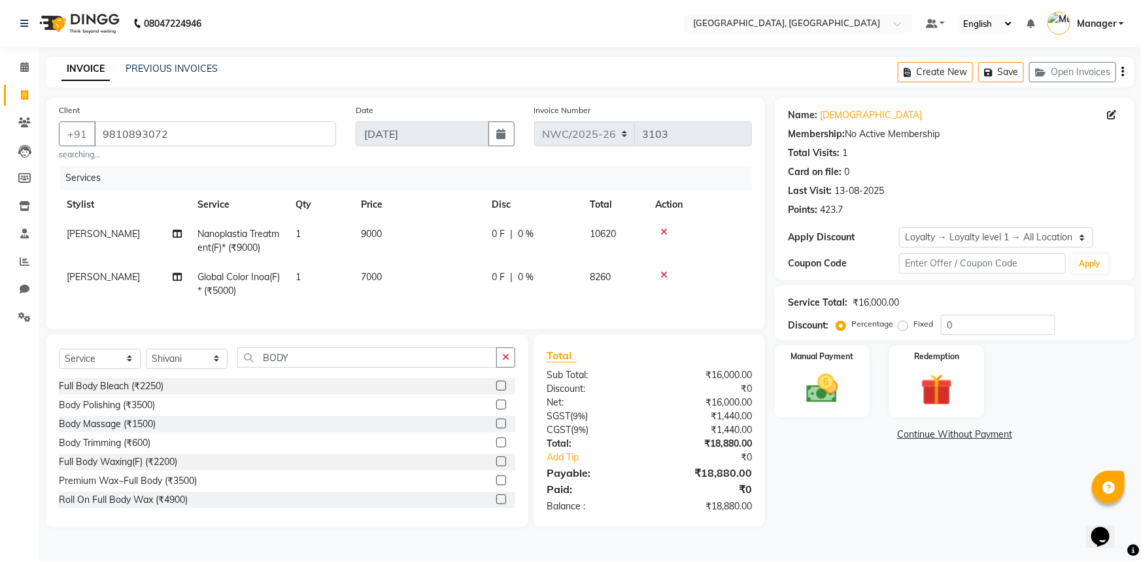
click at [496, 410] on label at bounding box center [501, 405] width 10 height 10
click at [496, 410] on input "checkbox" at bounding box center [500, 405] width 8 height 8
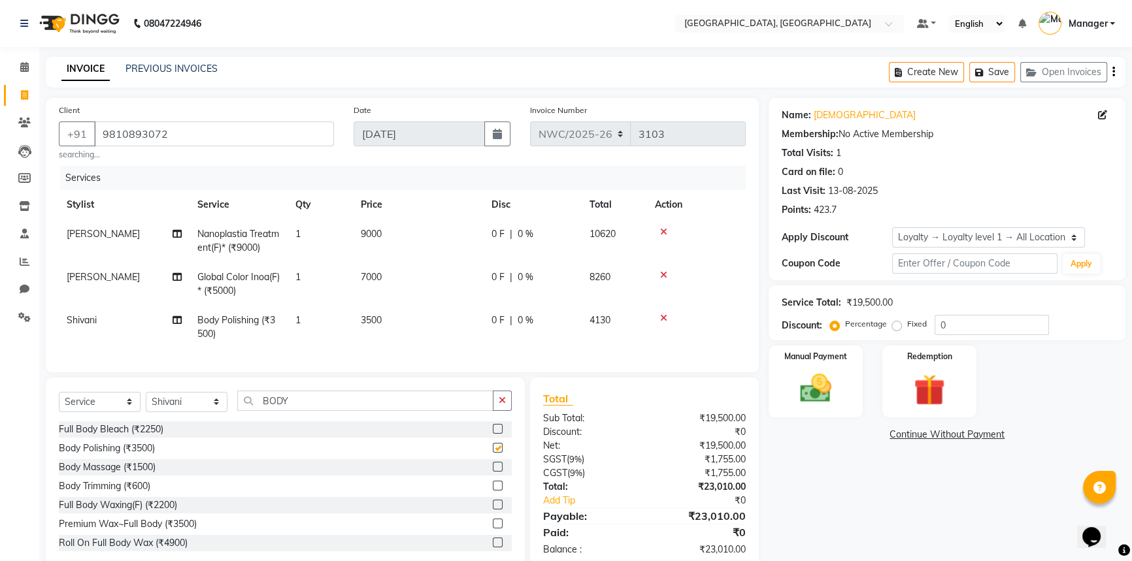
checkbox input "false"
click at [384, 320] on td "3500" at bounding box center [418, 327] width 131 height 43
select select "84843"
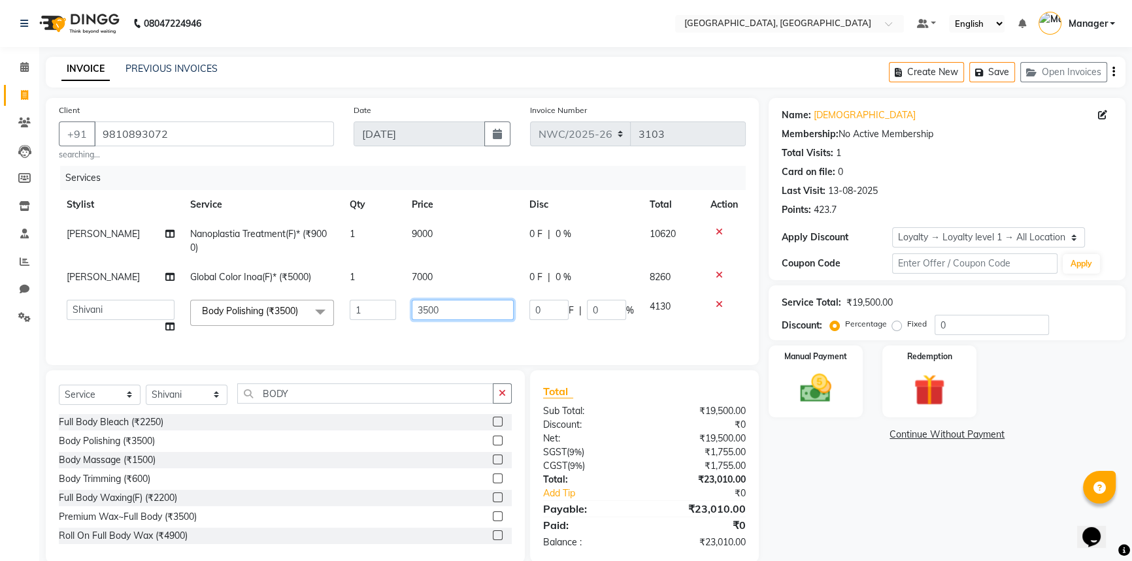
drag, startPoint x: 403, startPoint y: 311, endPoint x: 393, endPoint y: 320, distance: 13.5
click at [393, 320] on tr "Aneeta Ankush-pdct Arshad_asst Arun_pdct Counter_Sales Faheem Govind_pdct Imran…" at bounding box center [402, 317] width 687 height 50
type input "5500"
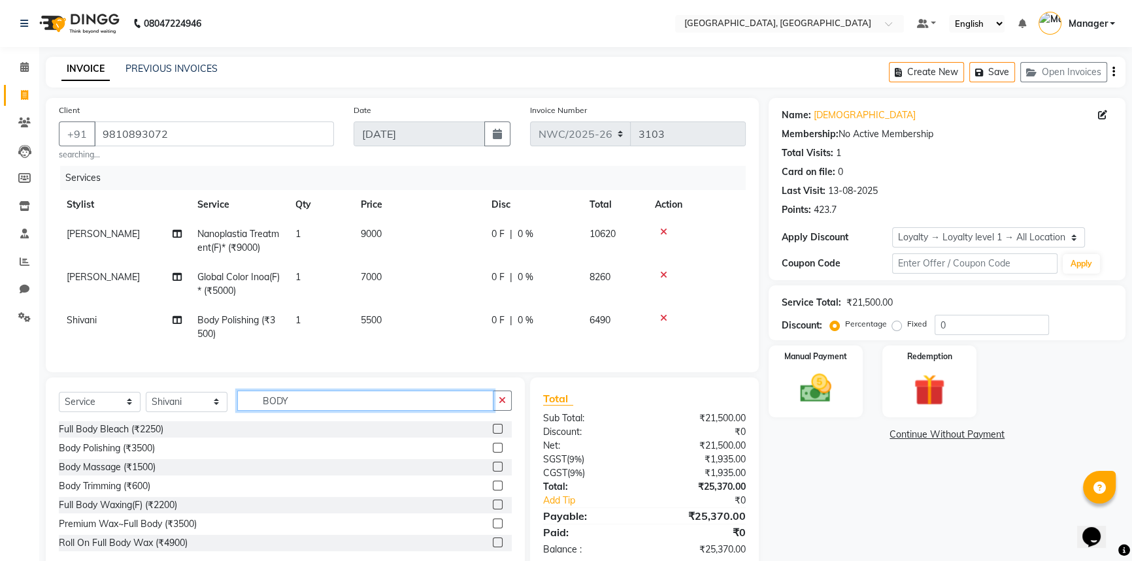
drag, startPoint x: 275, startPoint y: 405, endPoint x: 242, endPoint y: 405, distance: 33.3
click at [242, 406] on input "BODY" at bounding box center [365, 401] width 256 height 20
type input "D TA"
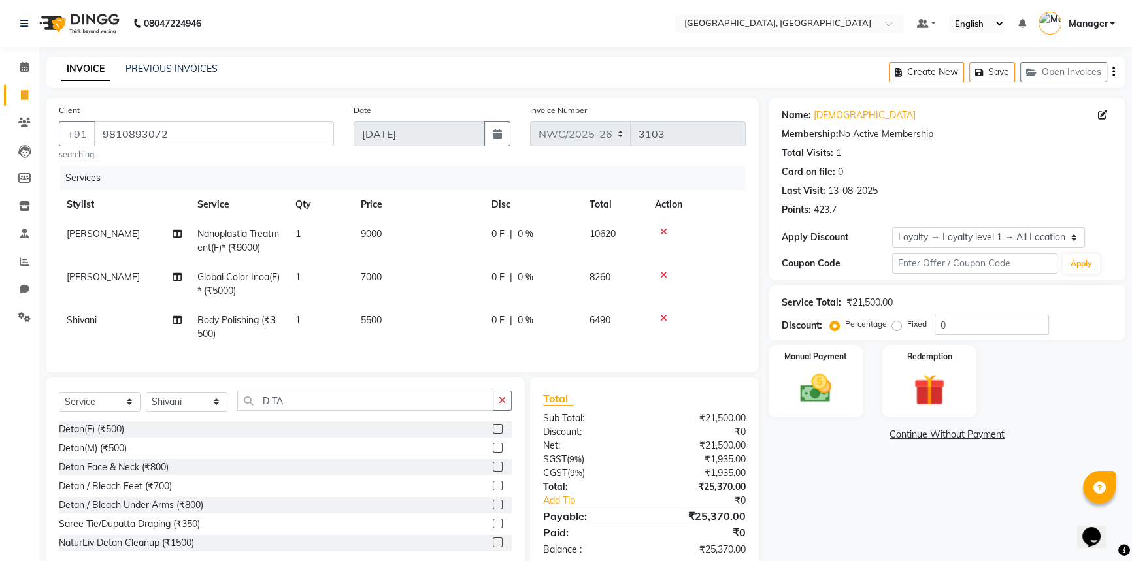
click at [493, 434] on label at bounding box center [498, 429] width 10 height 10
click at [493, 434] on input "checkbox" at bounding box center [497, 429] width 8 height 8
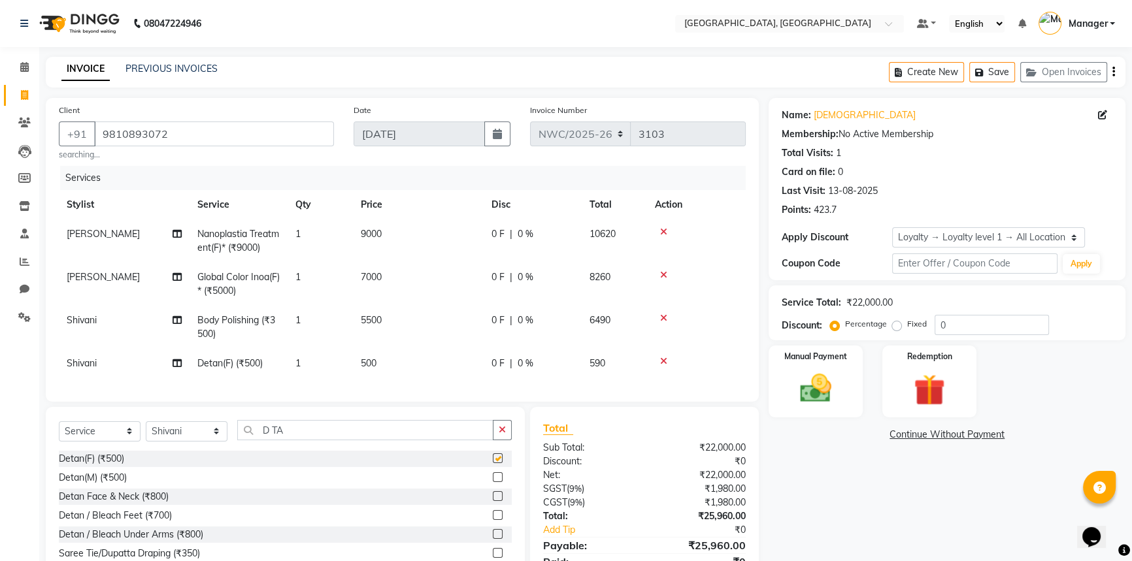
checkbox input "false"
click at [394, 365] on td "500" at bounding box center [418, 363] width 131 height 29
select select "84843"
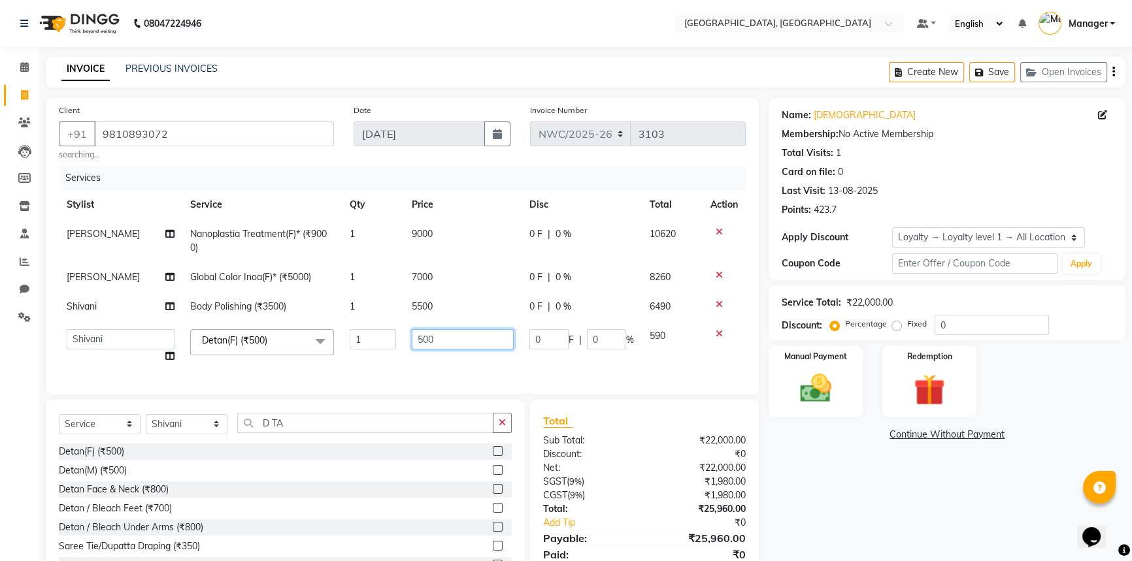
drag, startPoint x: 403, startPoint y: 340, endPoint x: 398, endPoint y: 350, distance: 11.4
click at [398, 342] on tr "Aneeta Ankush-pdct Arshad_asst Arun_pdct Counter_Sales Faheem Govind_pdct Imran…" at bounding box center [402, 347] width 687 height 50
type input "1200"
click at [293, 433] on input "D TA" at bounding box center [365, 423] width 256 height 20
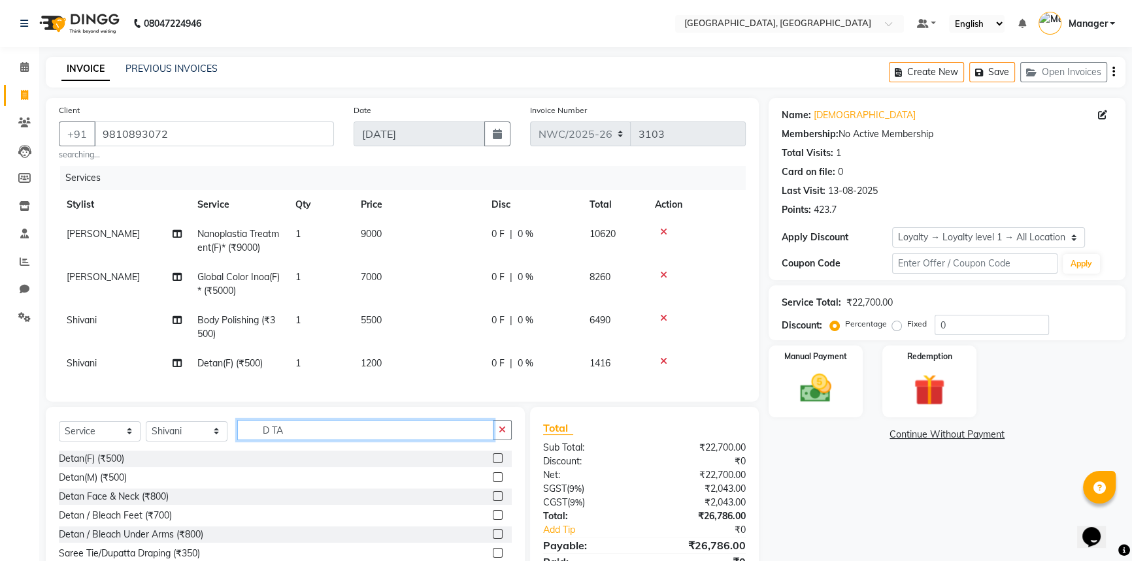
drag, startPoint x: 307, startPoint y: 432, endPoint x: 242, endPoint y: 446, distance: 65.5
click at [242, 441] on input "D TA" at bounding box center [365, 430] width 256 height 20
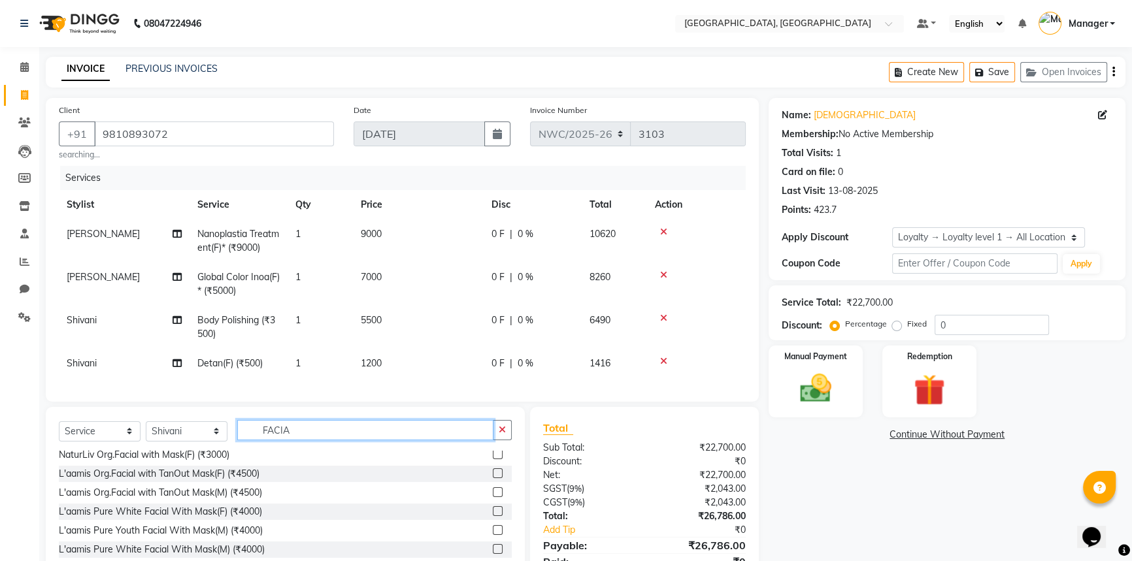
scroll to position [367, 0]
type input "FACIA"
click at [493, 476] on label at bounding box center [498, 471] width 10 height 10
click at [493, 476] on input "checkbox" at bounding box center [497, 471] width 8 height 8
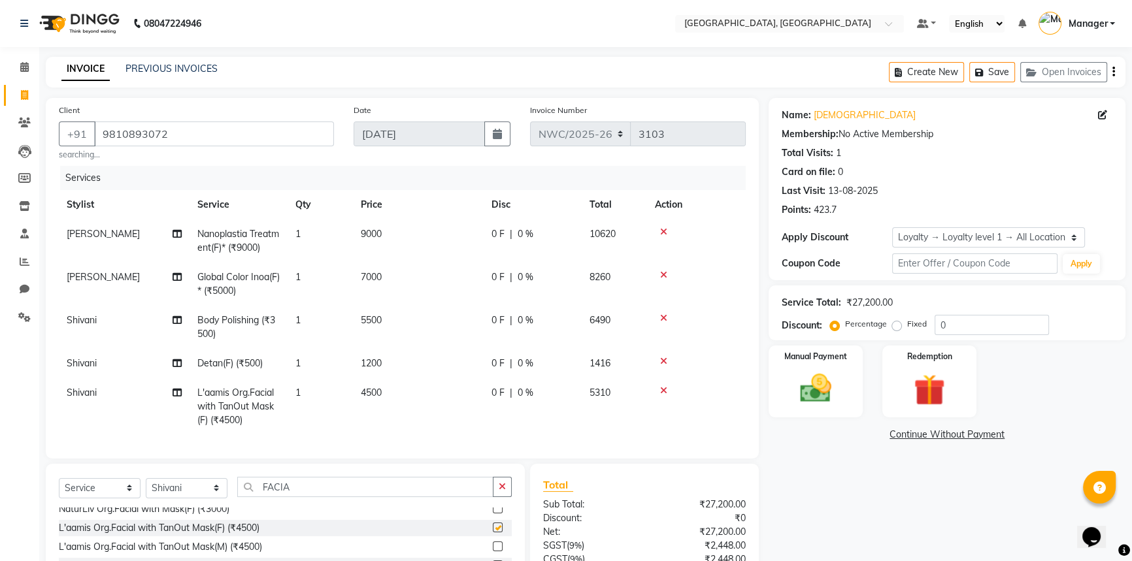
checkbox input "false"
drag, startPoint x: 195, startPoint y: 497, endPoint x: 196, endPoint y: 488, distance: 9.2
click at [195, 497] on select "Select Stylist Aneeta Ankush-pdct Arshad_asst Arun_pdct Counter_Sales Faheem Go…" at bounding box center [187, 488] width 82 height 20
select select "88106"
click at [146, 487] on select "Select Stylist Aneeta Ankush-pdct Arshad_asst Arun_pdct Counter_Sales Faheem Go…" at bounding box center [187, 488] width 82 height 20
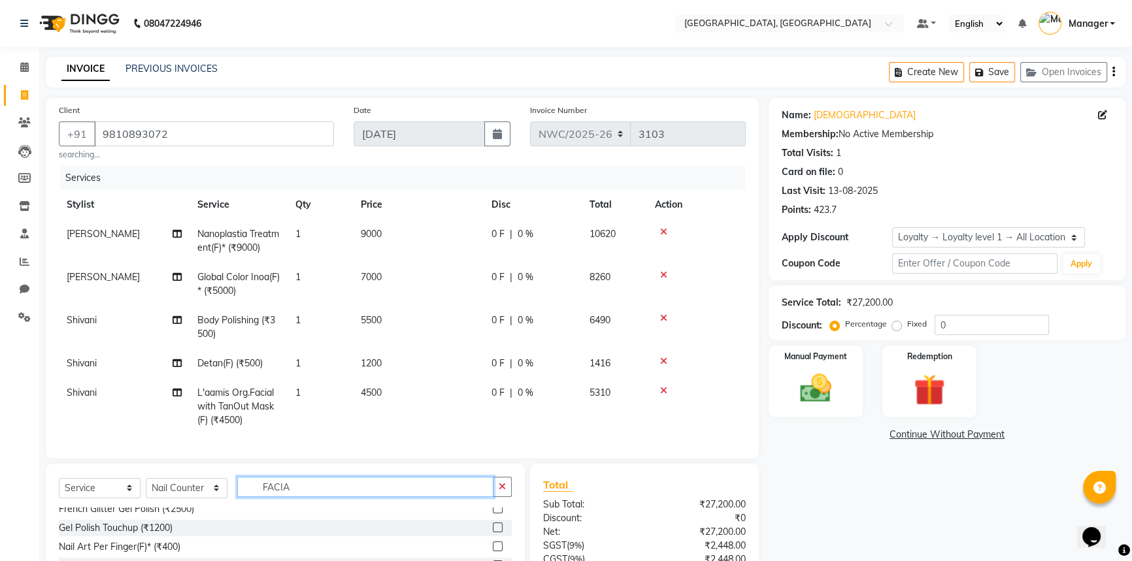
drag, startPoint x: 314, startPoint y: 497, endPoint x: 246, endPoint y: 494, distance: 68.7
click at [246, 495] on input "FACIA" at bounding box center [365, 487] width 256 height 20
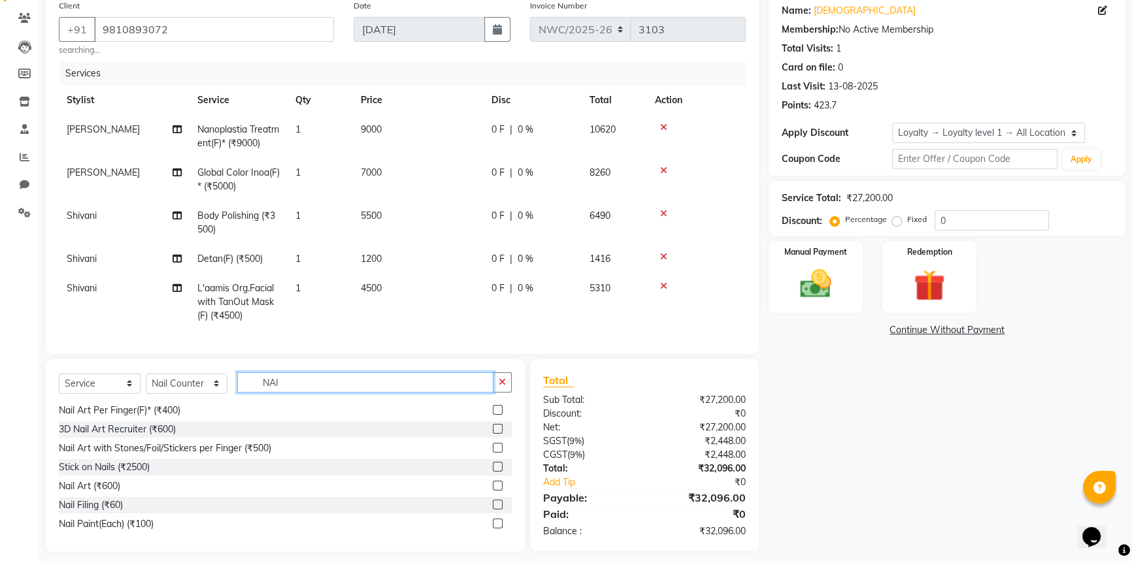
scroll to position [134, 0]
type input "NAI"
click at [493, 490] on label at bounding box center [498, 485] width 10 height 10
click at [493, 490] on input "checkbox" at bounding box center [497, 486] width 8 height 8
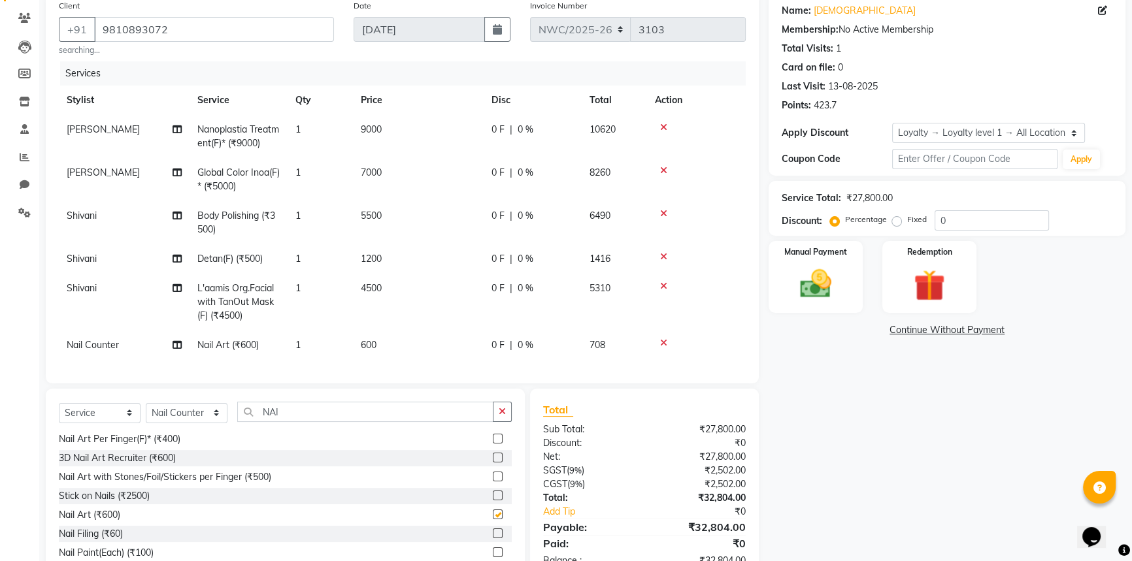
checkbox input "false"
click at [379, 344] on td "600" at bounding box center [418, 345] width 131 height 29
select select "88106"
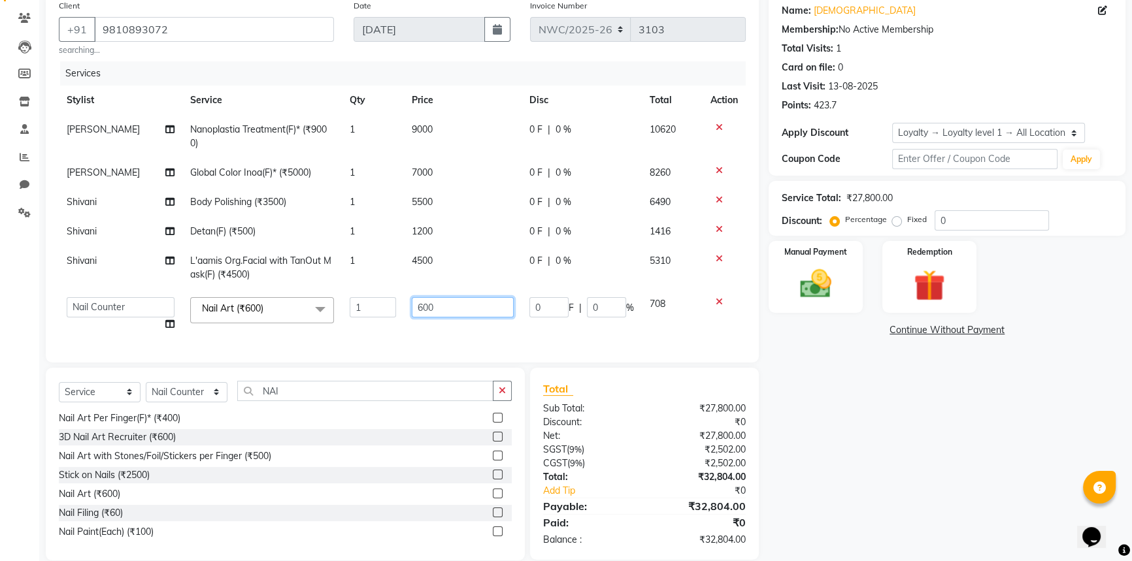
drag, startPoint x: 443, startPoint y: 301, endPoint x: 395, endPoint y: 314, distance: 49.3
click at [395, 314] on tr "Aneeta Ankush-pdct Arshad_asst Arun_pdct Counter_Sales Faheem Govind_pdct Imran…" at bounding box center [402, 315] width 687 height 50
type input "4500"
click at [399, 336] on tr "Aneeta Ankush-pdct Arshad_asst Arun_pdct Counter_Sales Faheem Govind_pdct Imran…" at bounding box center [402, 315] width 687 height 50
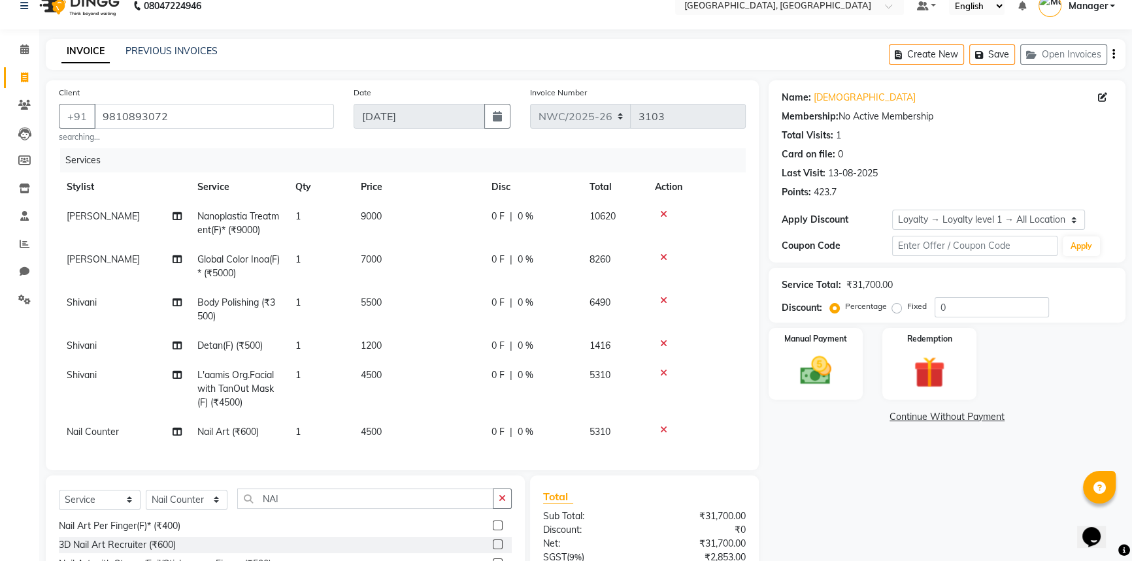
scroll to position [0, 0]
